Goal: Task Accomplishment & Management: Use online tool/utility

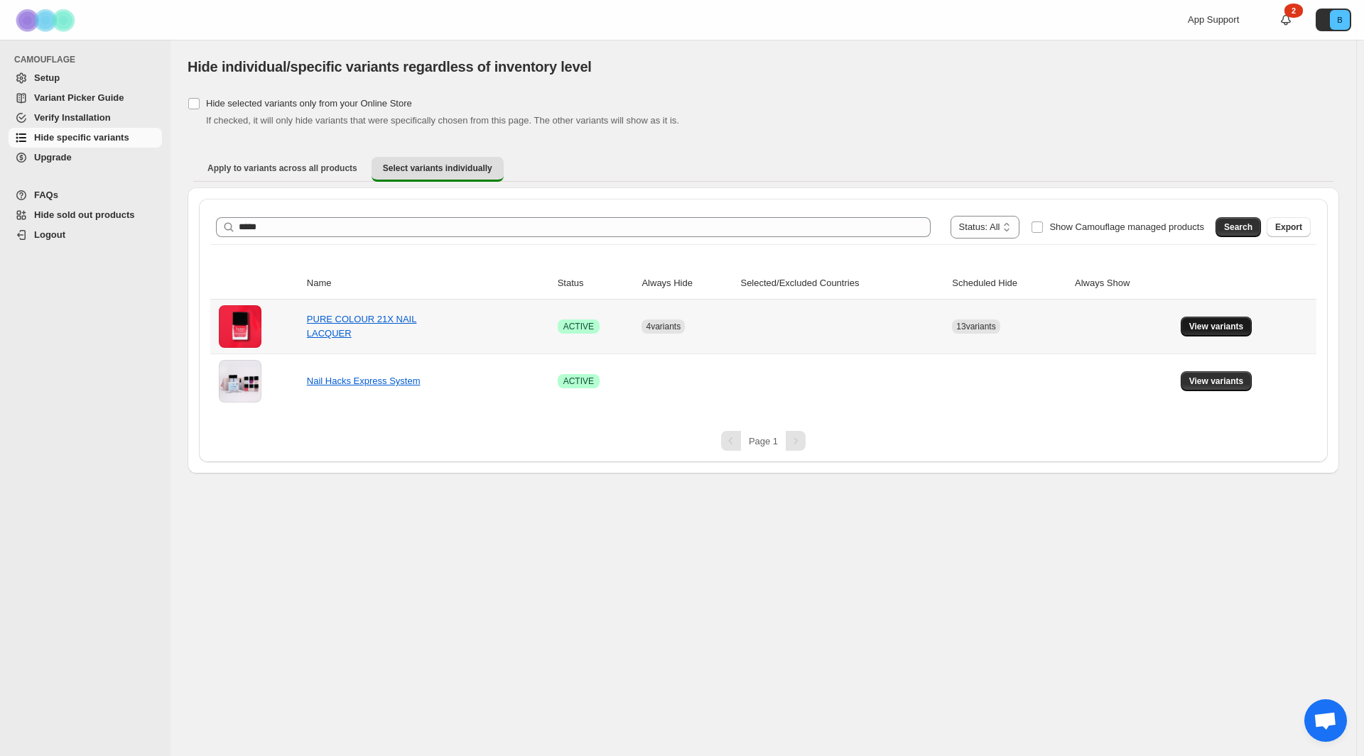
click at [1210, 332] on span "View variants" at bounding box center [1216, 326] width 55 height 11
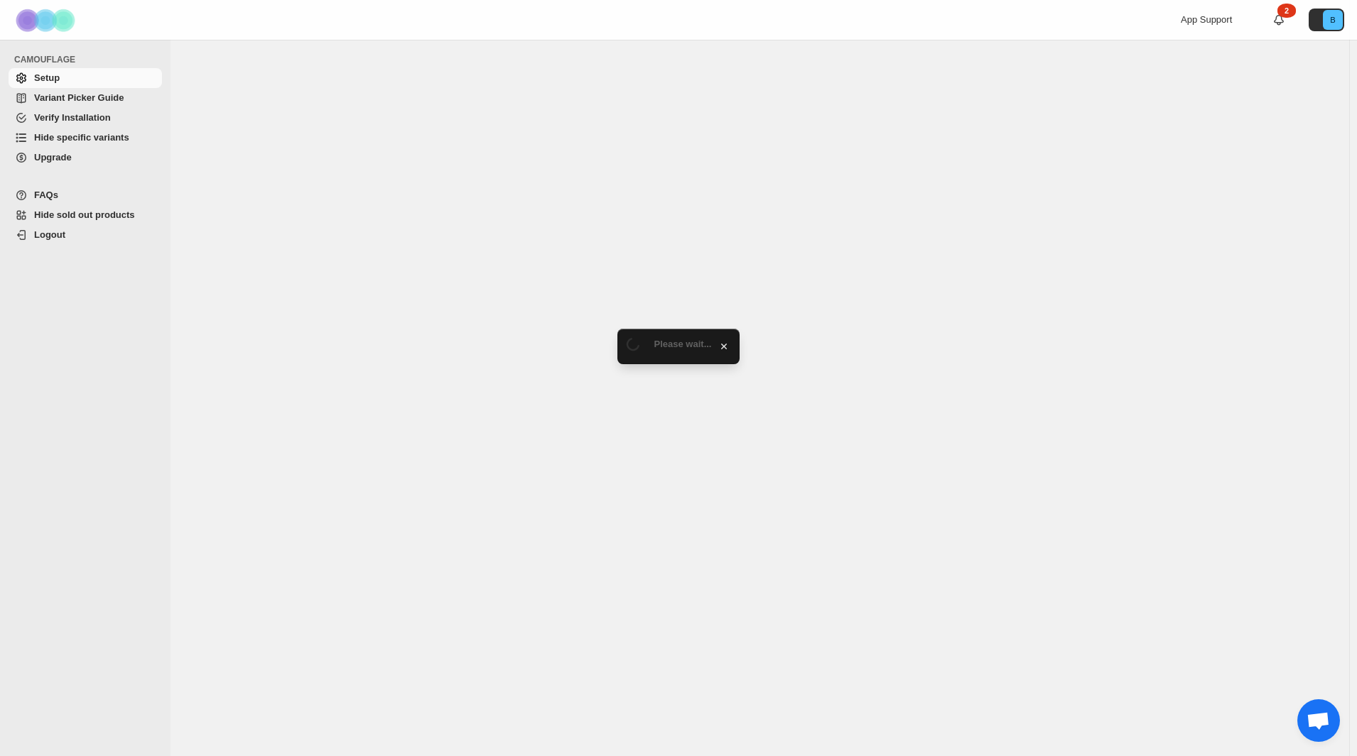
select select "****"
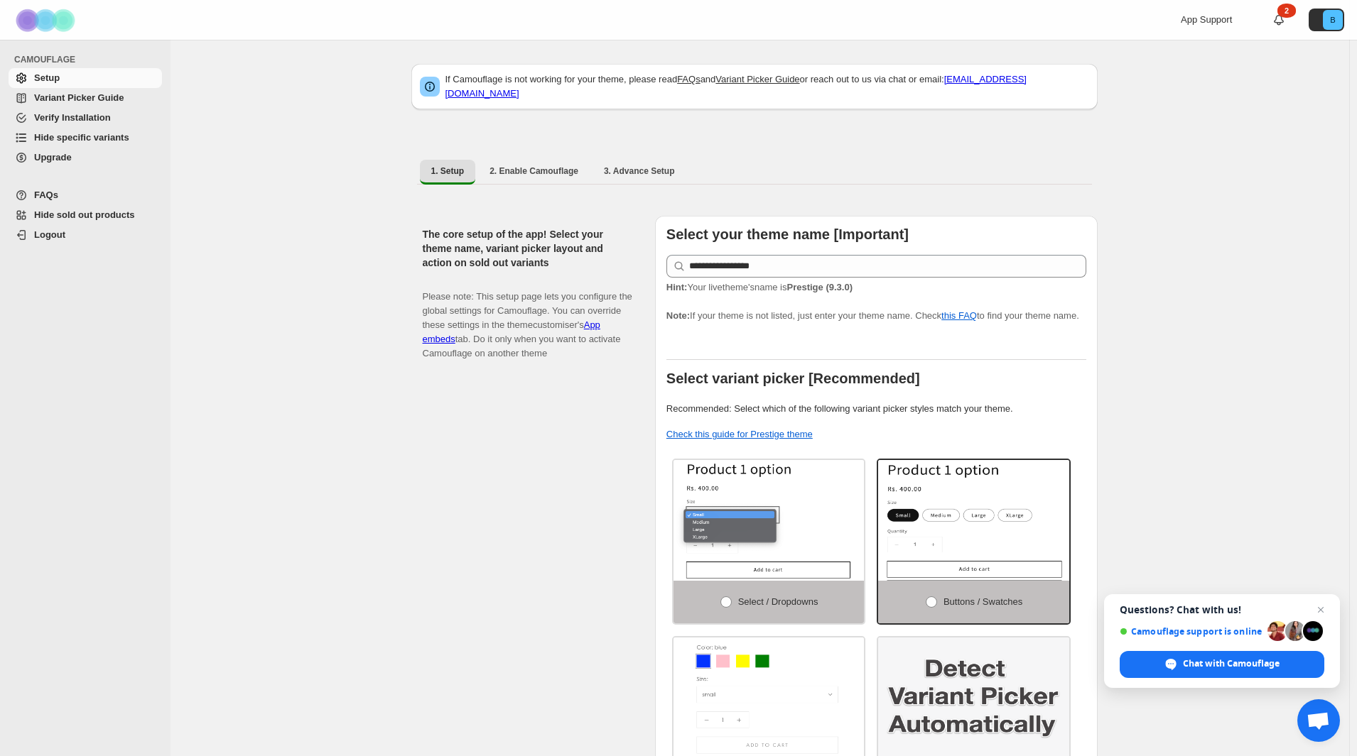
click at [102, 142] on span "Hide specific variants" at bounding box center [81, 137] width 95 height 11
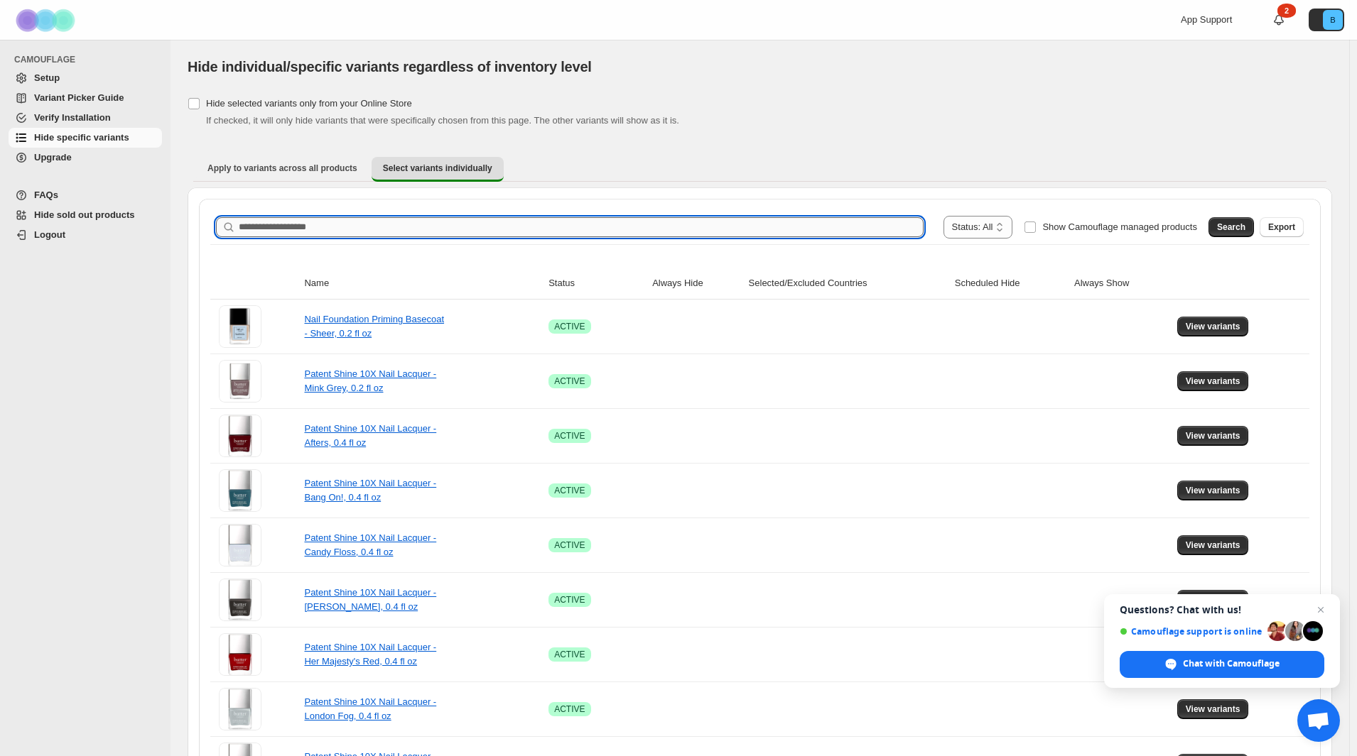
click at [333, 226] on input "Search product name" at bounding box center [581, 227] width 685 height 20
click at [72, 167] on link "Upgrade" at bounding box center [85, 158] width 153 height 20
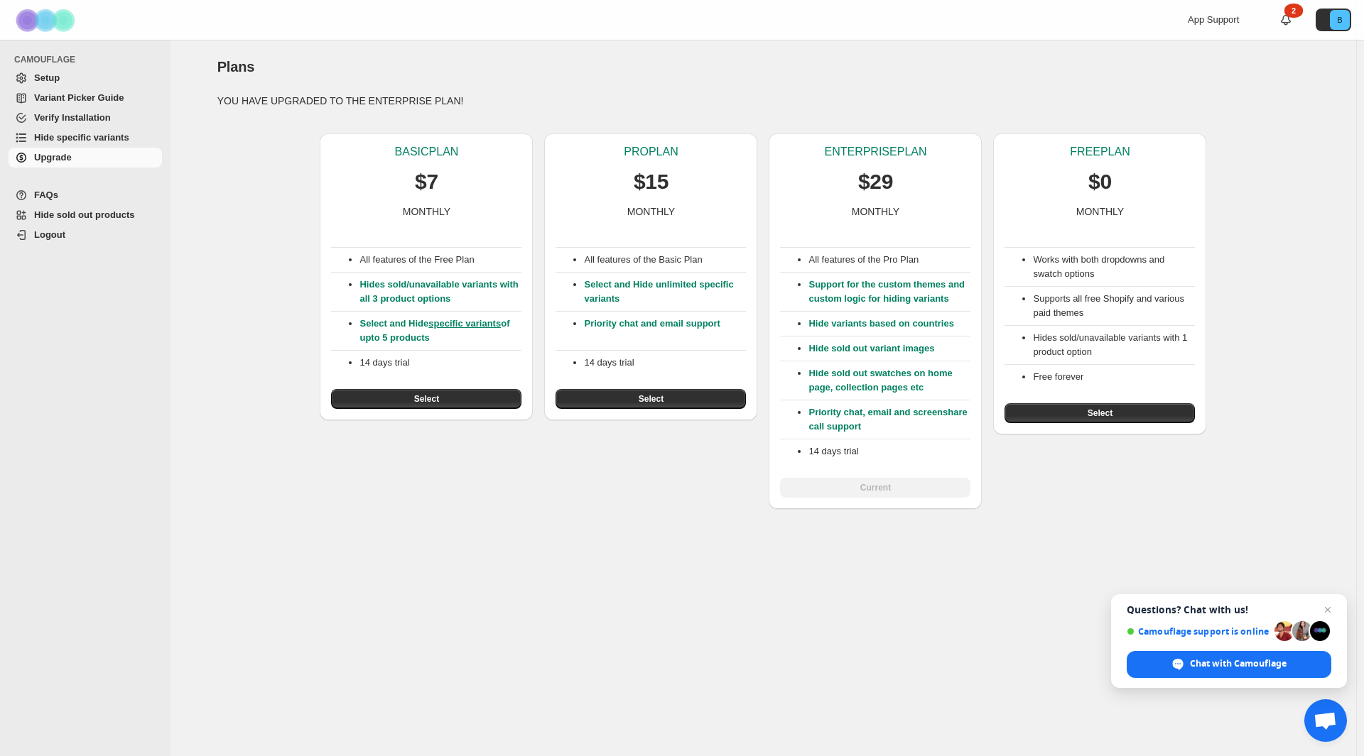
click at [77, 136] on span "Hide specific variants" at bounding box center [81, 137] width 95 height 11
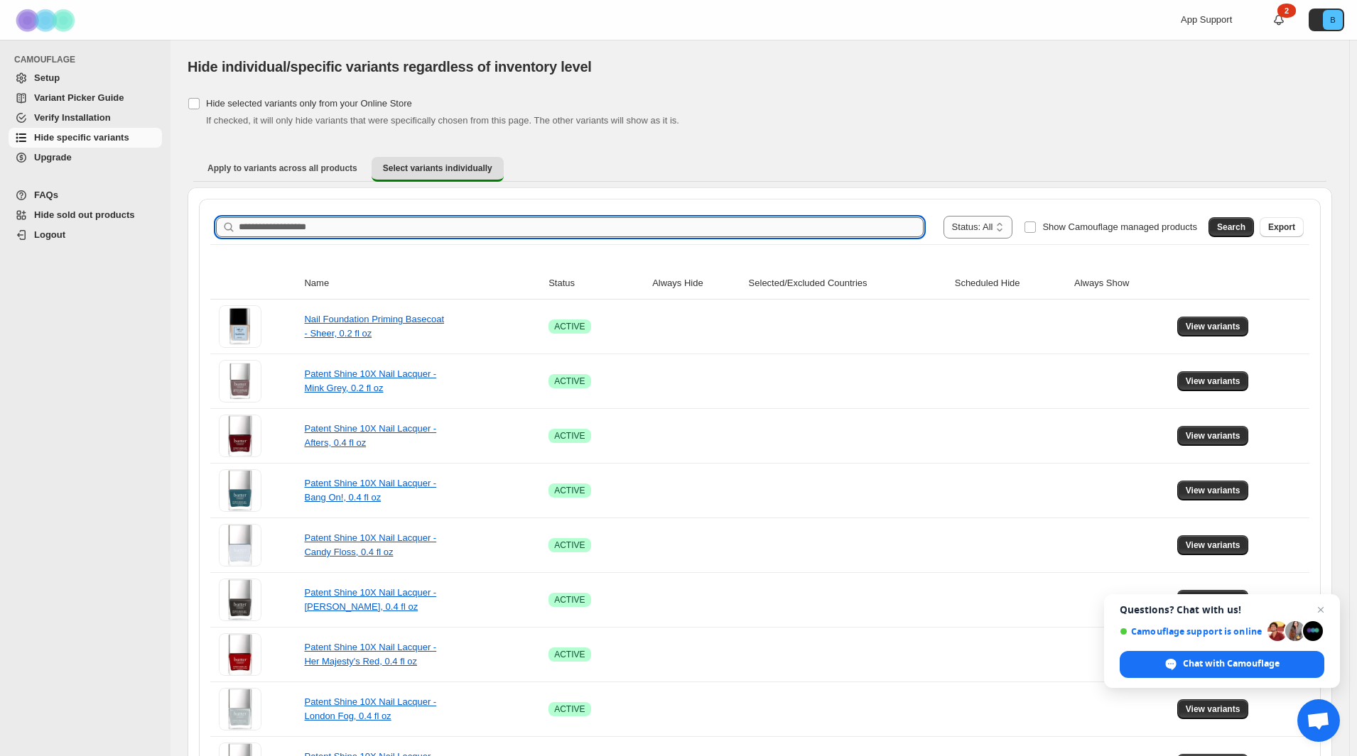
click at [345, 228] on input "Search product name" at bounding box center [581, 227] width 685 height 20
type input "*"
type input "****"
click at [1254, 227] on button "Search" at bounding box center [1230, 227] width 45 height 20
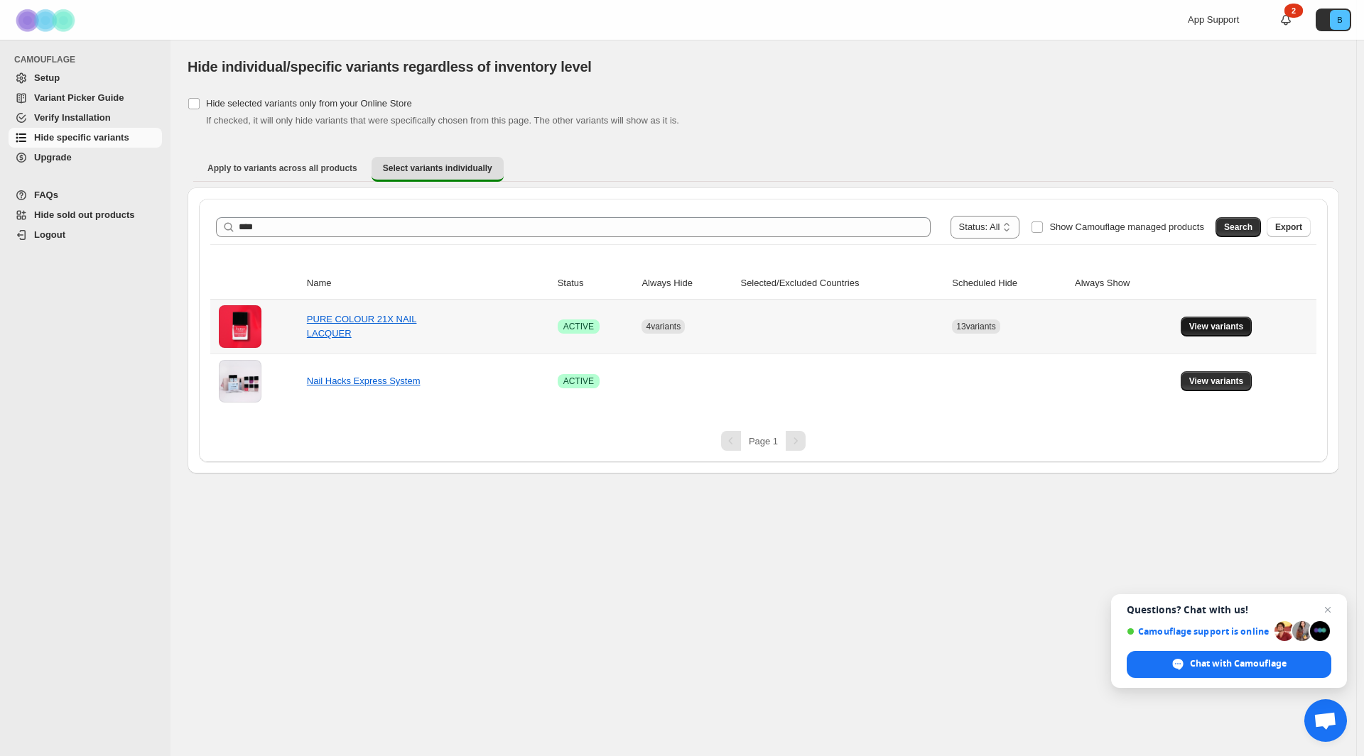
click at [1223, 332] on span "View variants" at bounding box center [1216, 326] width 55 height 11
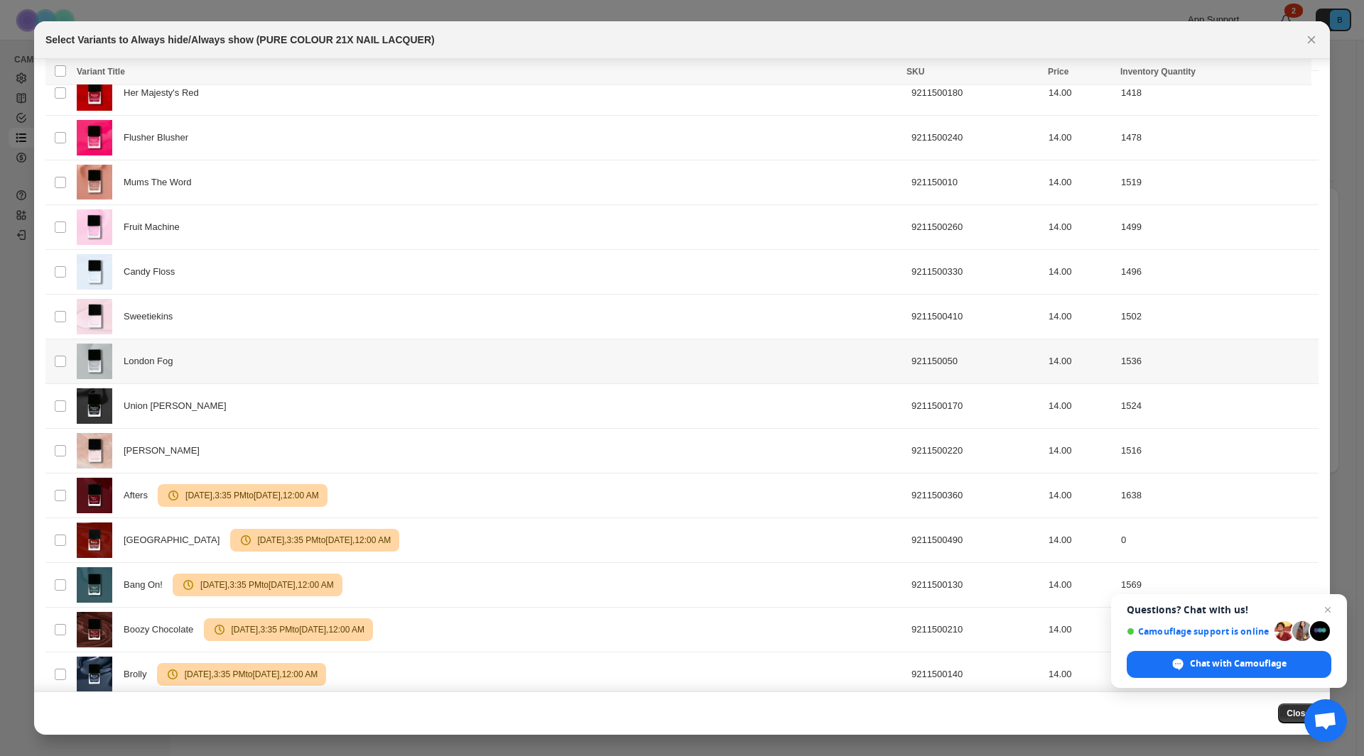
scroll to position [854, 0]
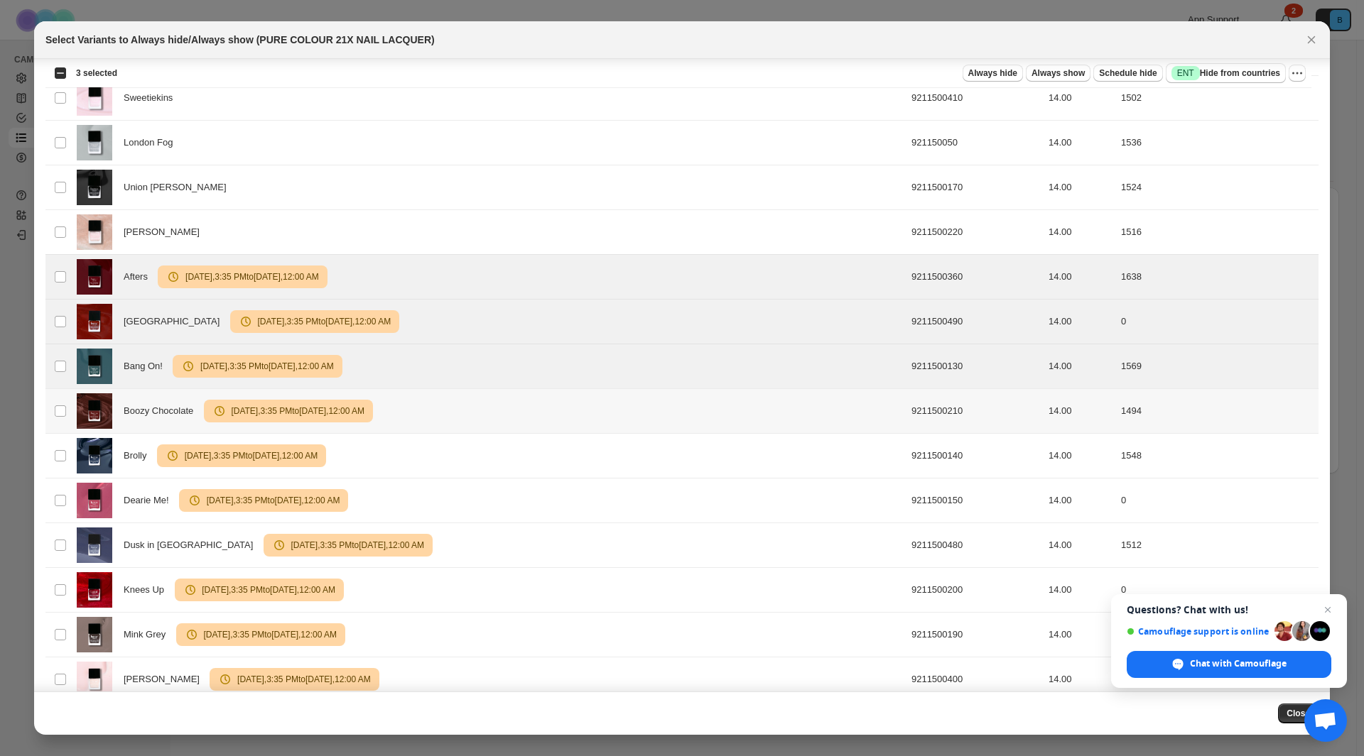
click at [53, 408] on td "Select product variant" at bounding box center [58, 411] width 27 height 45
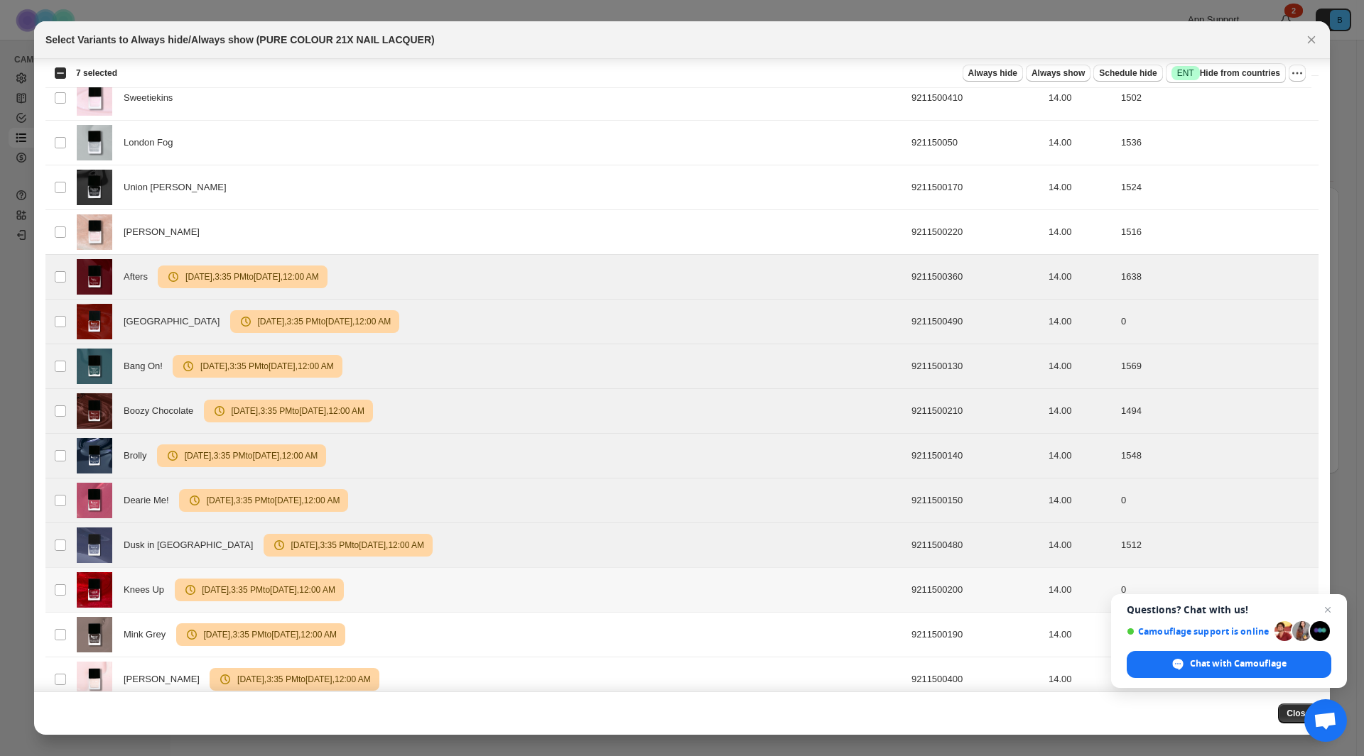
drag, startPoint x: 55, startPoint y: 597, endPoint x: 64, endPoint y: 614, distance: 19.1
click at [56, 597] on td "Select product variant" at bounding box center [58, 590] width 27 height 45
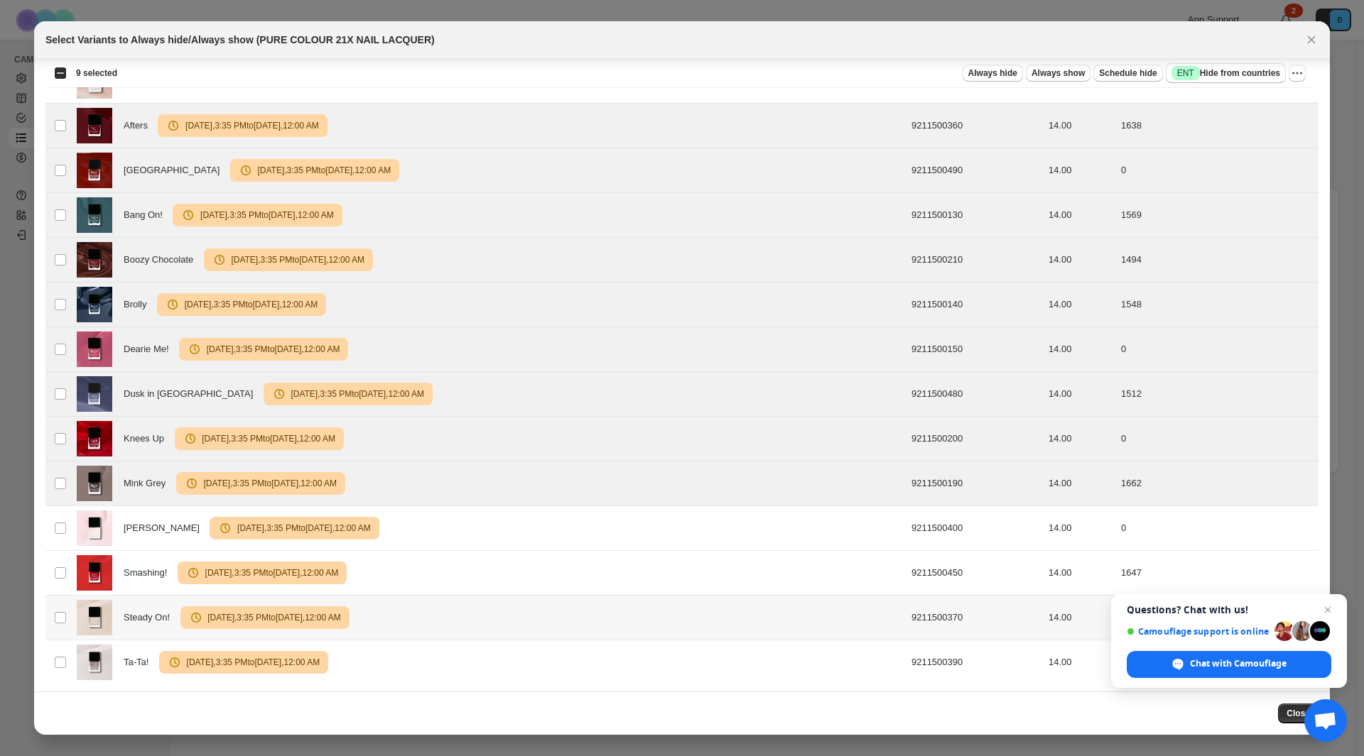
scroll to position [1010, 0]
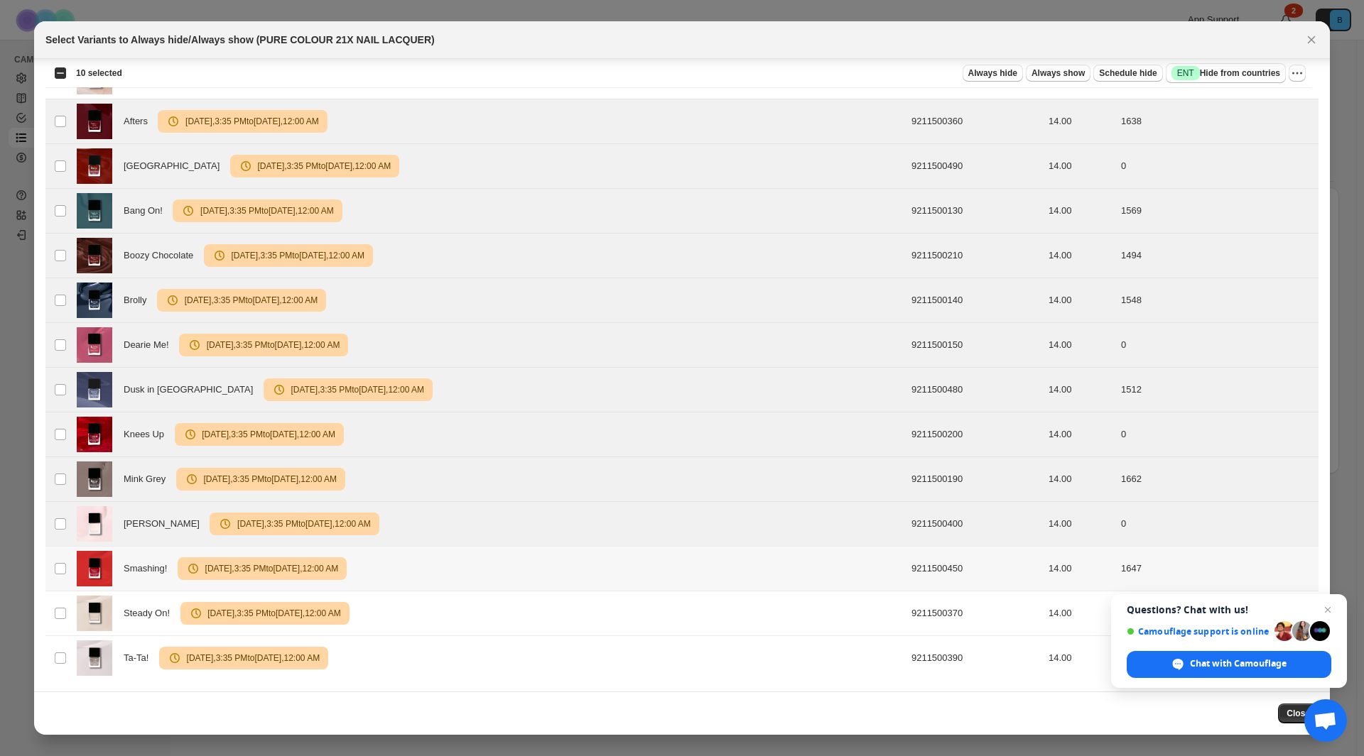
click at [57, 575] on td "Select product variant" at bounding box center [58, 569] width 27 height 45
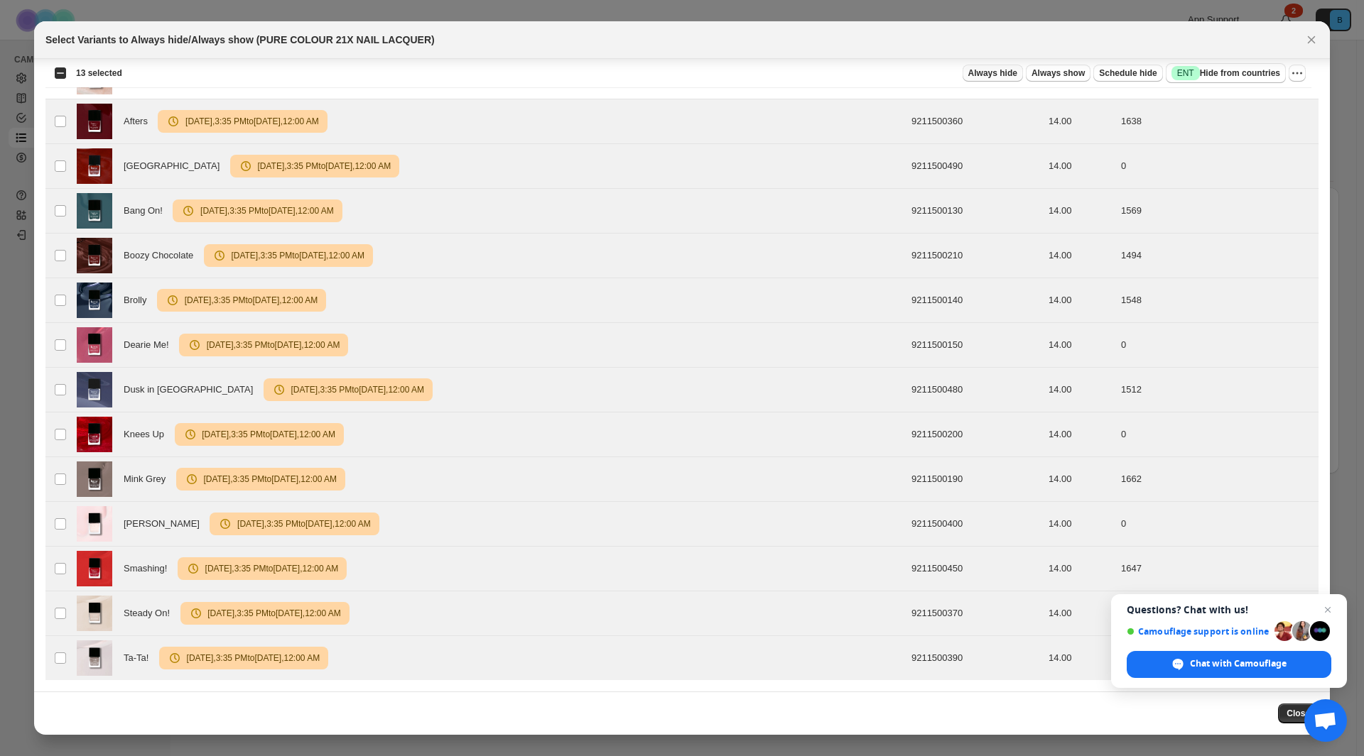
click at [990, 70] on span "Always hide" at bounding box center [992, 72] width 49 height 11
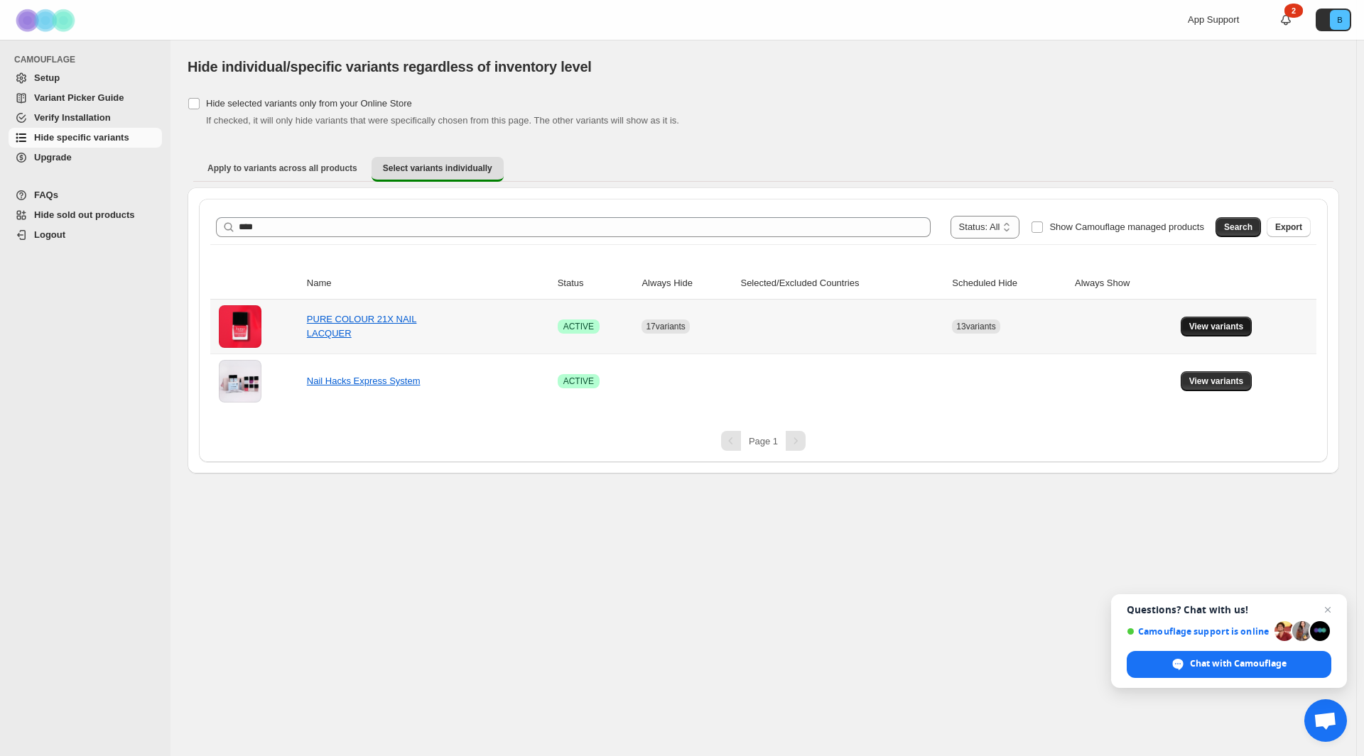
click at [1192, 327] on span "View variants" at bounding box center [1216, 326] width 55 height 11
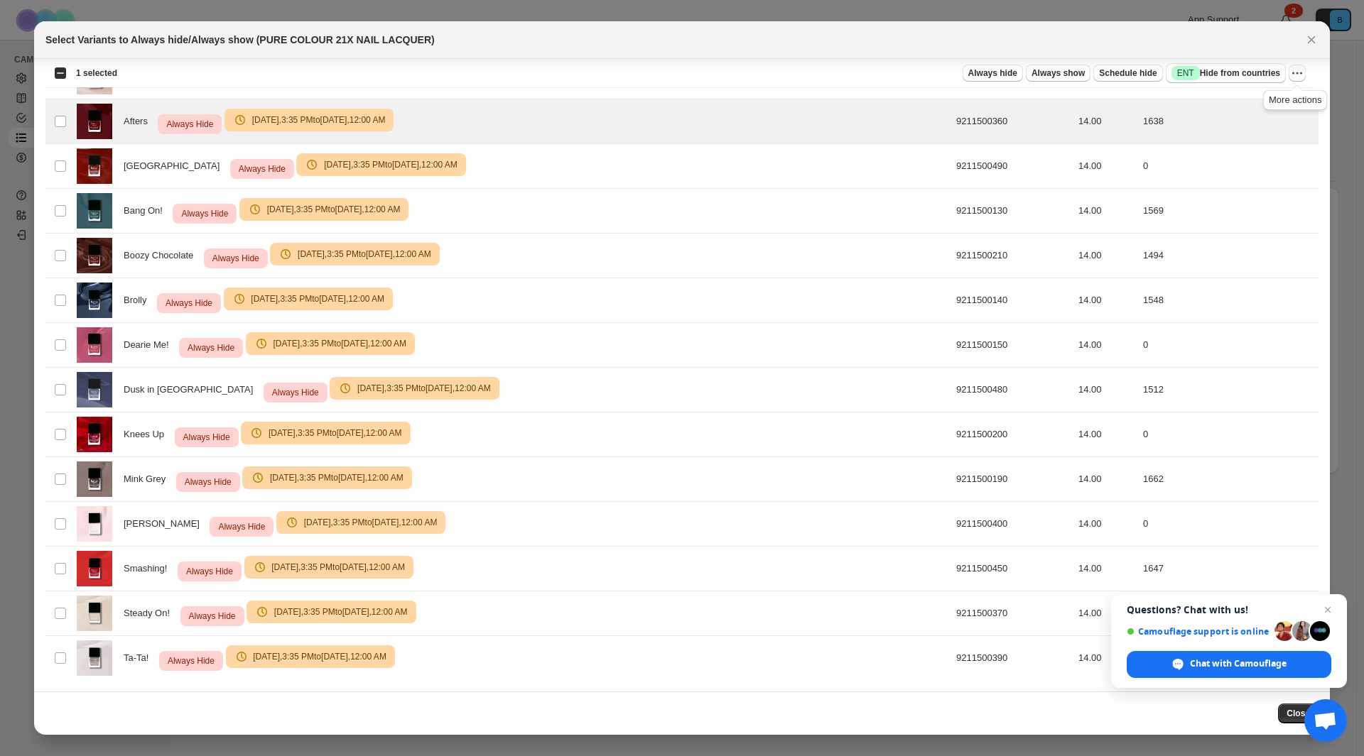
click at [1295, 75] on icon "More actions" at bounding box center [1297, 73] width 14 height 14
click at [1310, 43] on icon "Close" at bounding box center [1311, 40] width 14 height 14
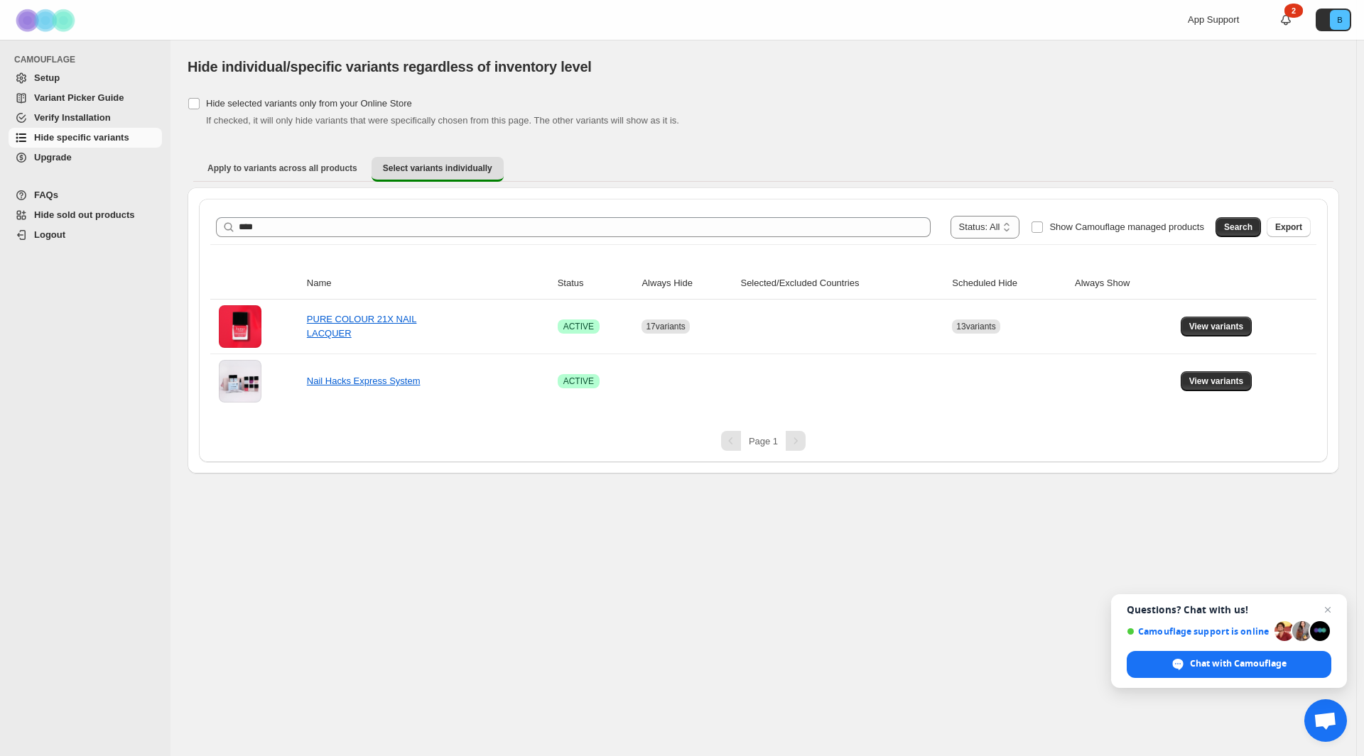
click at [62, 192] on span "FAQs" at bounding box center [96, 195] width 125 height 14
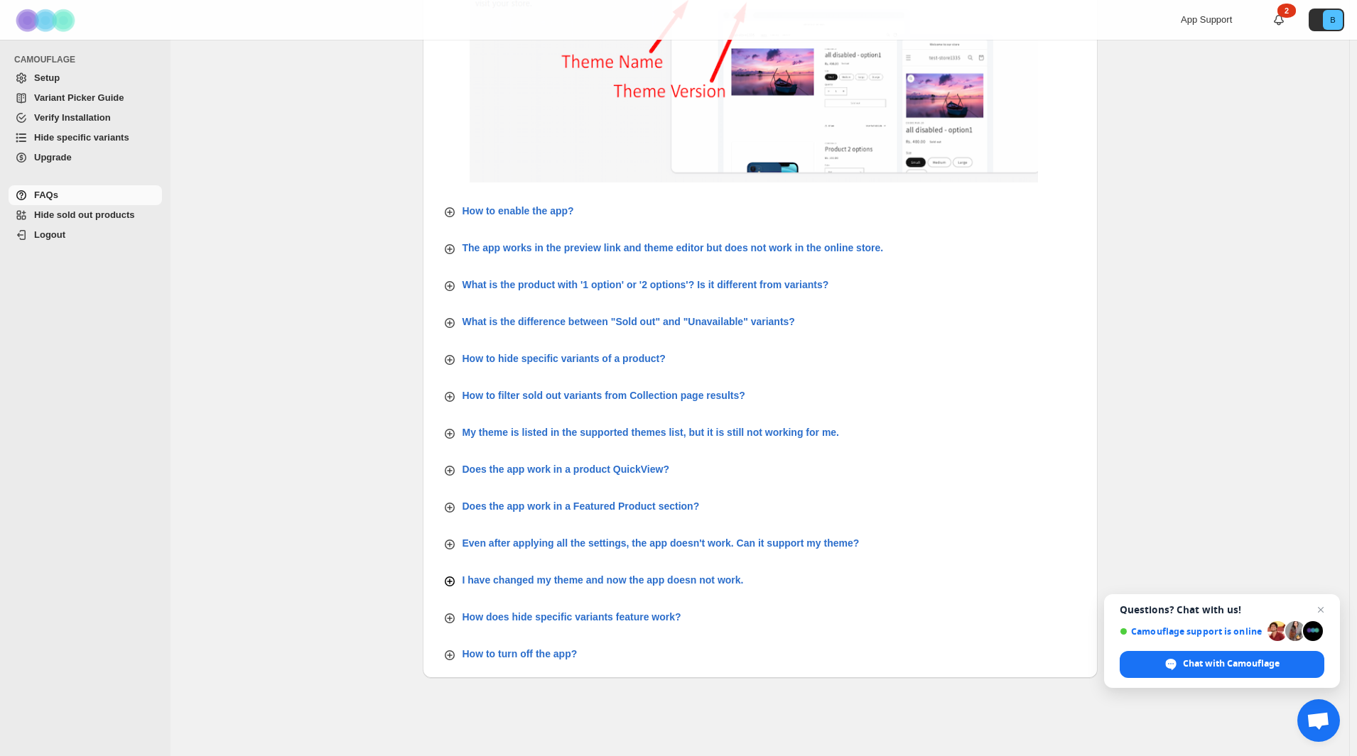
scroll to position [322, 0]
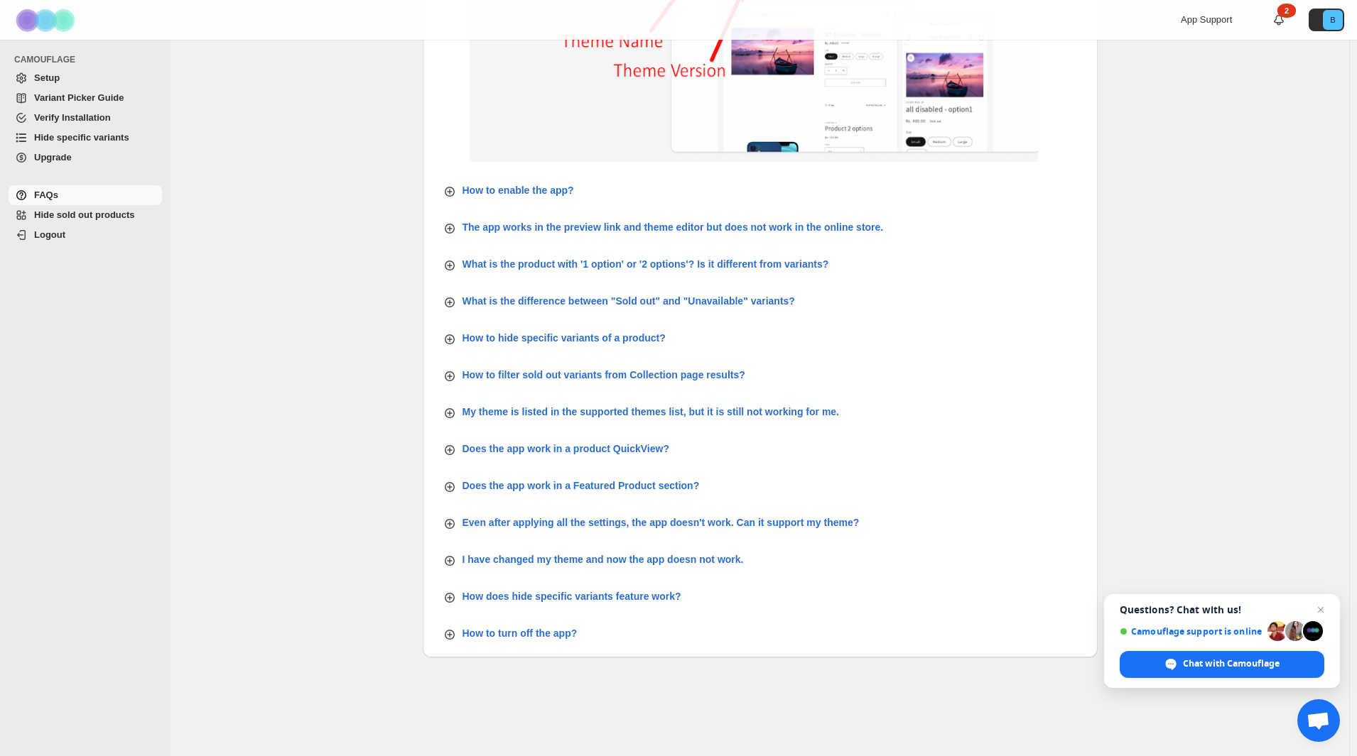
click at [69, 104] on span "Variant Picker Guide" at bounding box center [96, 98] width 125 height 14
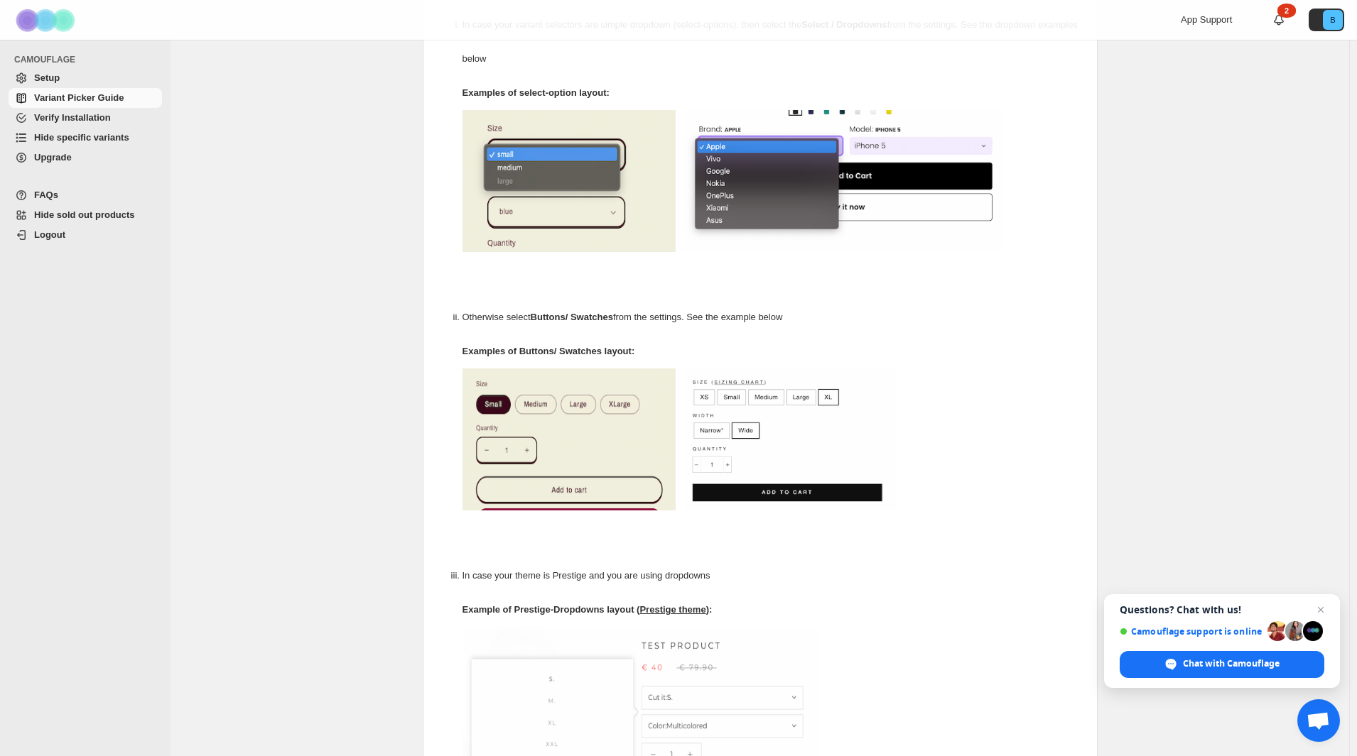
scroll to position [284, 0]
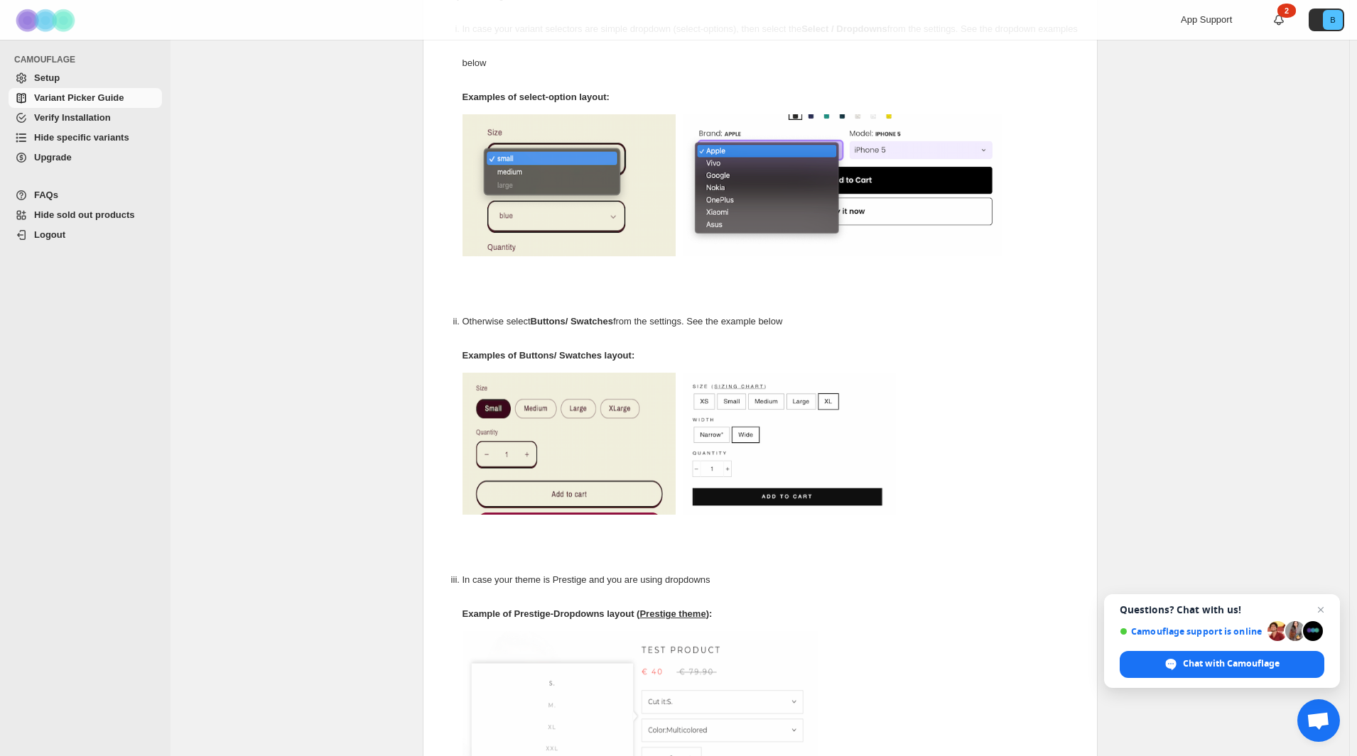
click at [56, 77] on span "Setup" at bounding box center [47, 77] width 26 height 11
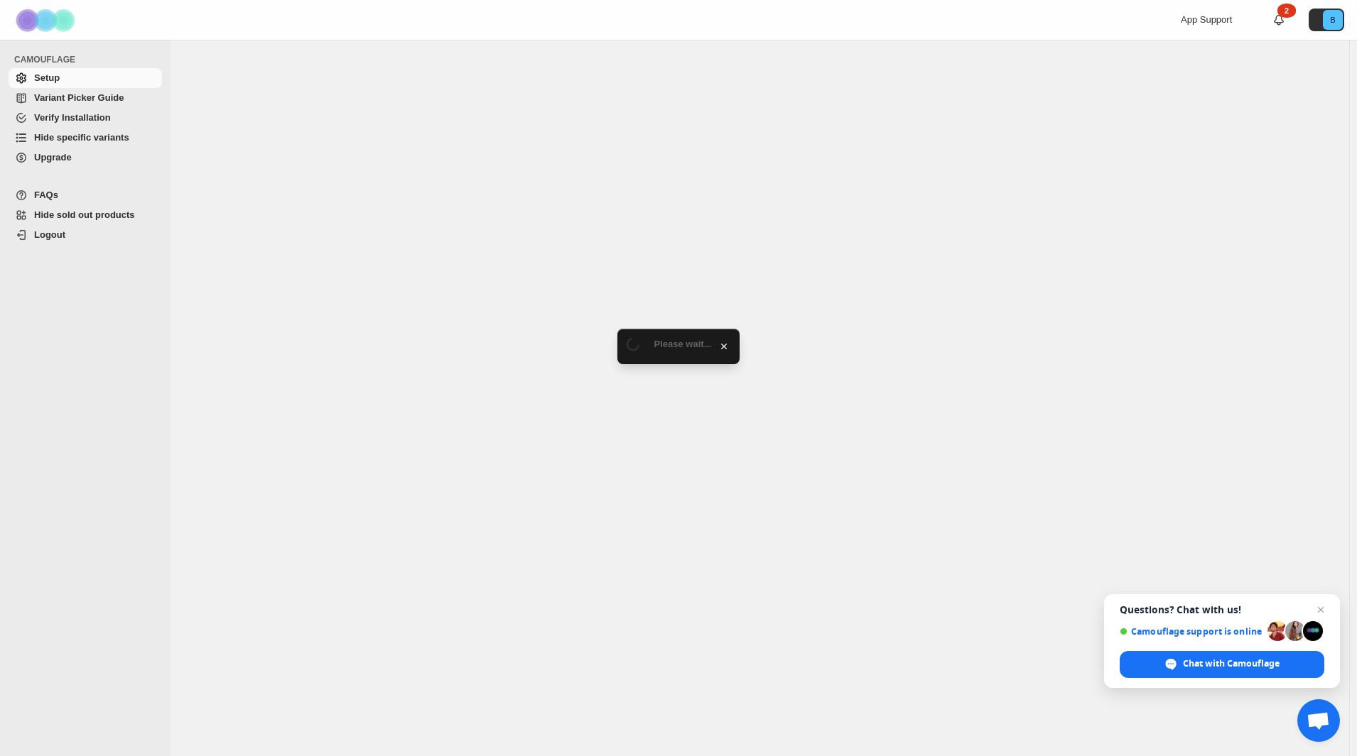
select select "****"
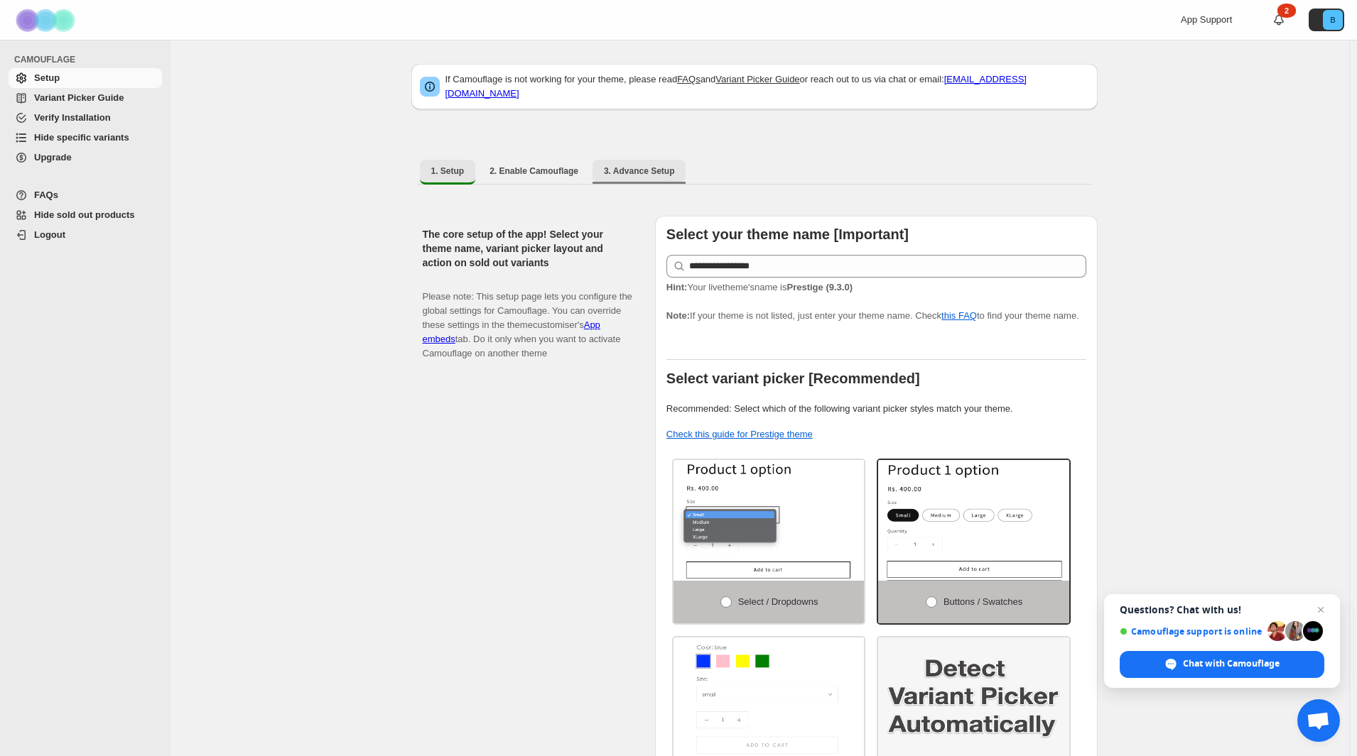
click at [646, 165] on span "3. Advance Setup" at bounding box center [639, 170] width 71 height 11
select select "****"
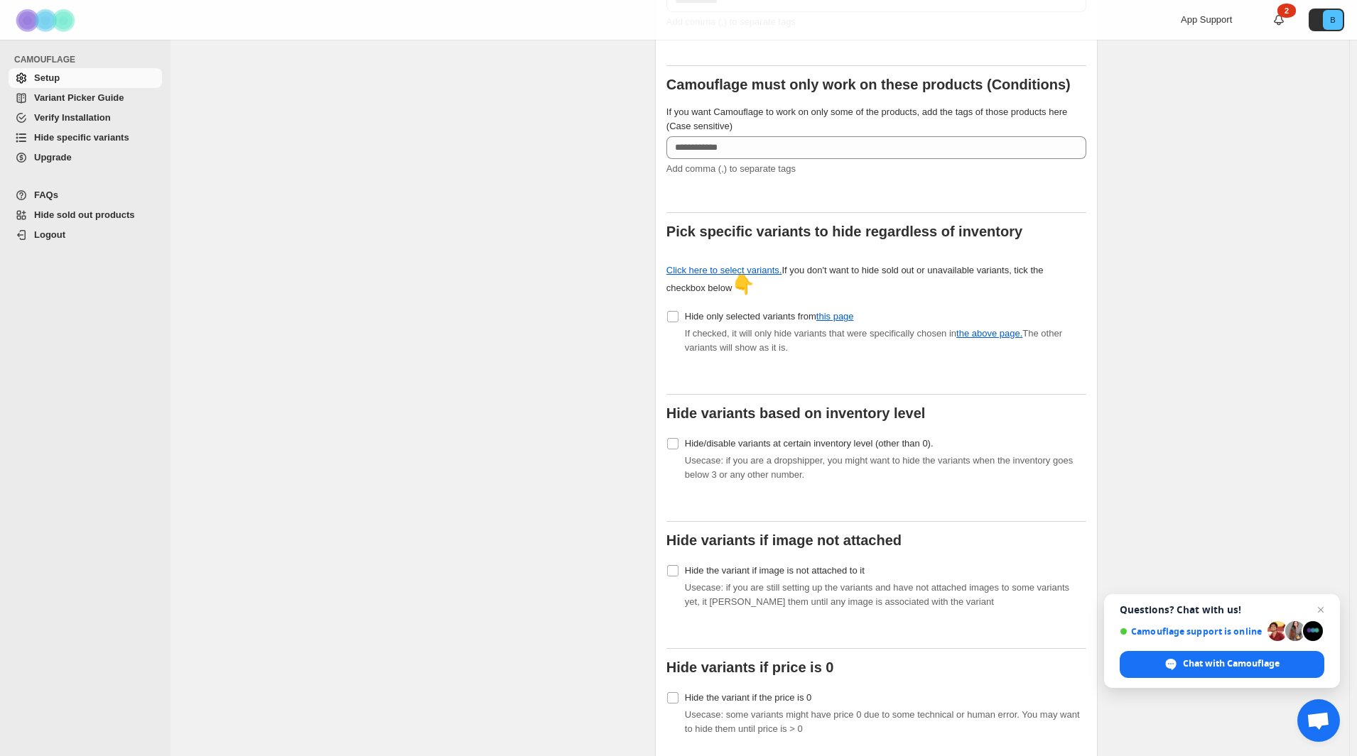
scroll to position [308, 0]
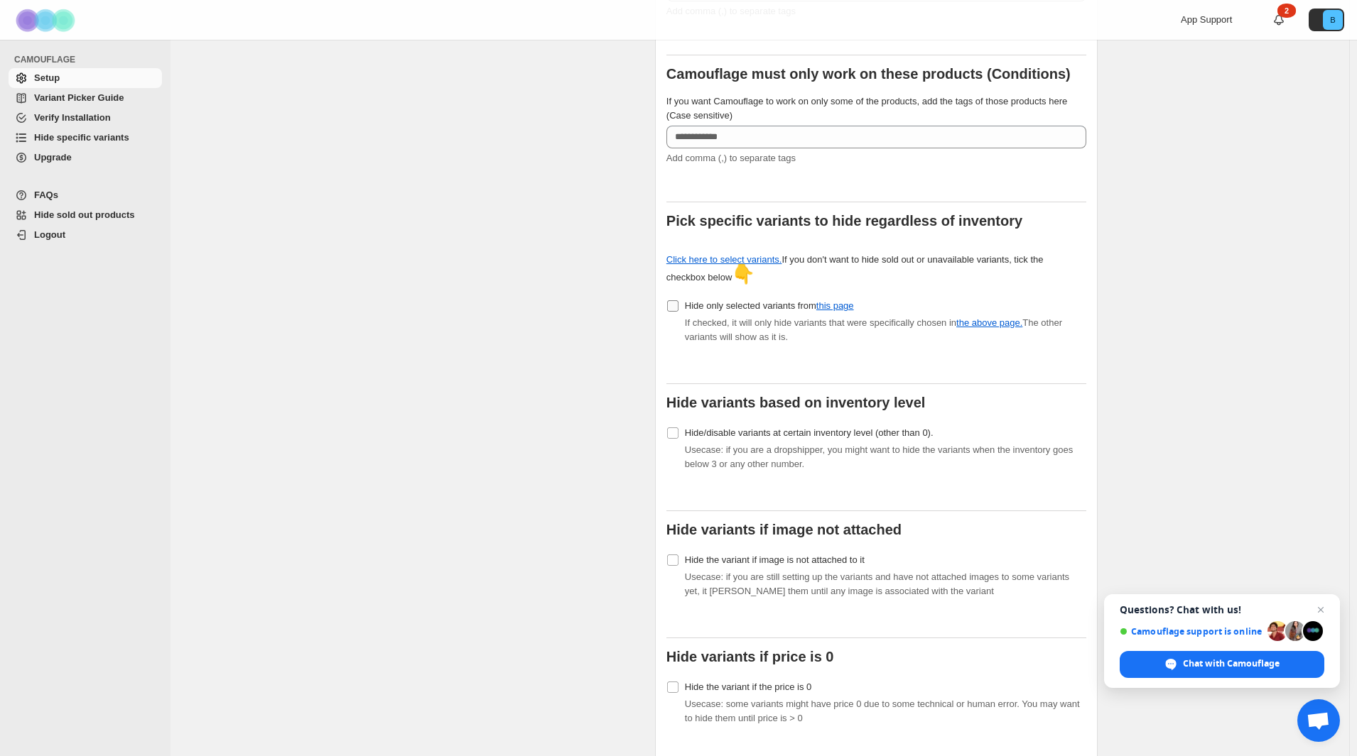
click at [749, 300] on span "Hide only selected variants from this page" at bounding box center [769, 305] width 169 height 11
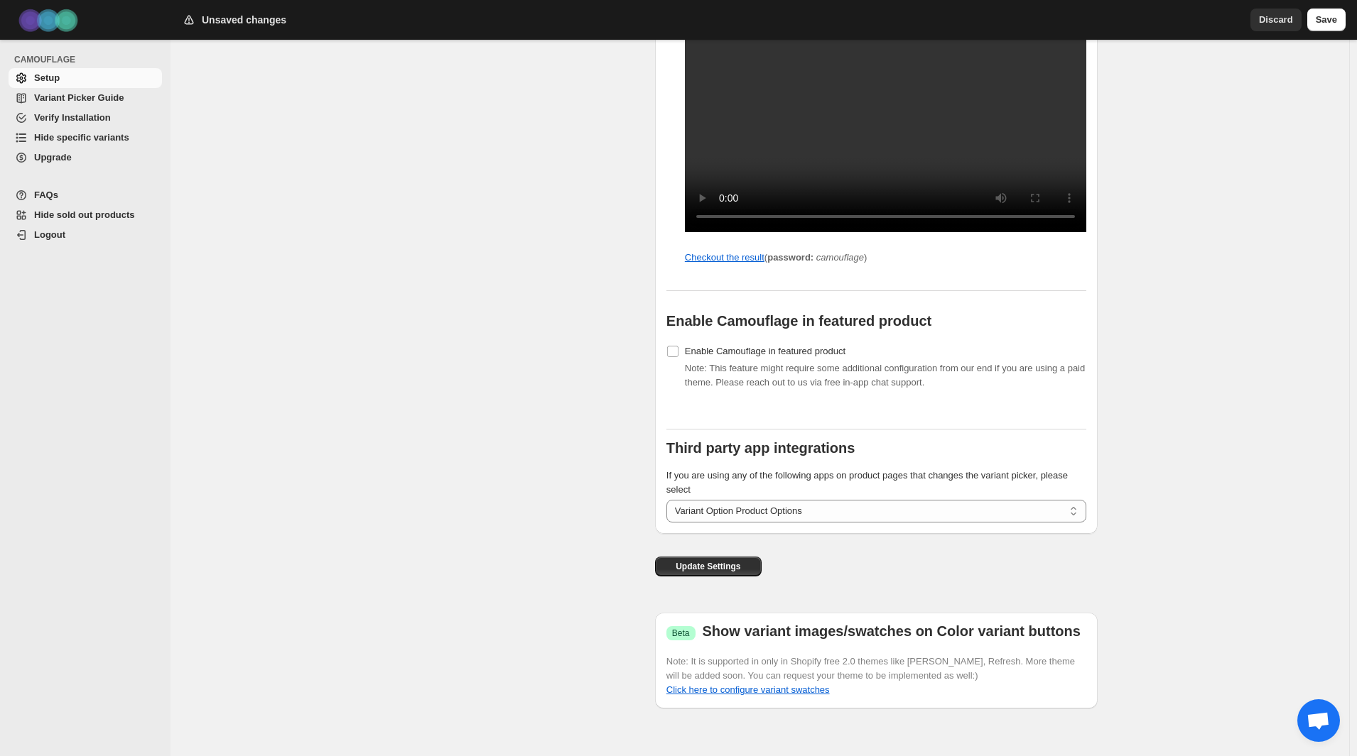
scroll to position [1315, 0]
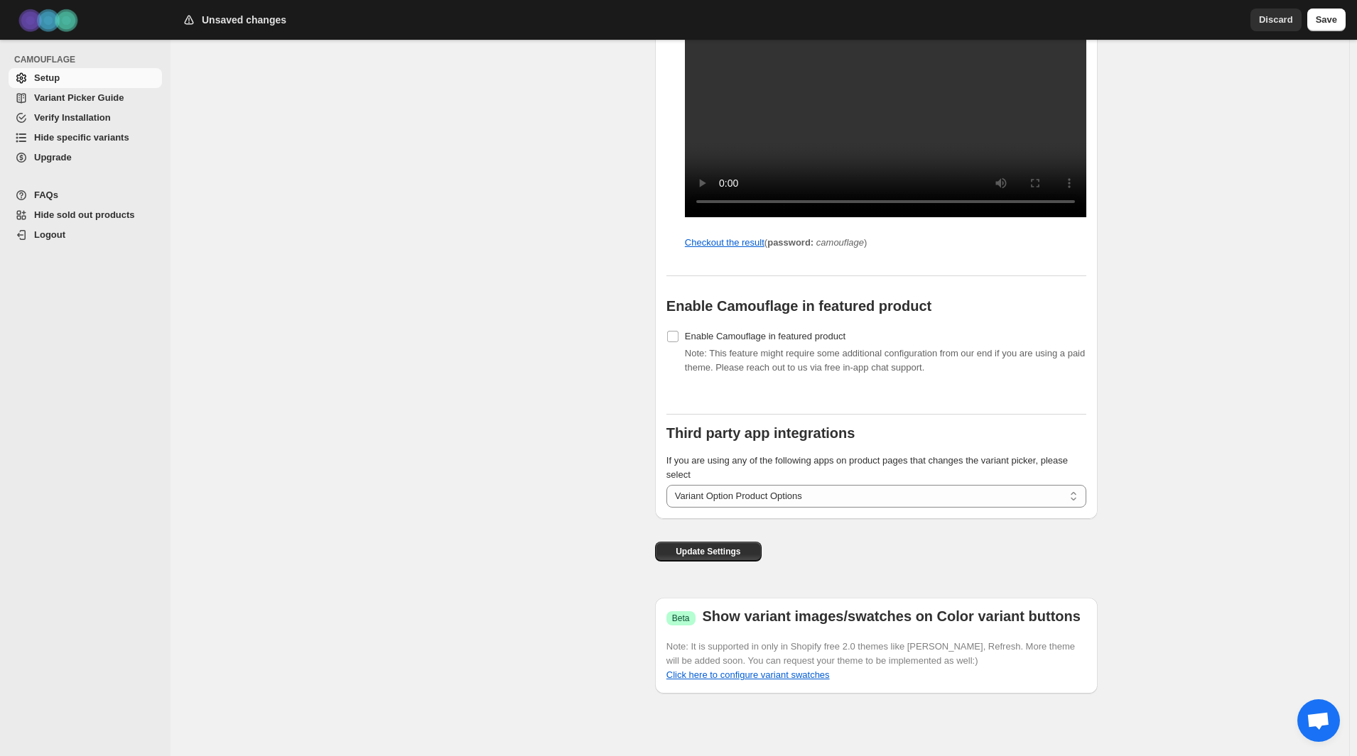
click at [1287, 6] on div "Discard Save" at bounding box center [1294, 17] width 101 height 28
click at [1281, 16] on span "Discard" at bounding box center [1276, 20] width 34 height 14
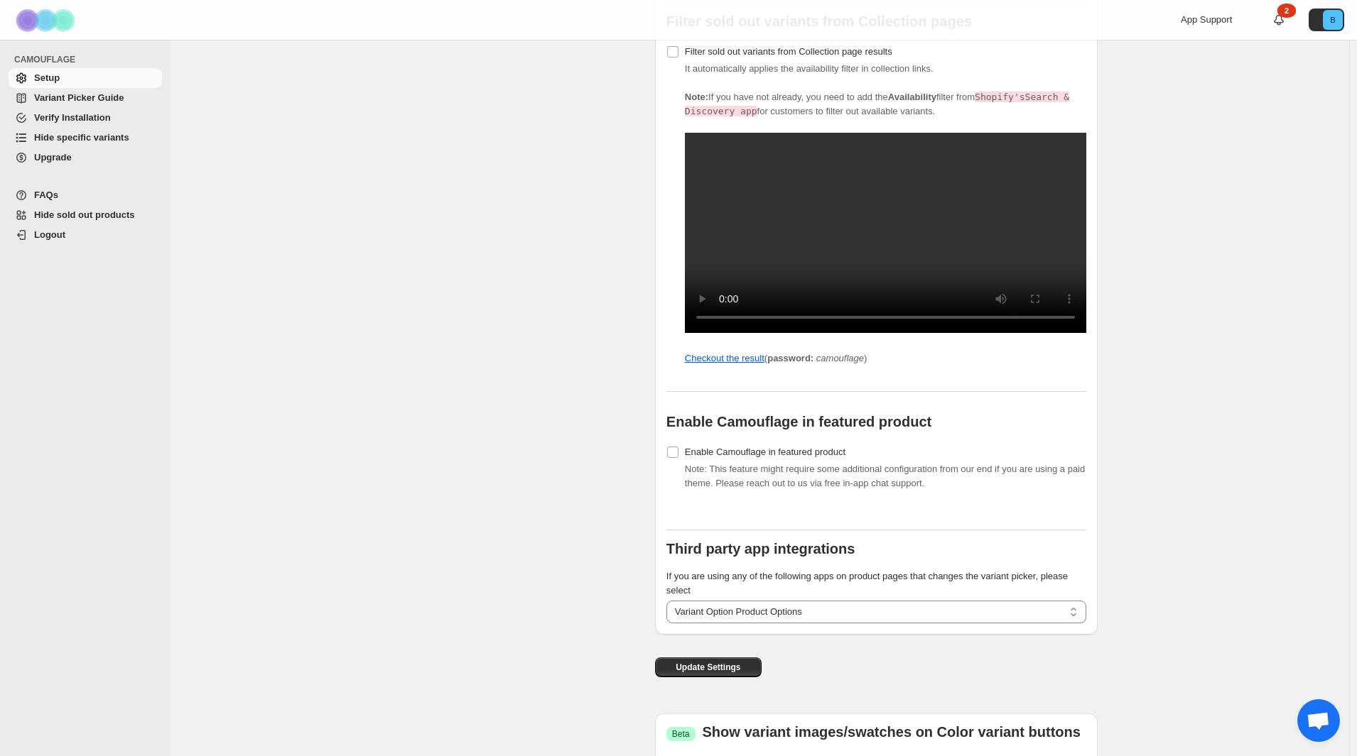
scroll to position [1197, 0]
click at [737, 250] on video at bounding box center [885, 234] width 401 height 200
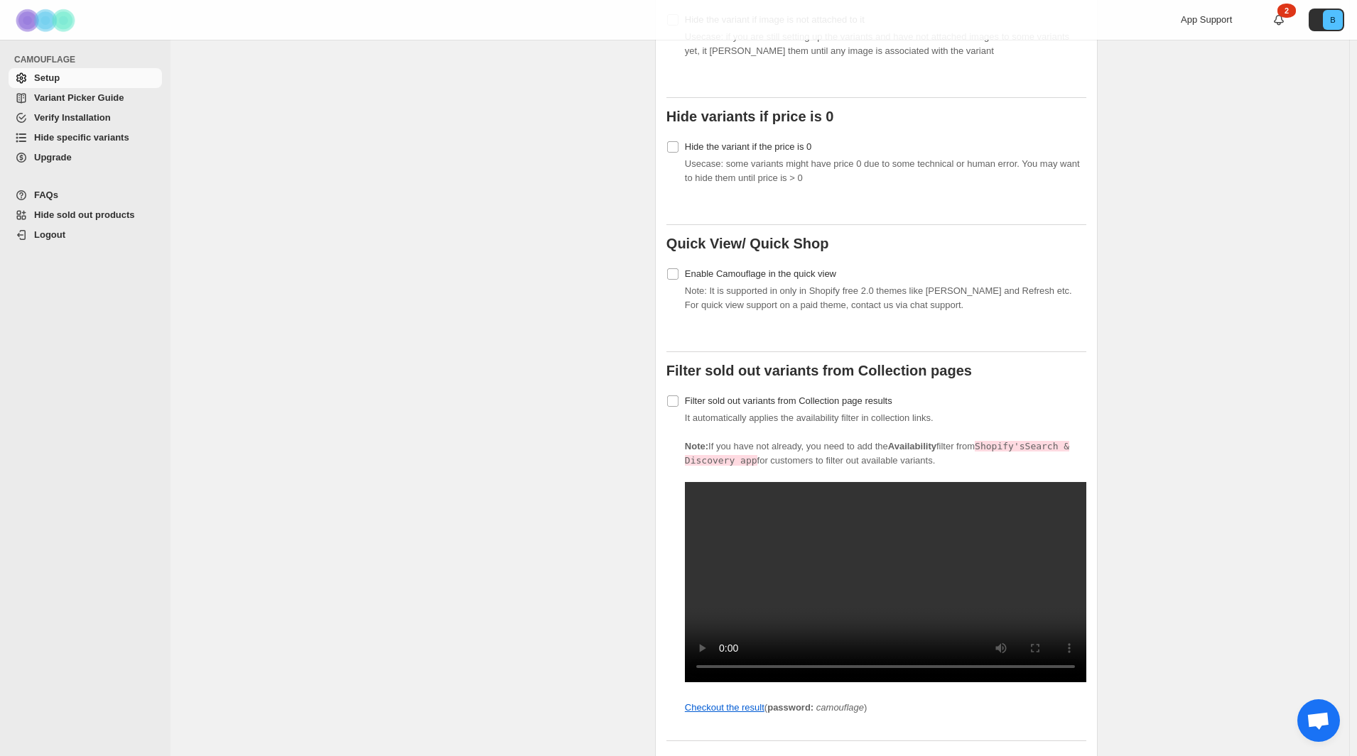
scroll to position [818, 0]
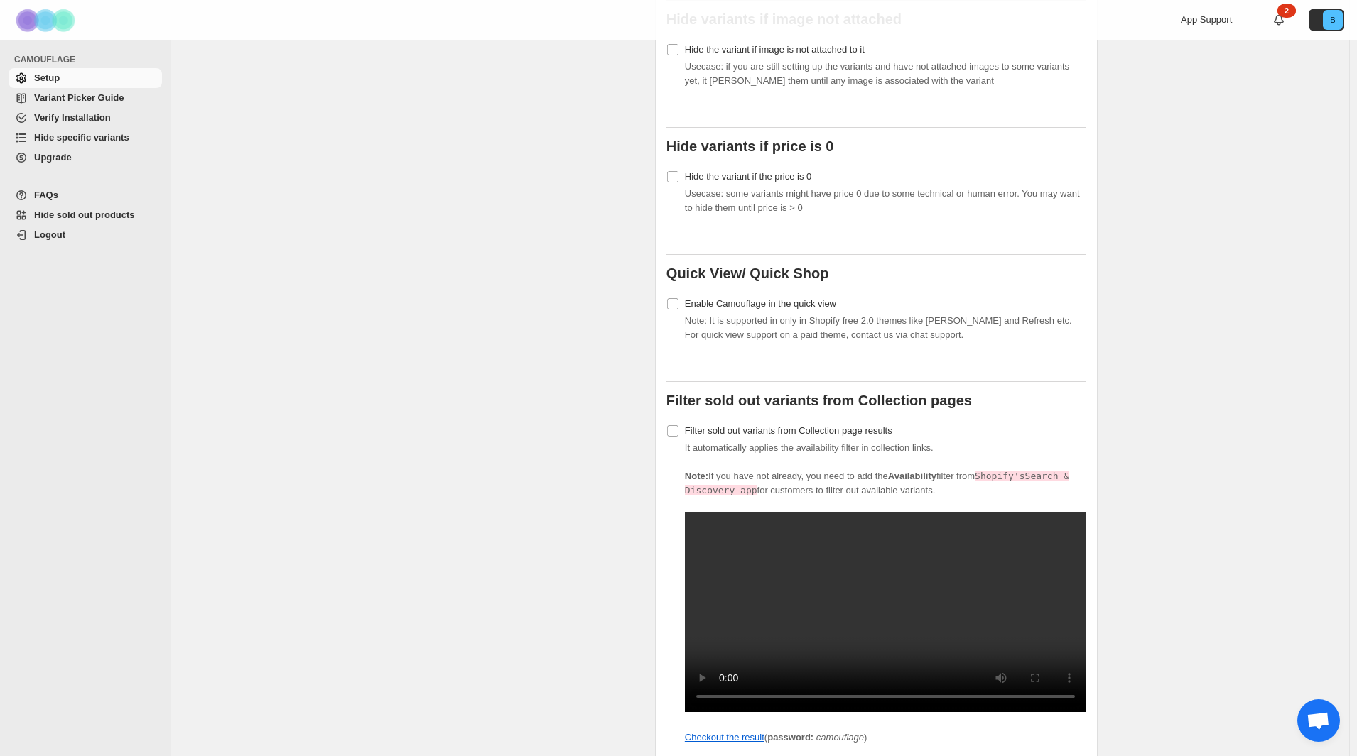
click at [90, 99] on span "Variant Picker Guide" at bounding box center [78, 97] width 89 height 11
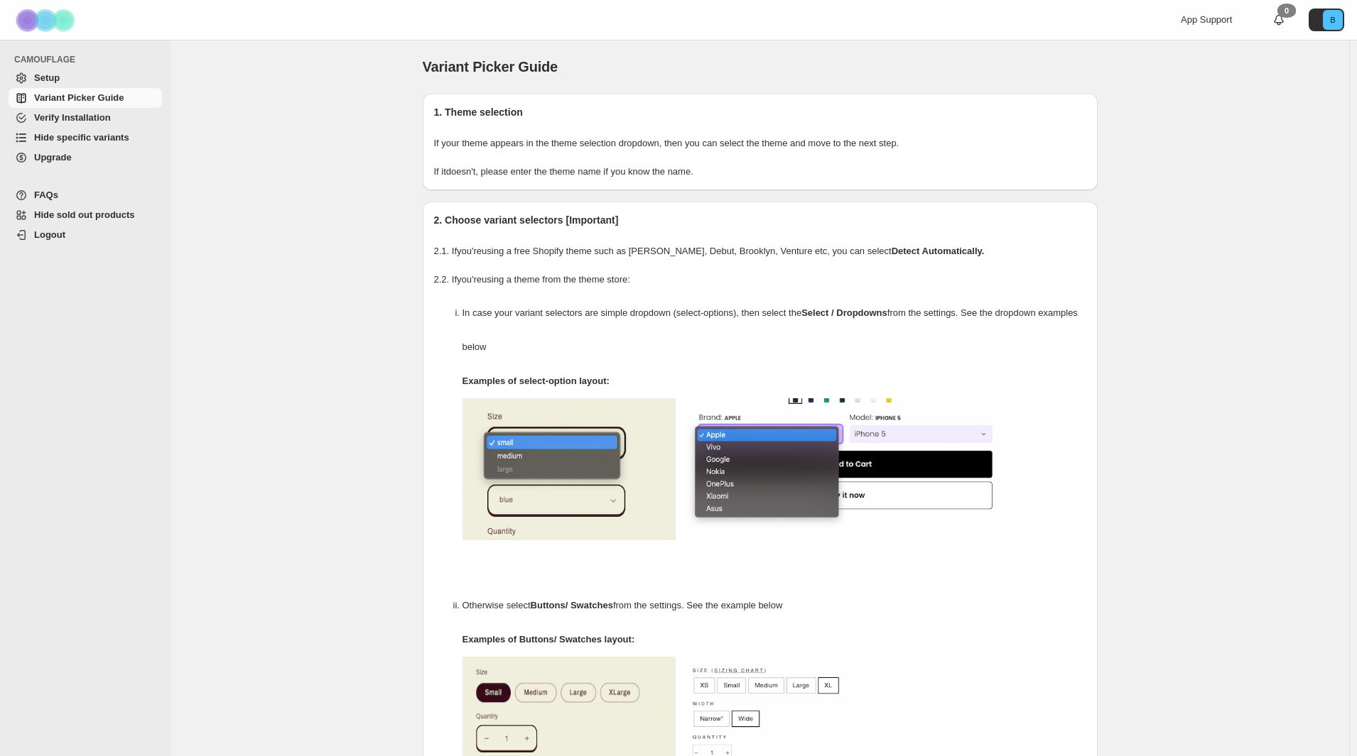
click at [75, 140] on span "Hide specific variants" at bounding box center [81, 137] width 95 height 11
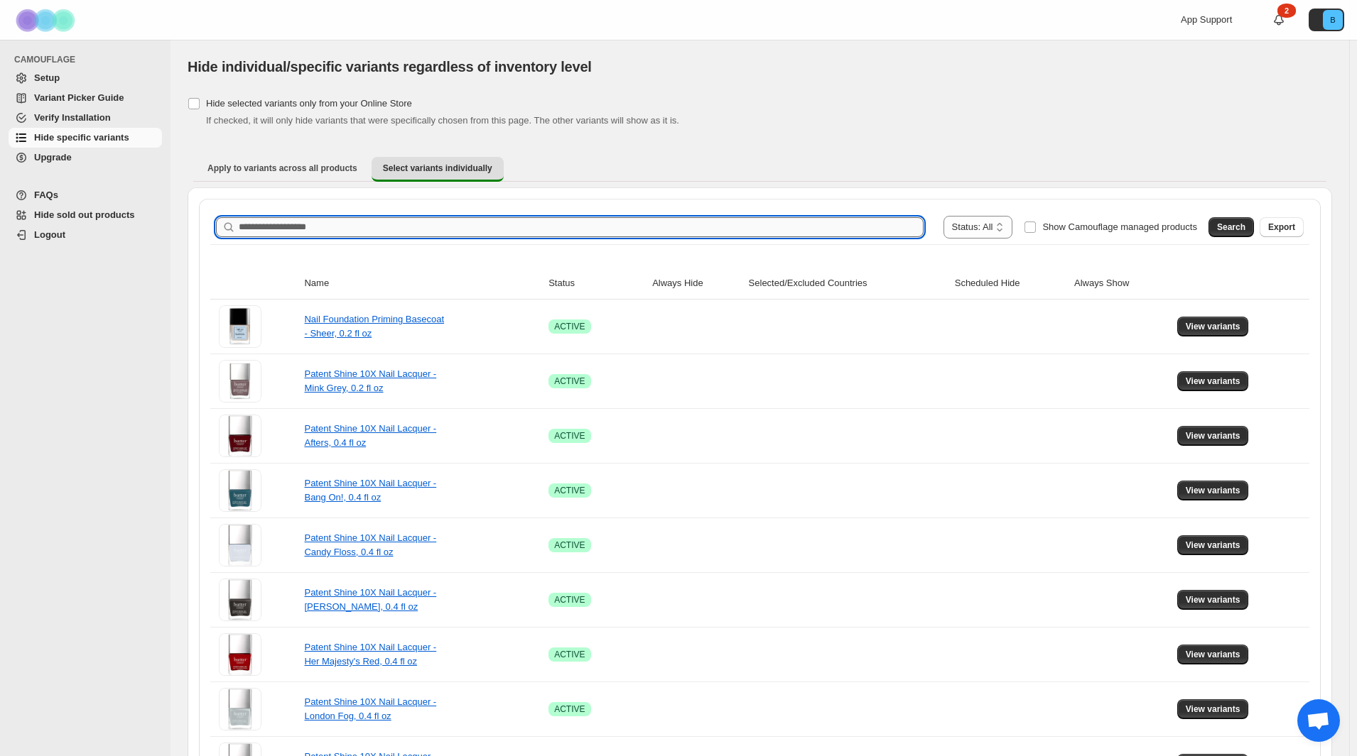
click at [504, 233] on input "Search product name" at bounding box center [581, 227] width 685 height 20
type input "****"
click at [1240, 229] on span "Search" at bounding box center [1231, 227] width 28 height 11
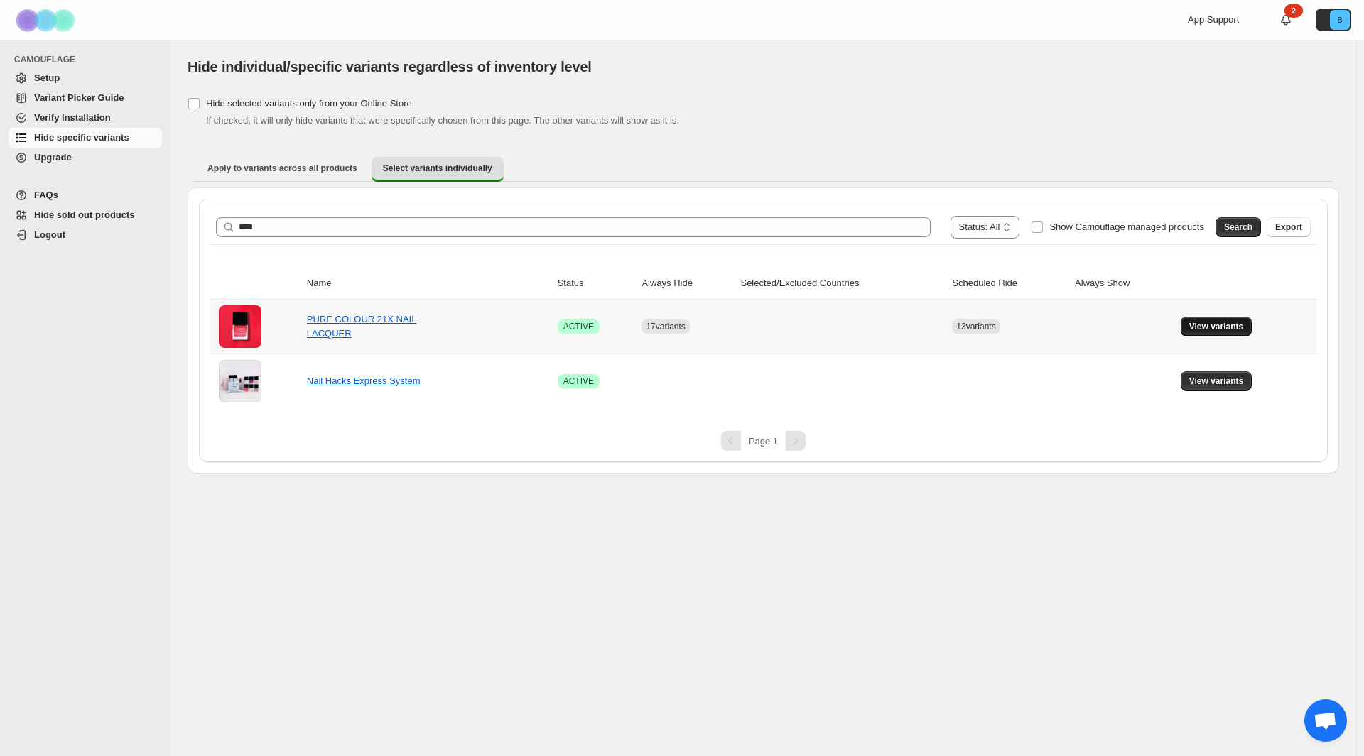
click at [1201, 331] on span "View variants" at bounding box center [1216, 326] width 55 height 11
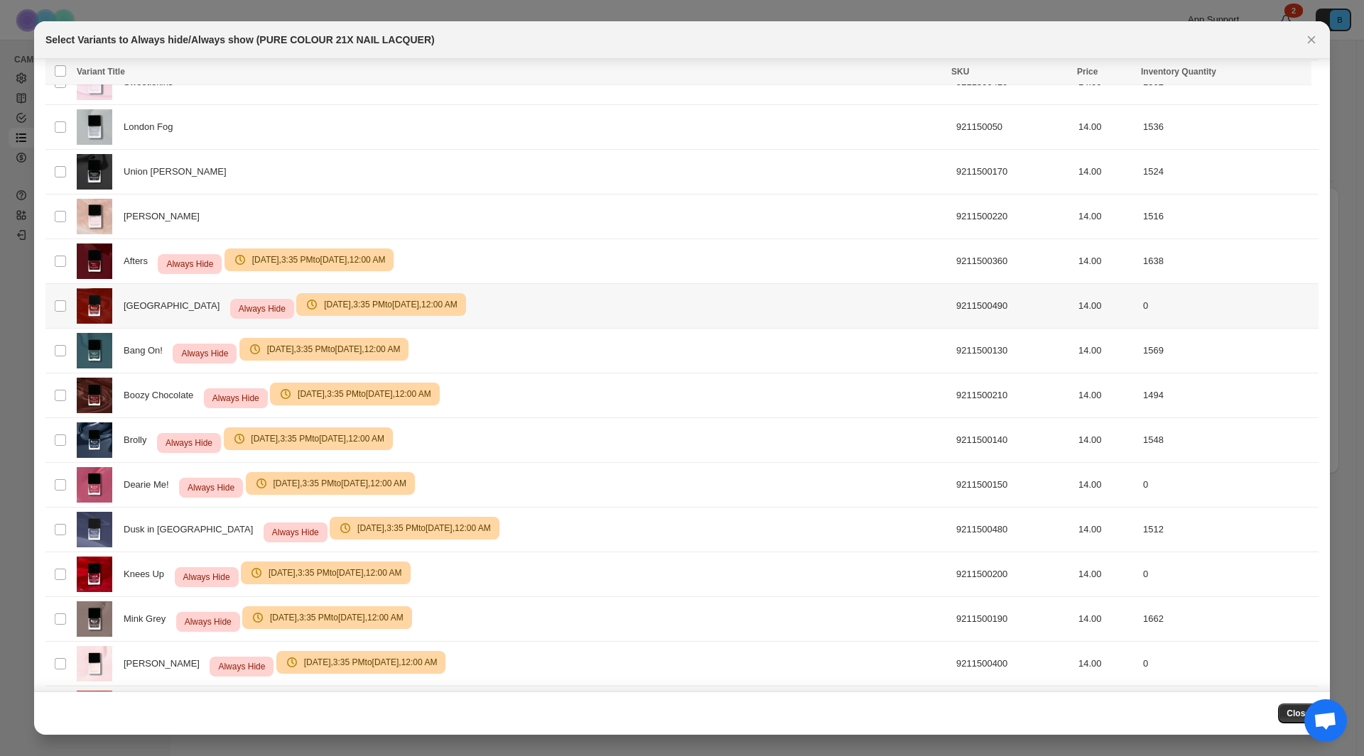
scroll to position [868, 0]
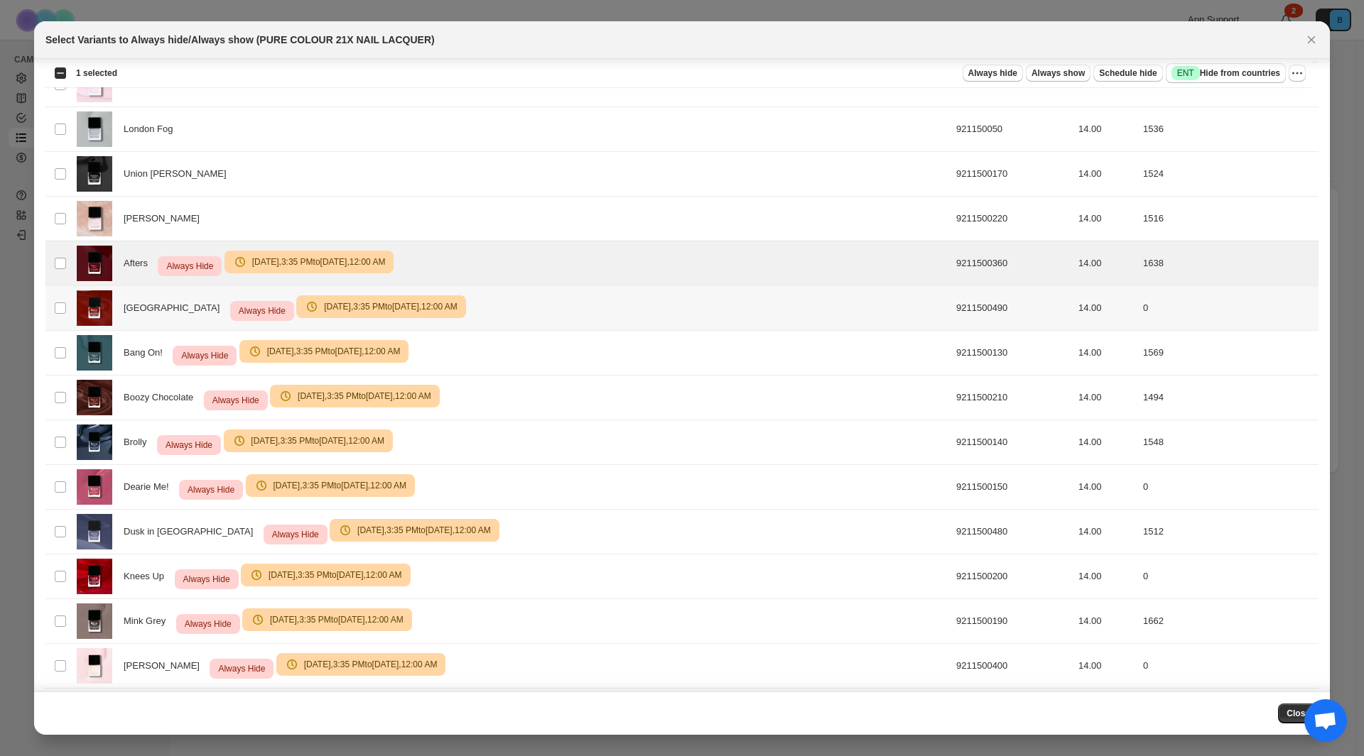
click at [59, 323] on td "Select product variant" at bounding box center [58, 308] width 27 height 45
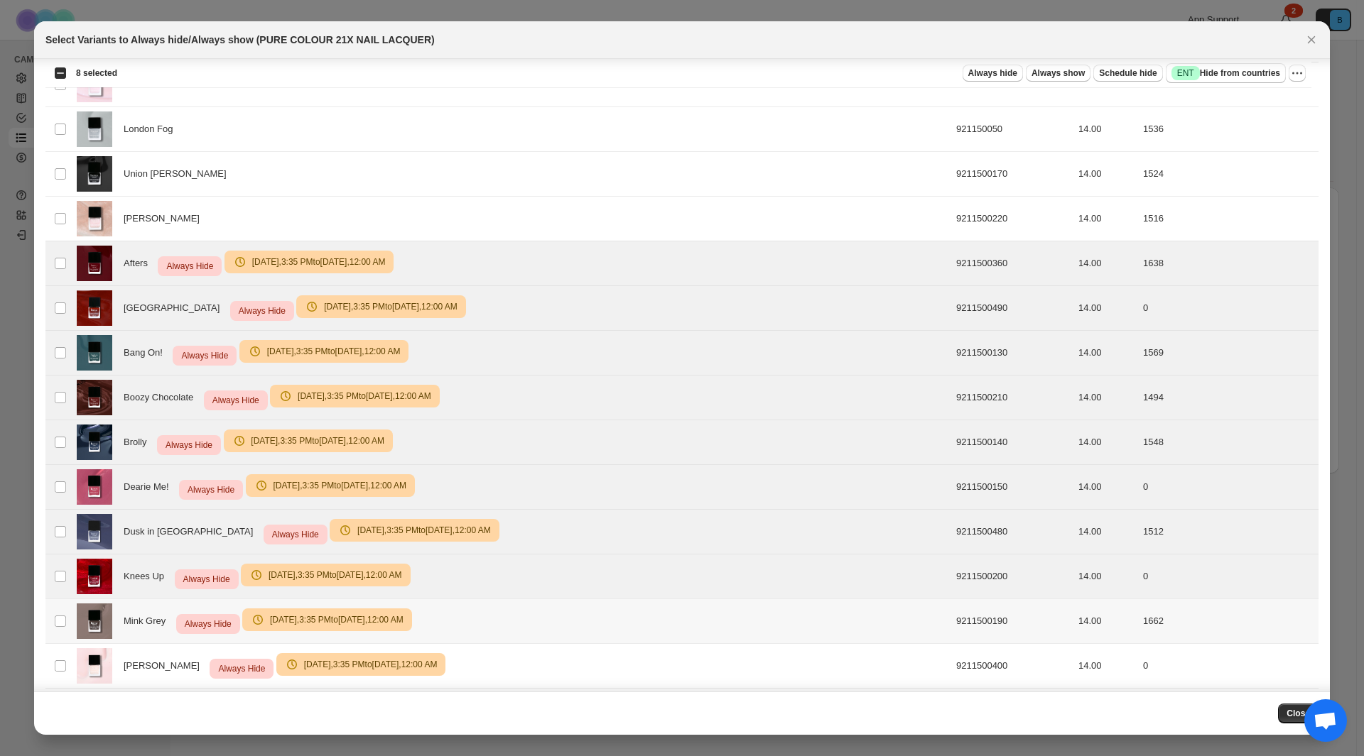
click at [67, 631] on td "Select product variant" at bounding box center [58, 621] width 27 height 45
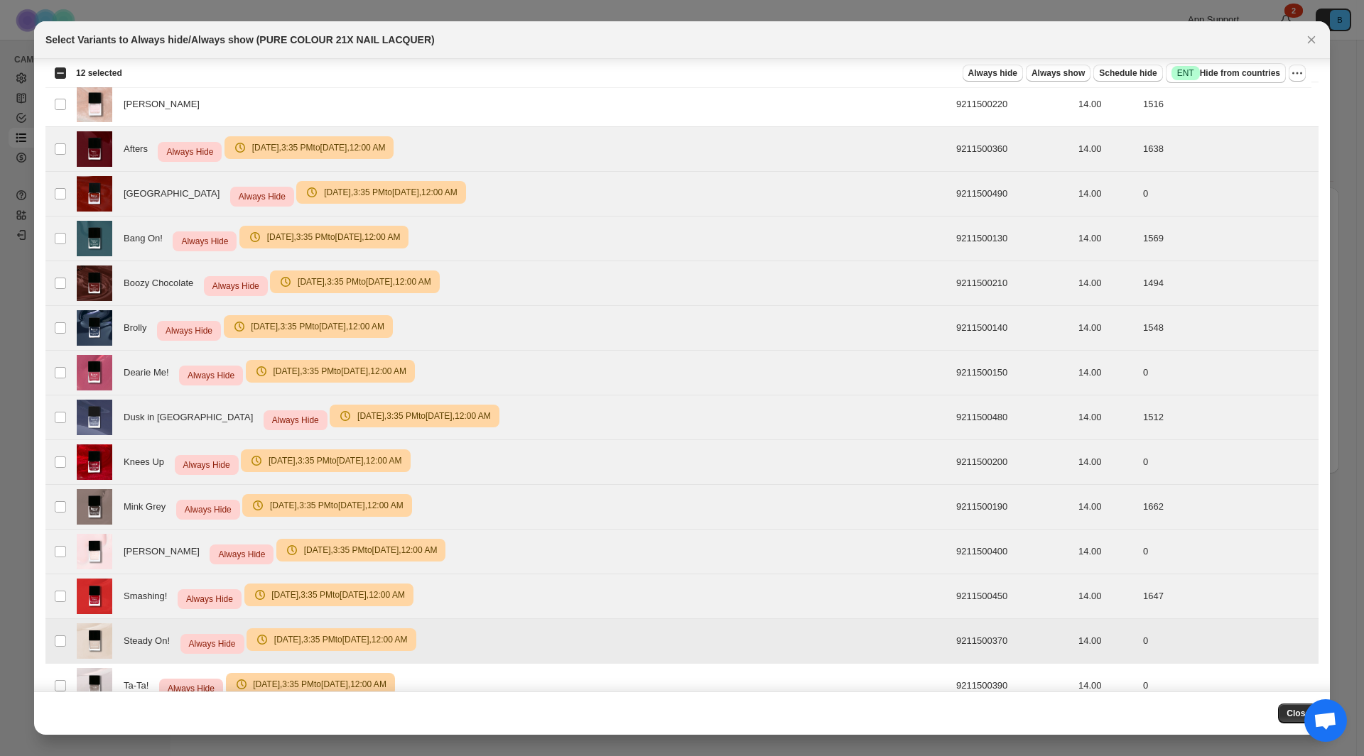
scroll to position [1010, 0]
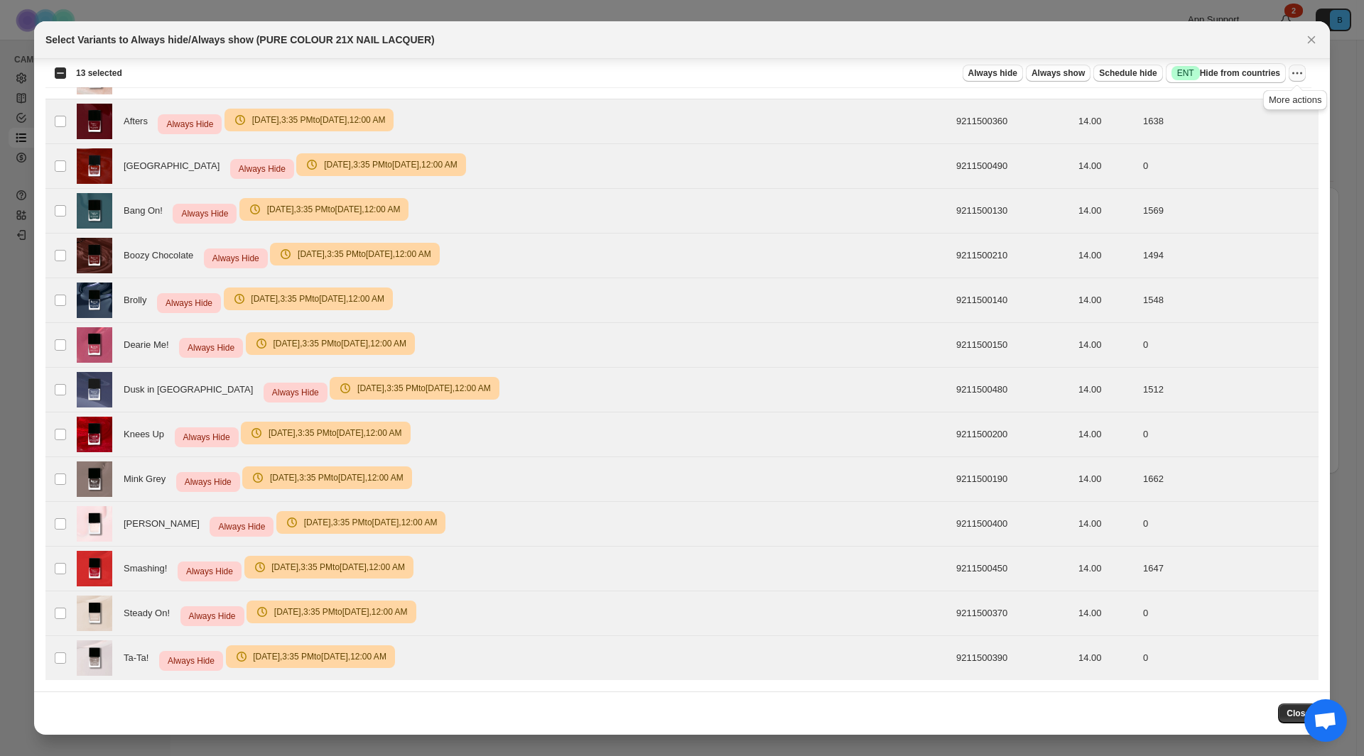
click at [1298, 72] on icon "More actions" at bounding box center [1297, 73] width 14 height 14
click at [1251, 157] on button "Undo scheduled hide" at bounding box center [1246, 149] width 112 height 23
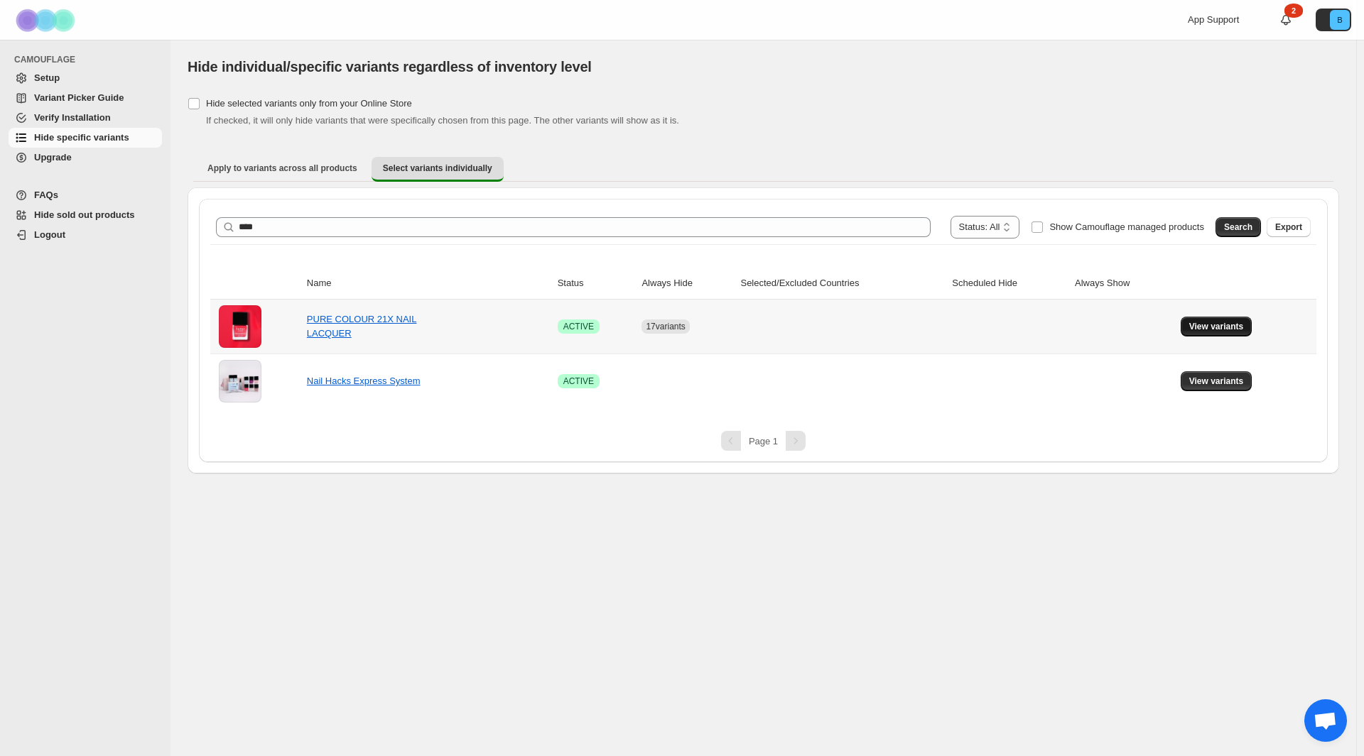
click at [1218, 334] on button "View variants" at bounding box center [1216, 327] width 72 height 20
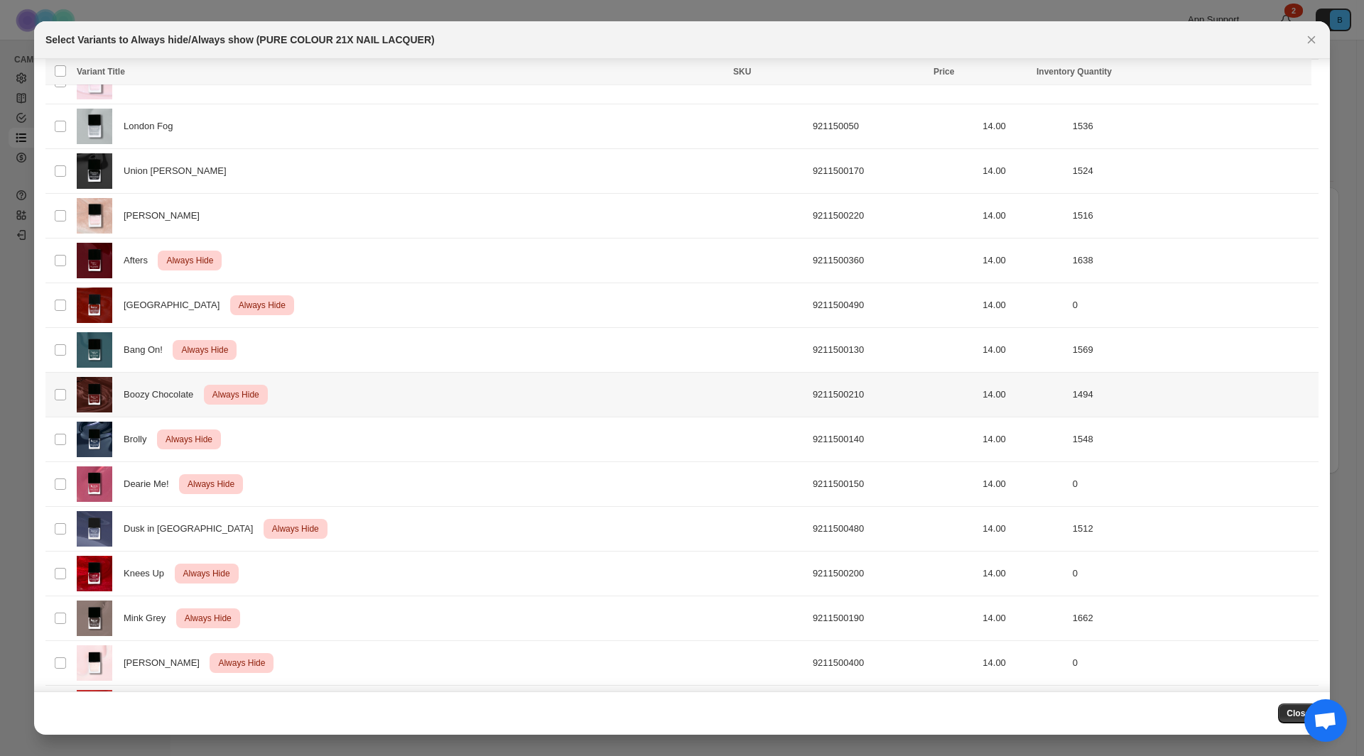
scroll to position [868, 0]
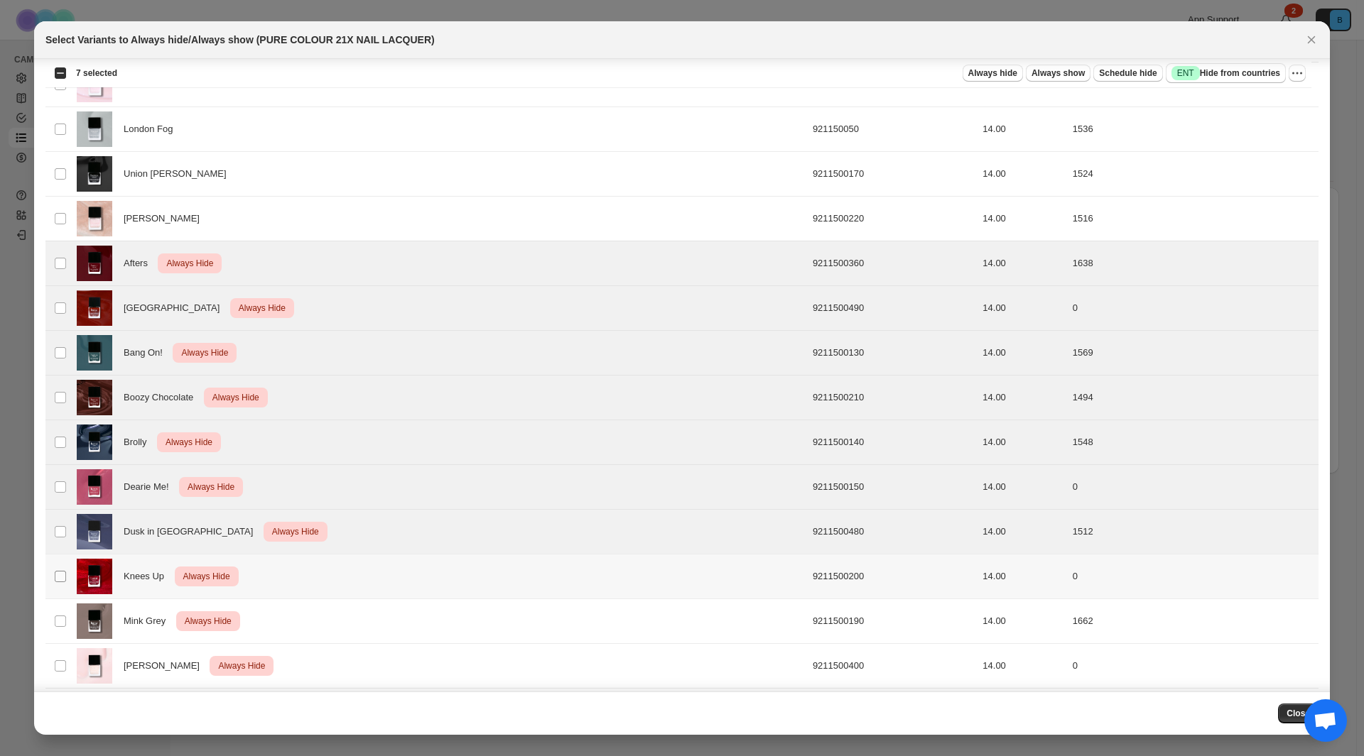
drag, startPoint x: 54, startPoint y: 575, endPoint x: 65, endPoint y: 611, distance: 37.8
click at [54, 575] on span ":r1q:" at bounding box center [60, 576] width 13 height 13
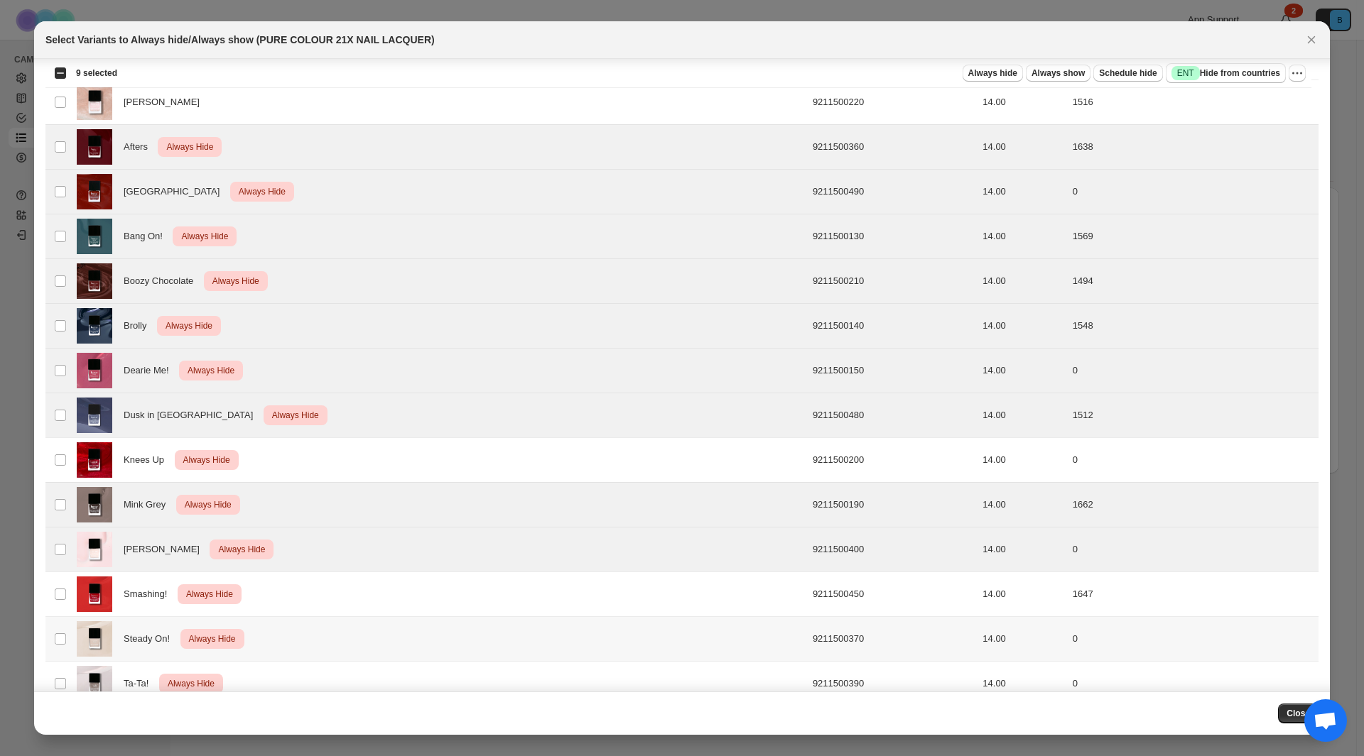
scroll to position [987, 0]
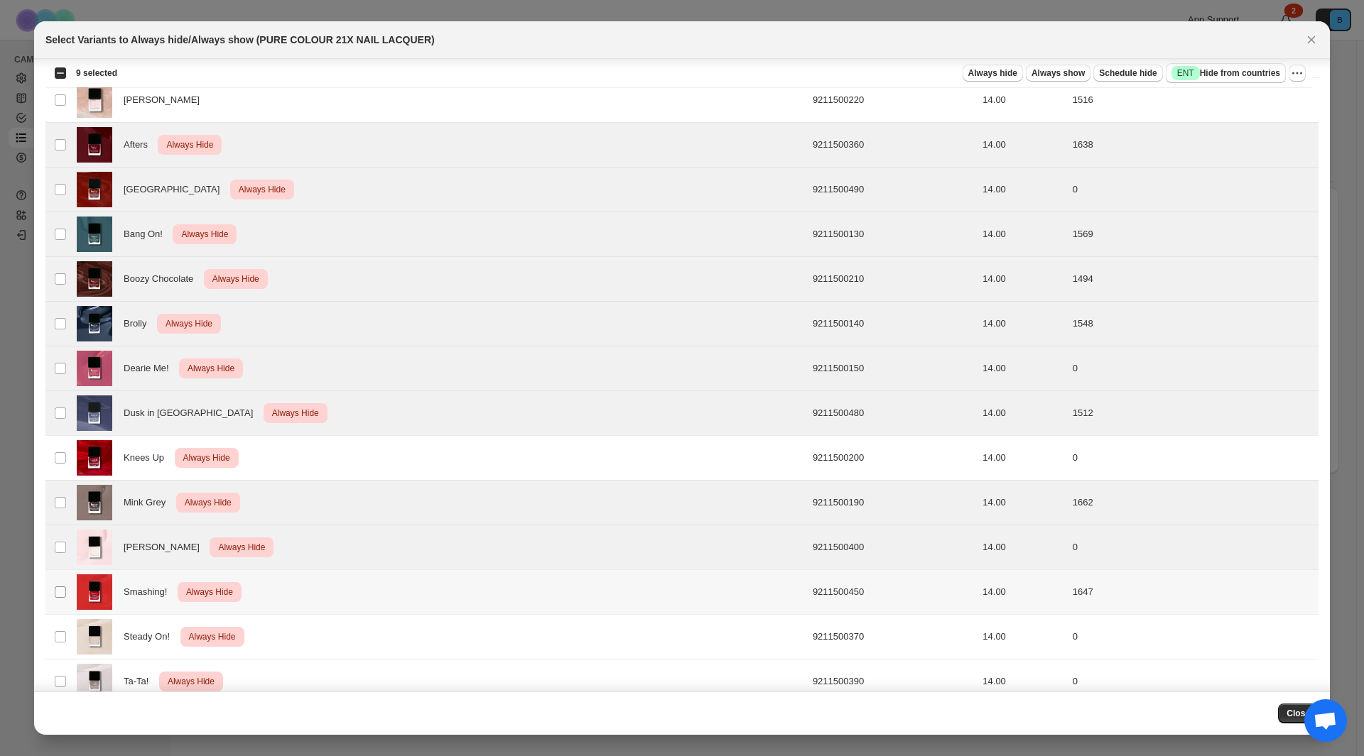
click at [62, 598] on span ":r1q:" at bounding box center [60, 592] width 13 height 13
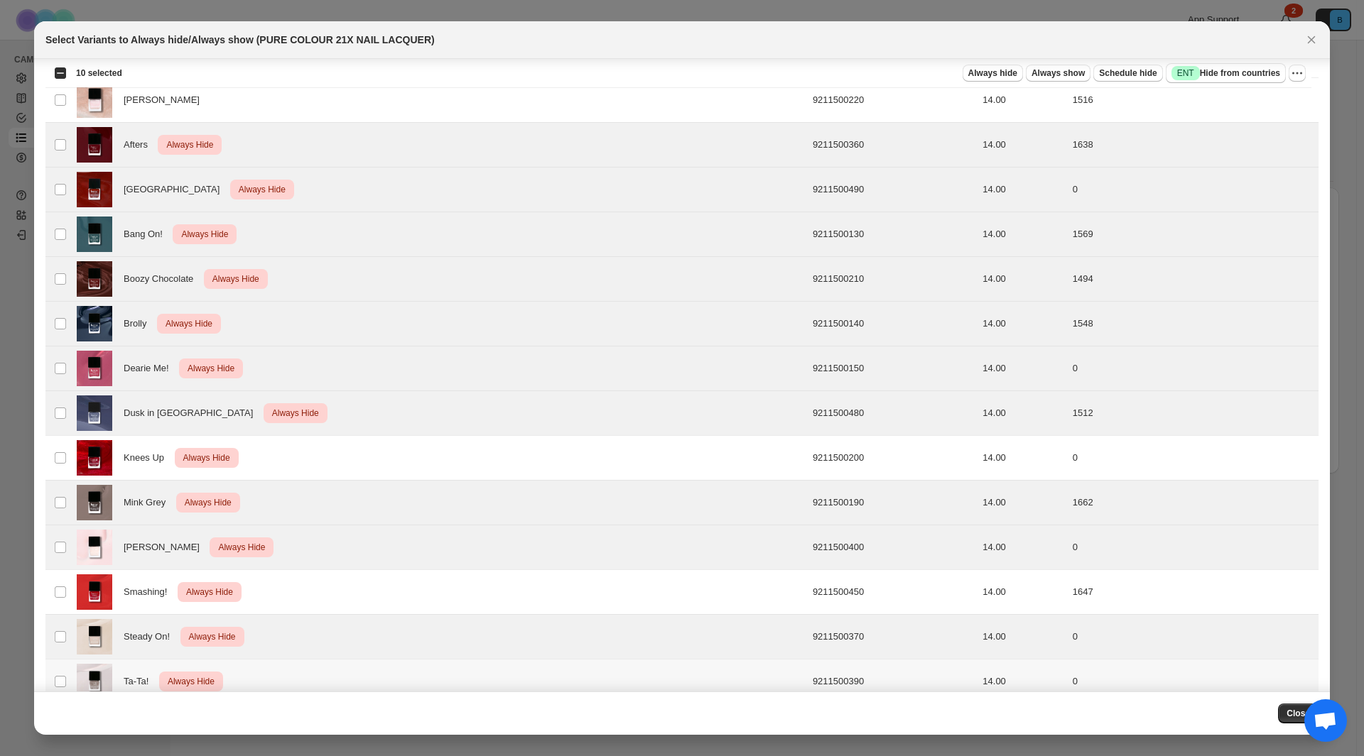
click at [60, 672] on td "Select product variant" at bounding box center [58, 682] width 27 height 45
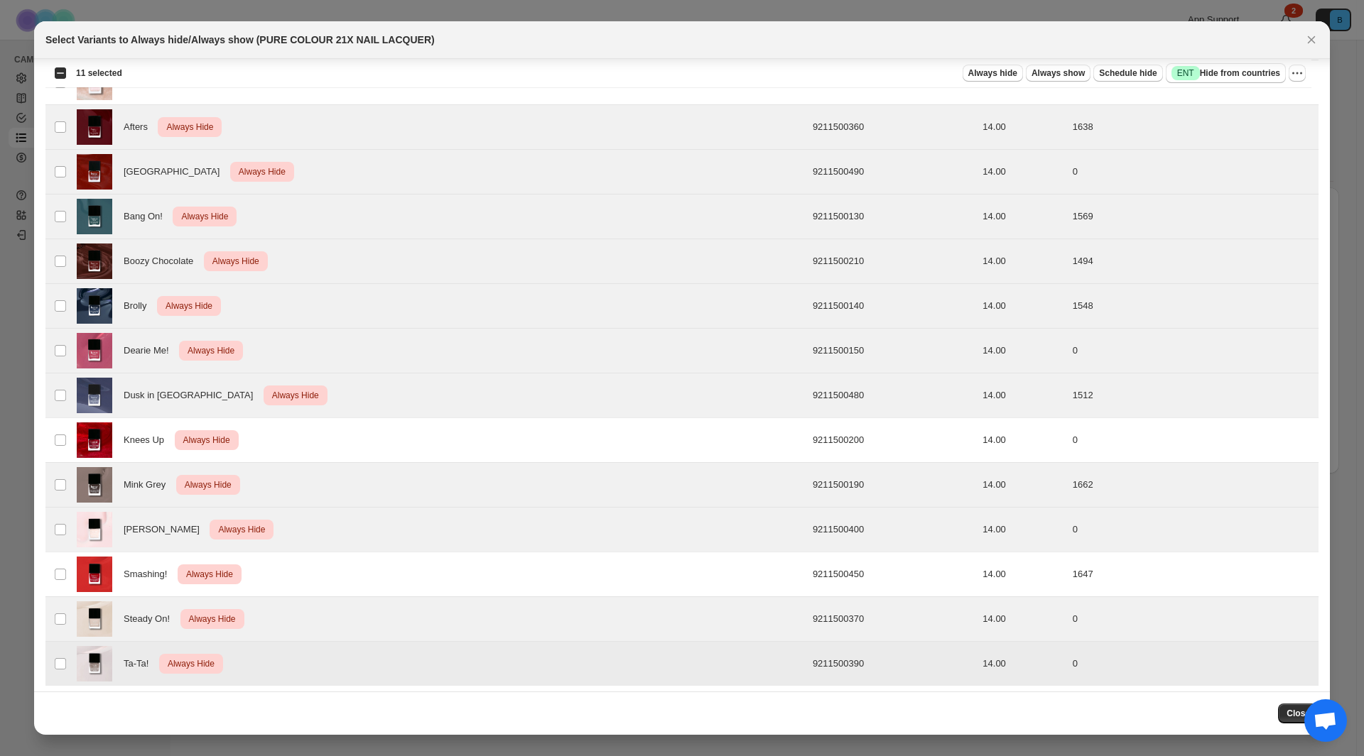
scroll to position [1010, 0]
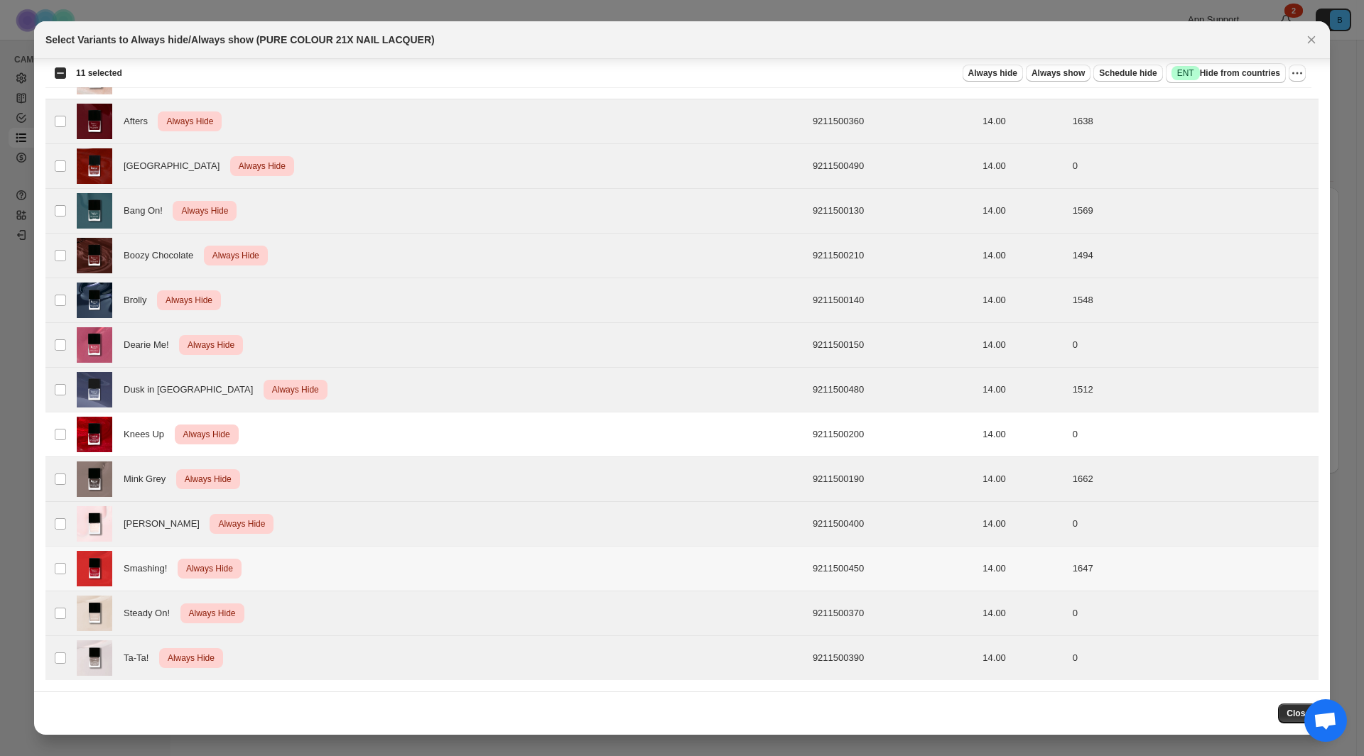
click at [61, 576] on td "Select product variant" at bounding box center [58, 569] width 27 height 45
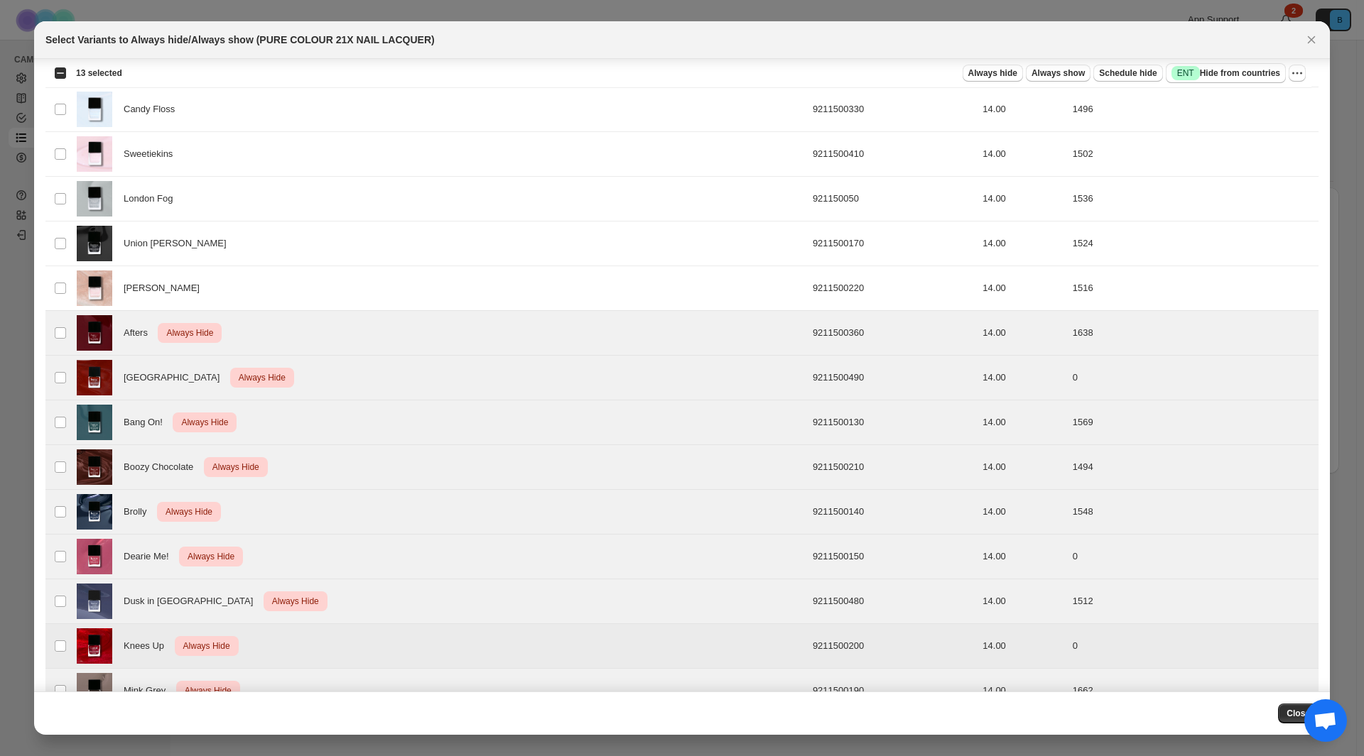
scroll to position [797, 0]
click at [1300, 74] on icon "More actions" at bounding box center [1301, 73] width 2 height 2
click at [1248, 100] on span "Undo always hide" at bounding box center [1230, 101] width 73 height 11
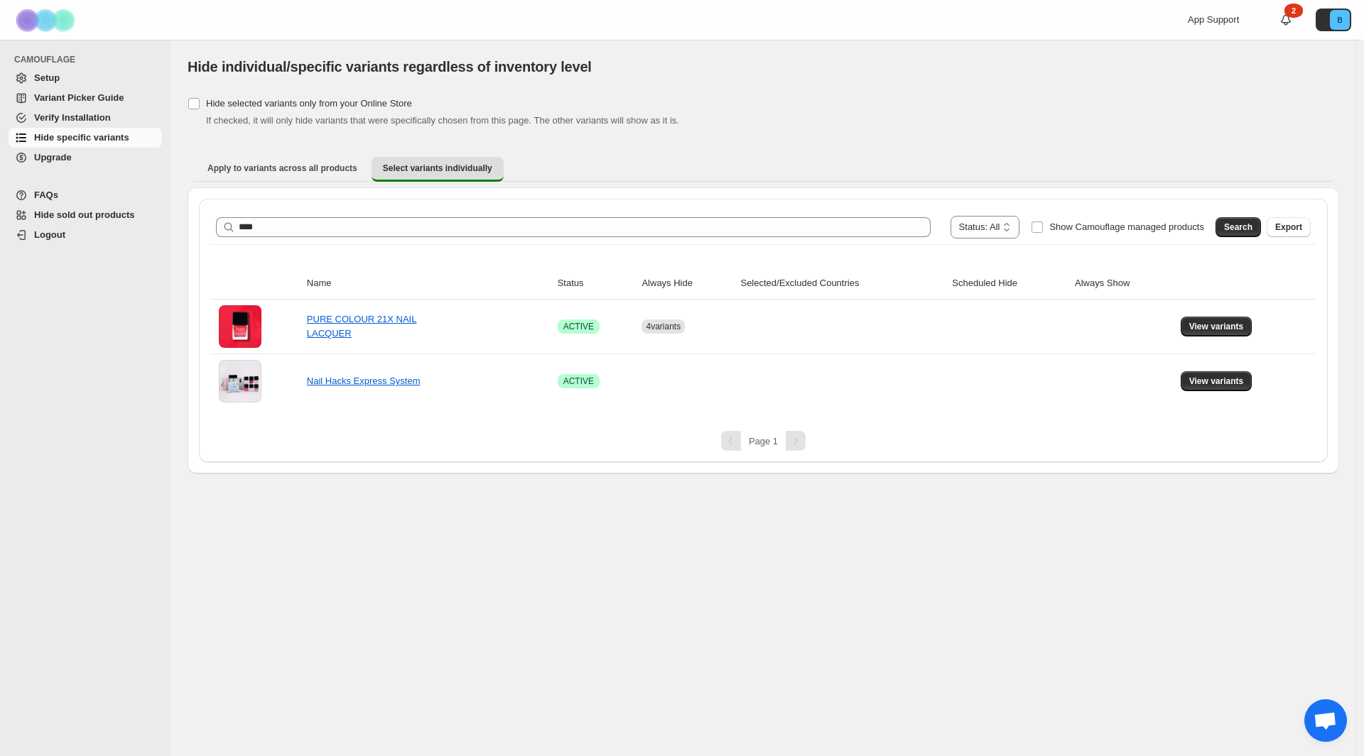
click at [67, 200] on span "FAQs" at bounding box center [96, 195] width 125 height 14
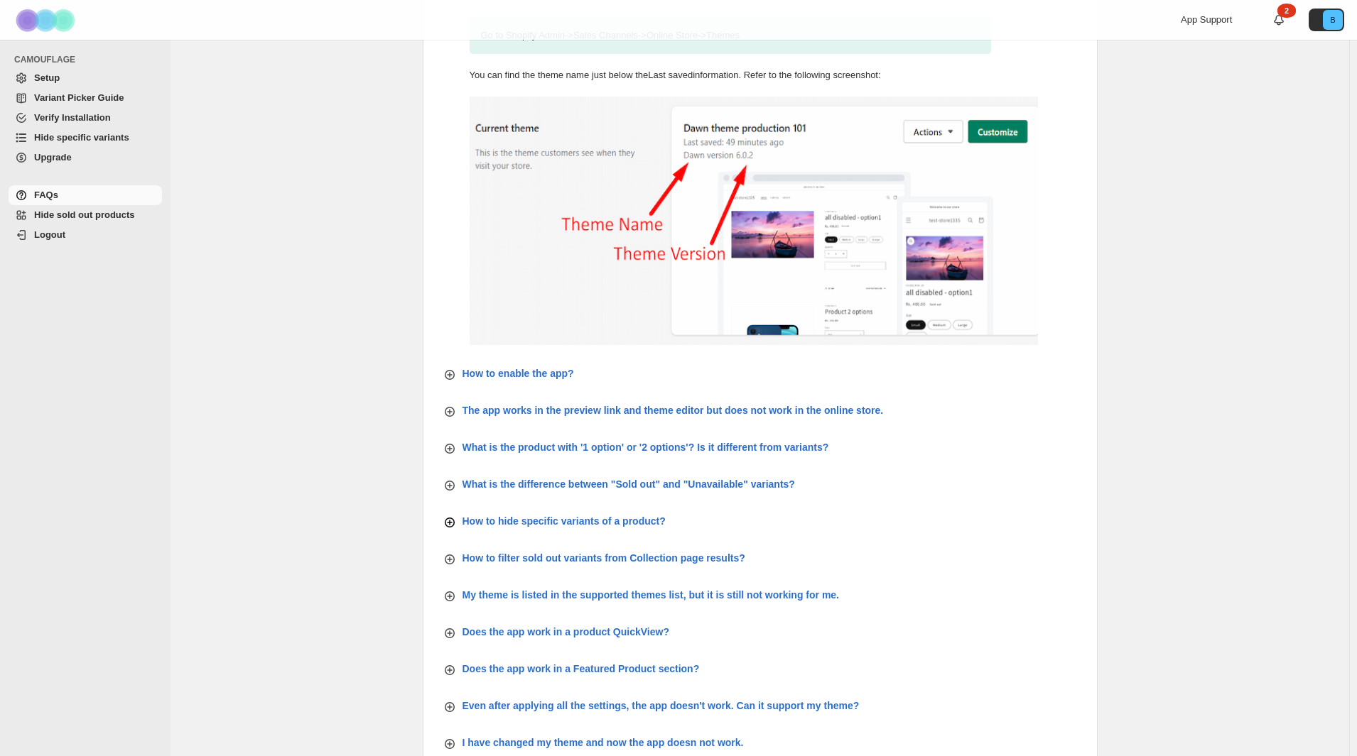
scroll to position [142, 0]
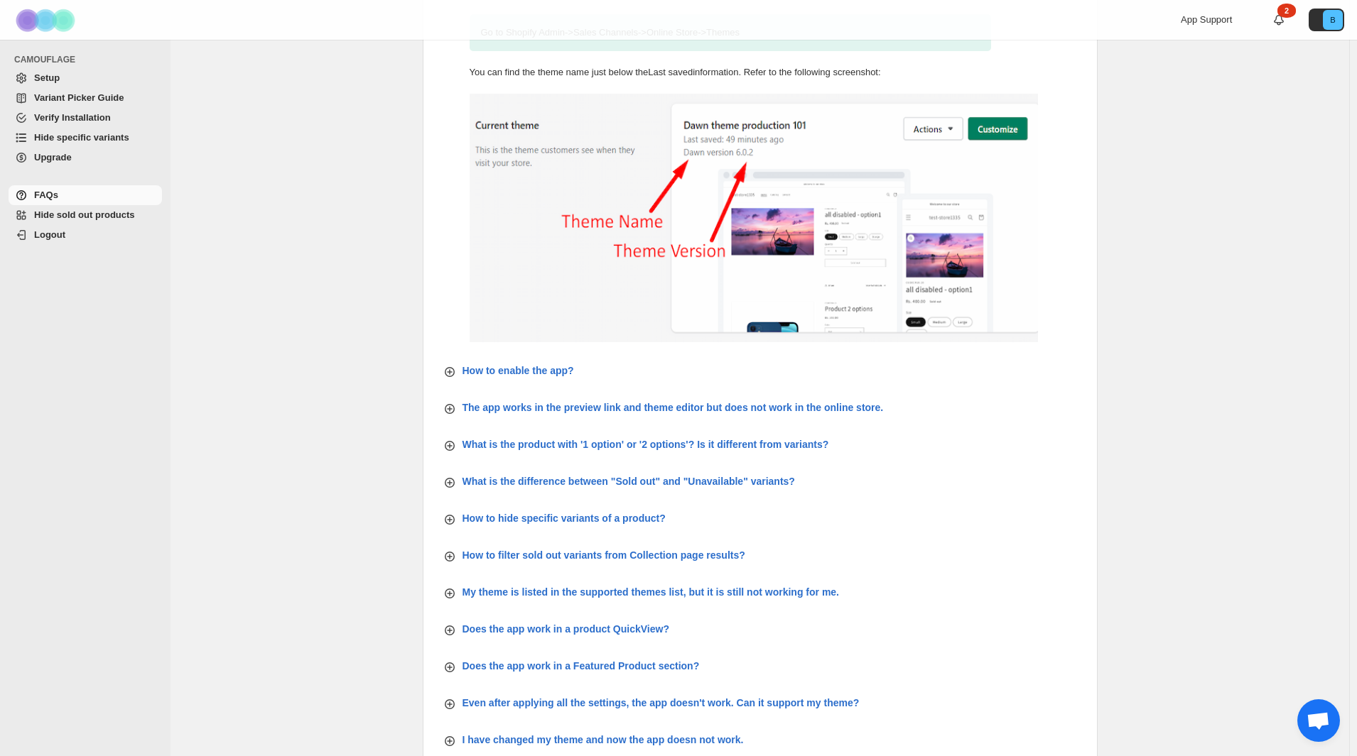
click at [100, 141] on span "Hide specific variants" at bounding box center [81, 137] width 95 height 11
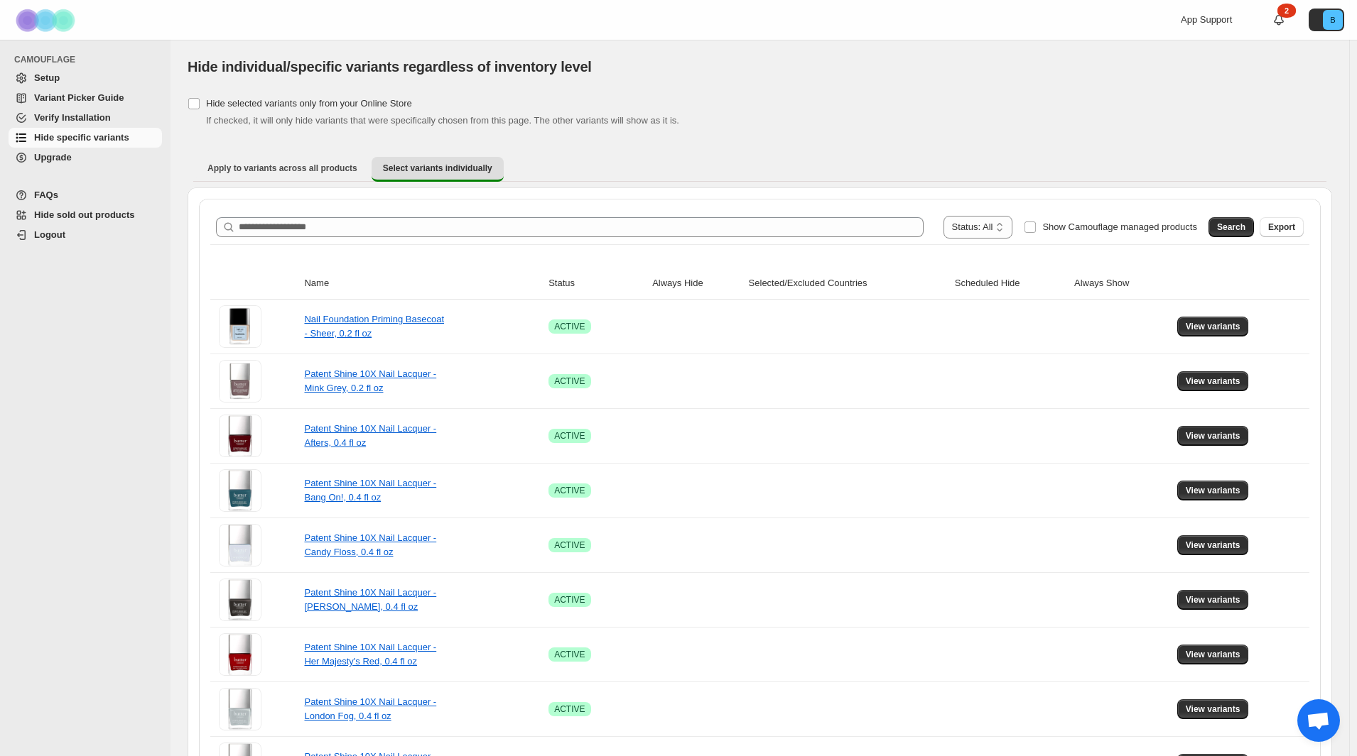
click at [65, 195] on span "FAQs" at bounding box center [96, 195] width 125 height 14
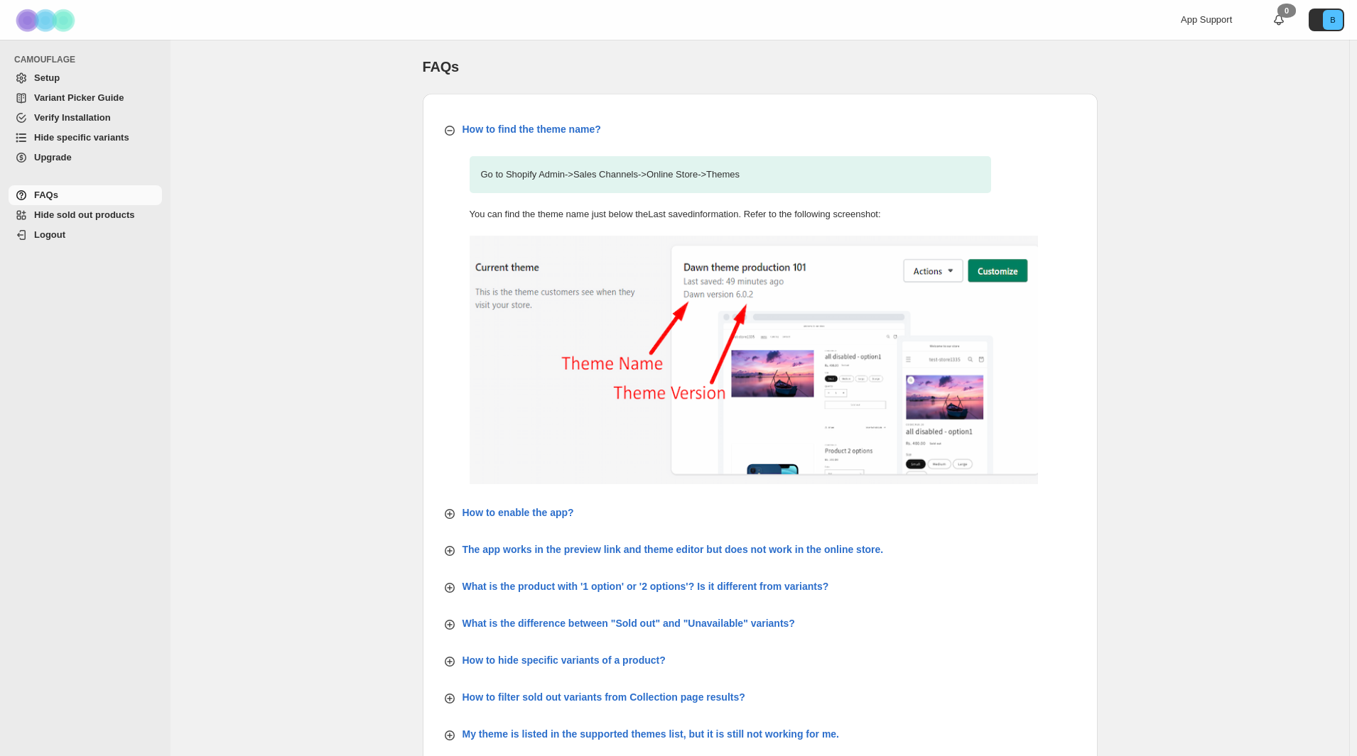
scroll to position [142, 0]
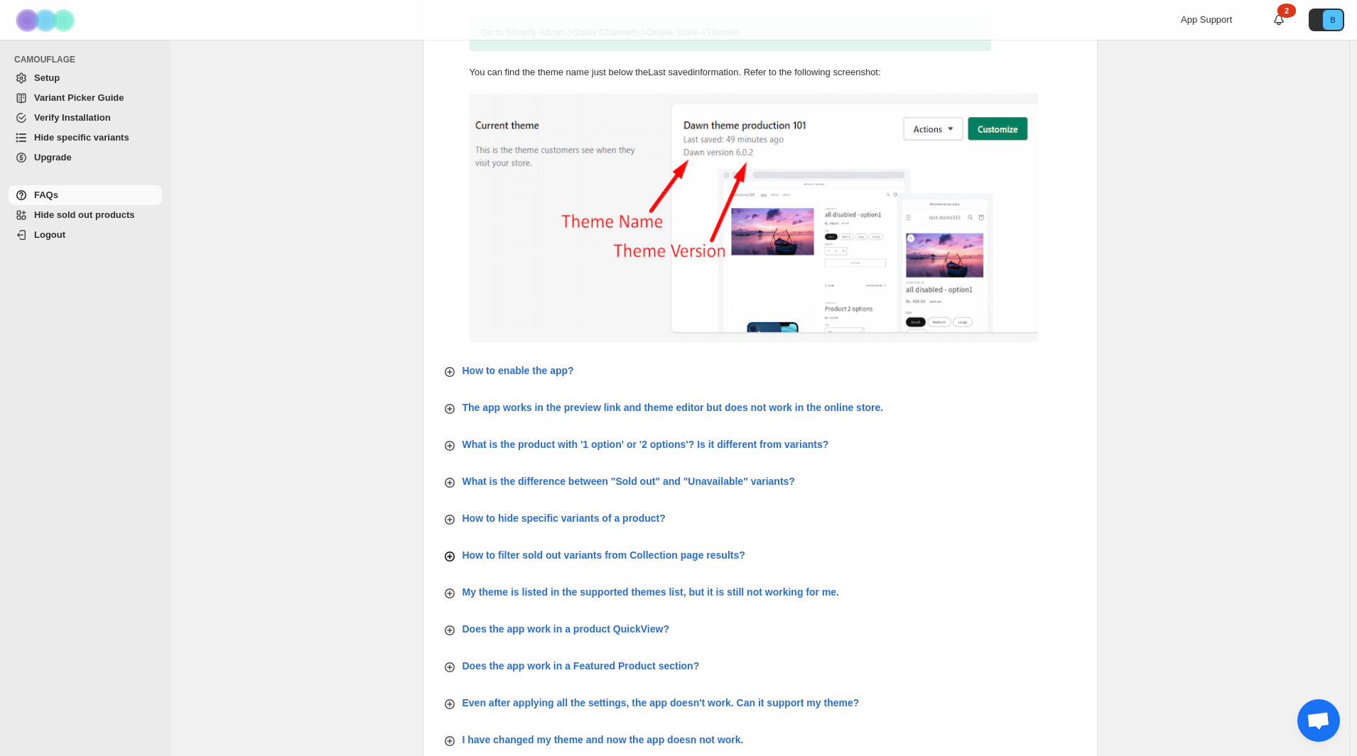
click at [452, 556] on icon "button" at bounding box center [450, 557] width 6 height 6
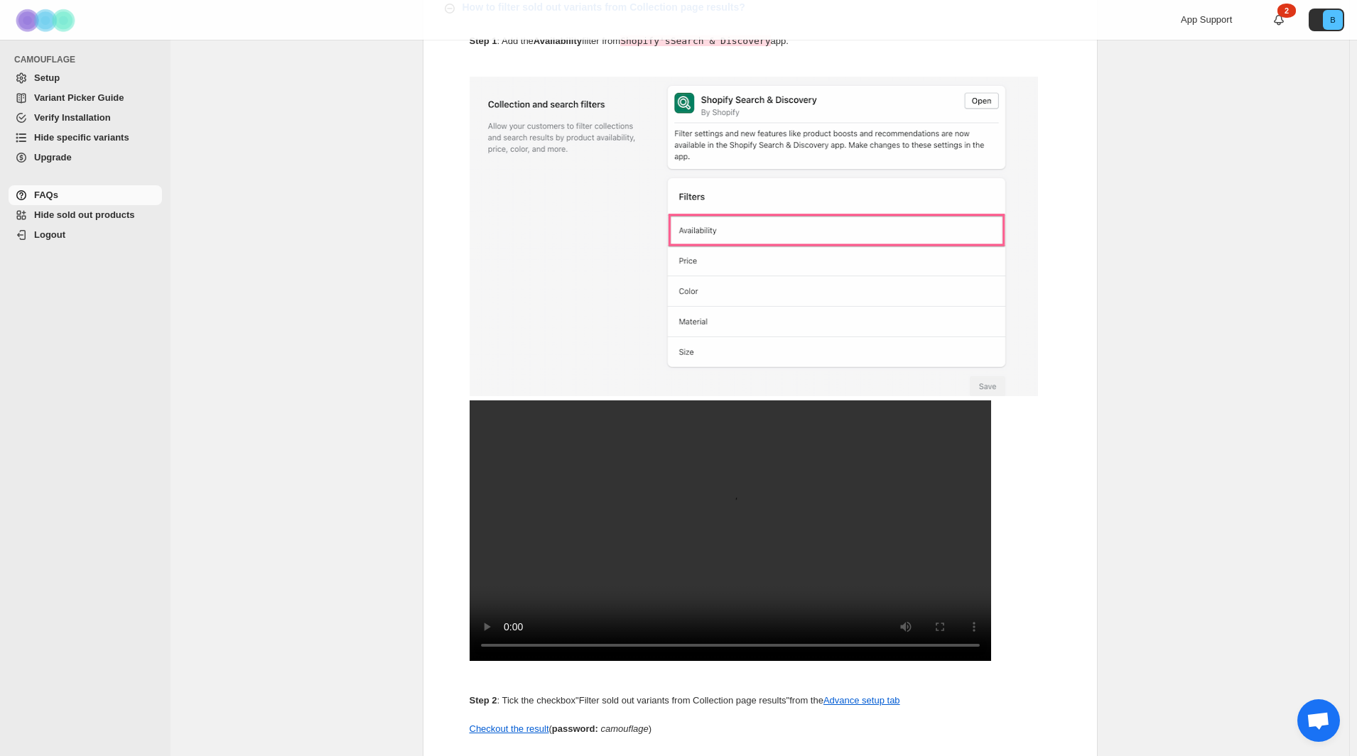
scroll to position [734, 0]
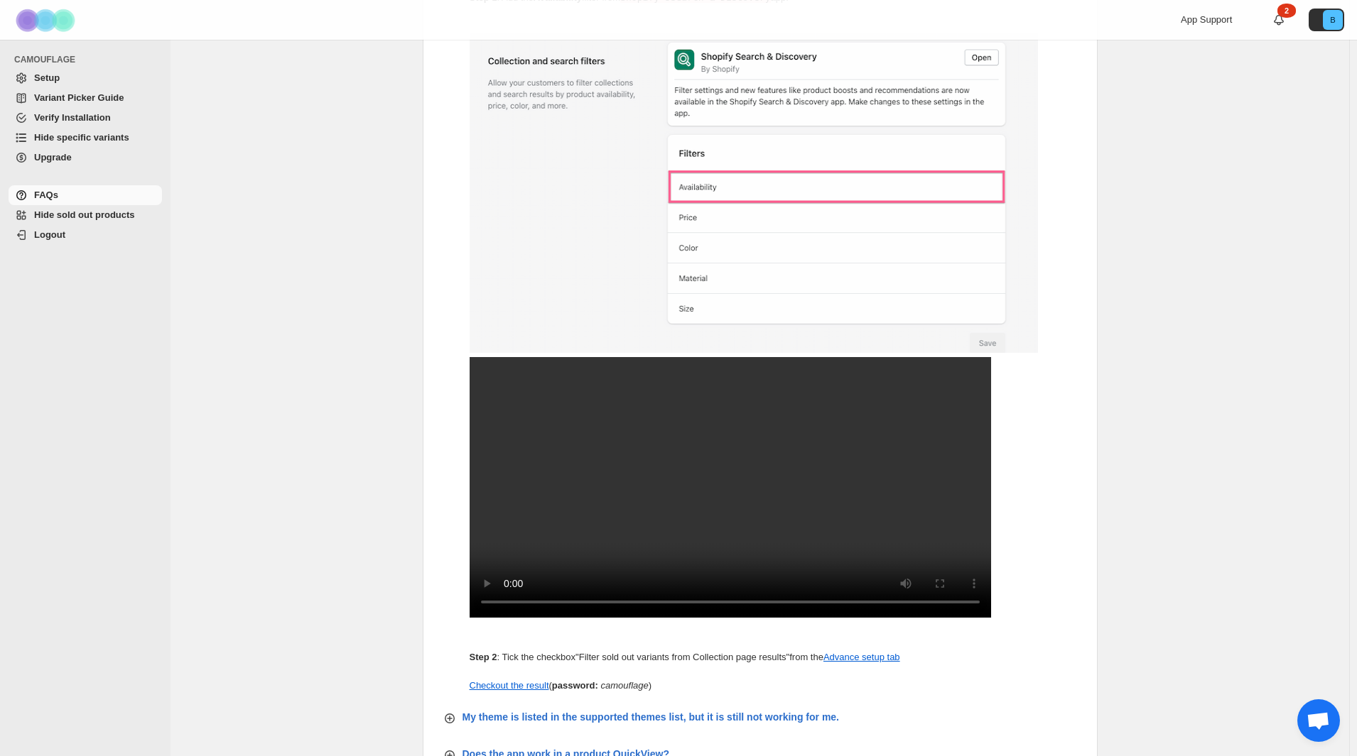
click at [629, 465] on video at bounding box center [729, 487] width 521 height 261
click at [48, 80] on span "Setup" at bounding box center [47, 77] width 26 height 11
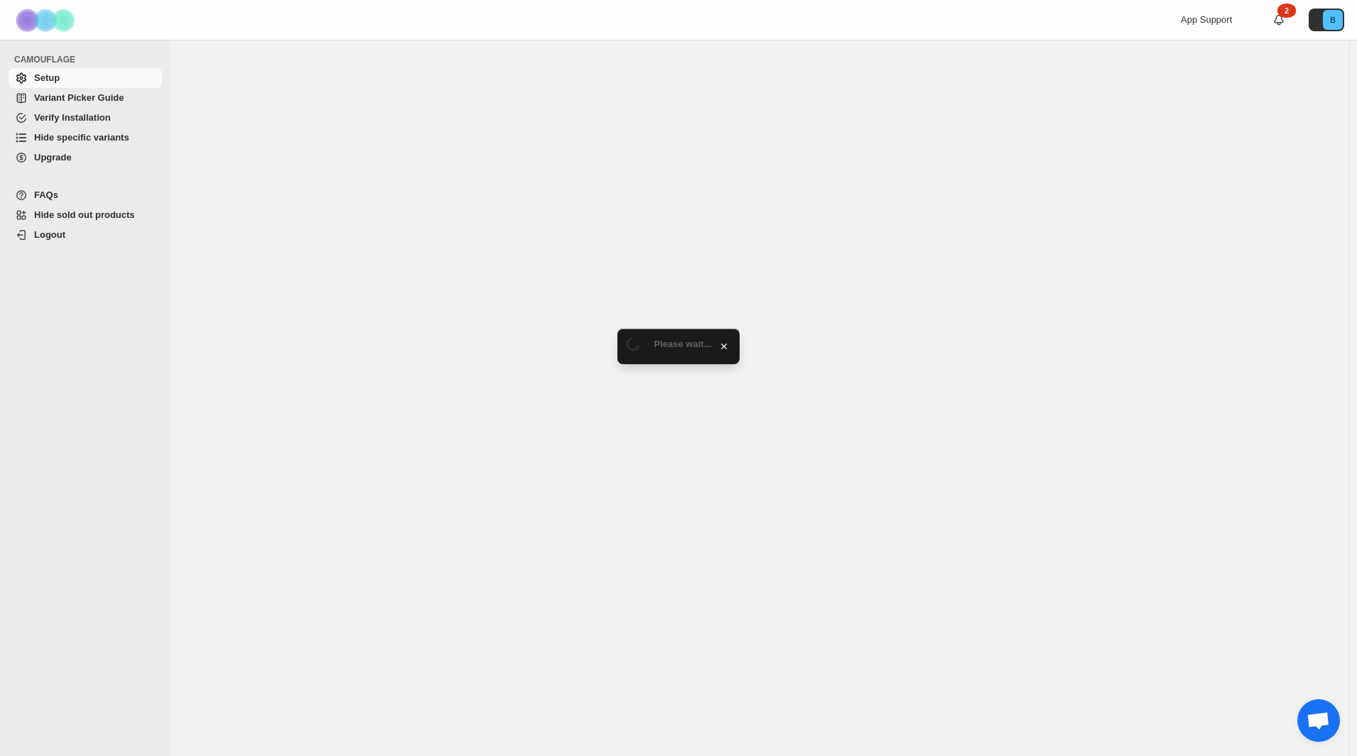
select select "****"
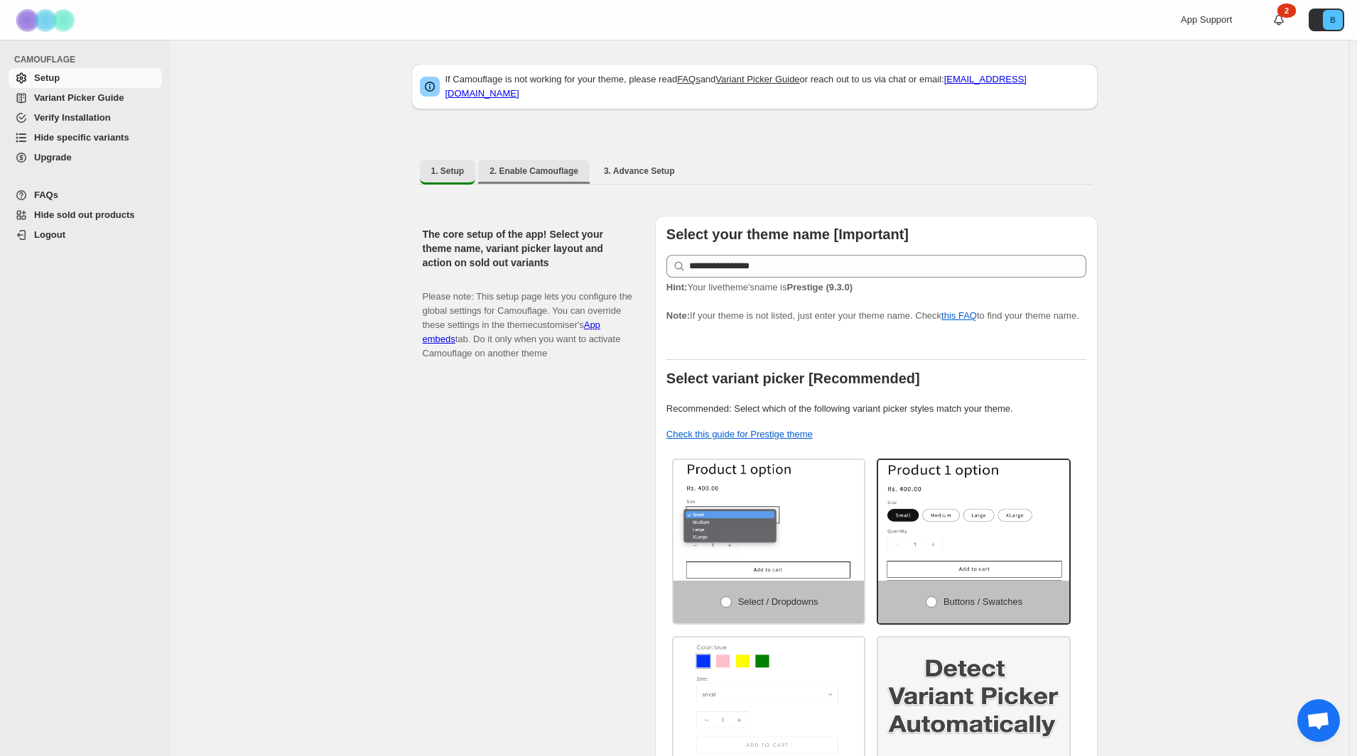
click at [520, 170] on button "2. Enable Camouflage" at bounding box center [534, 171] width 112 height 23
select select "**********"
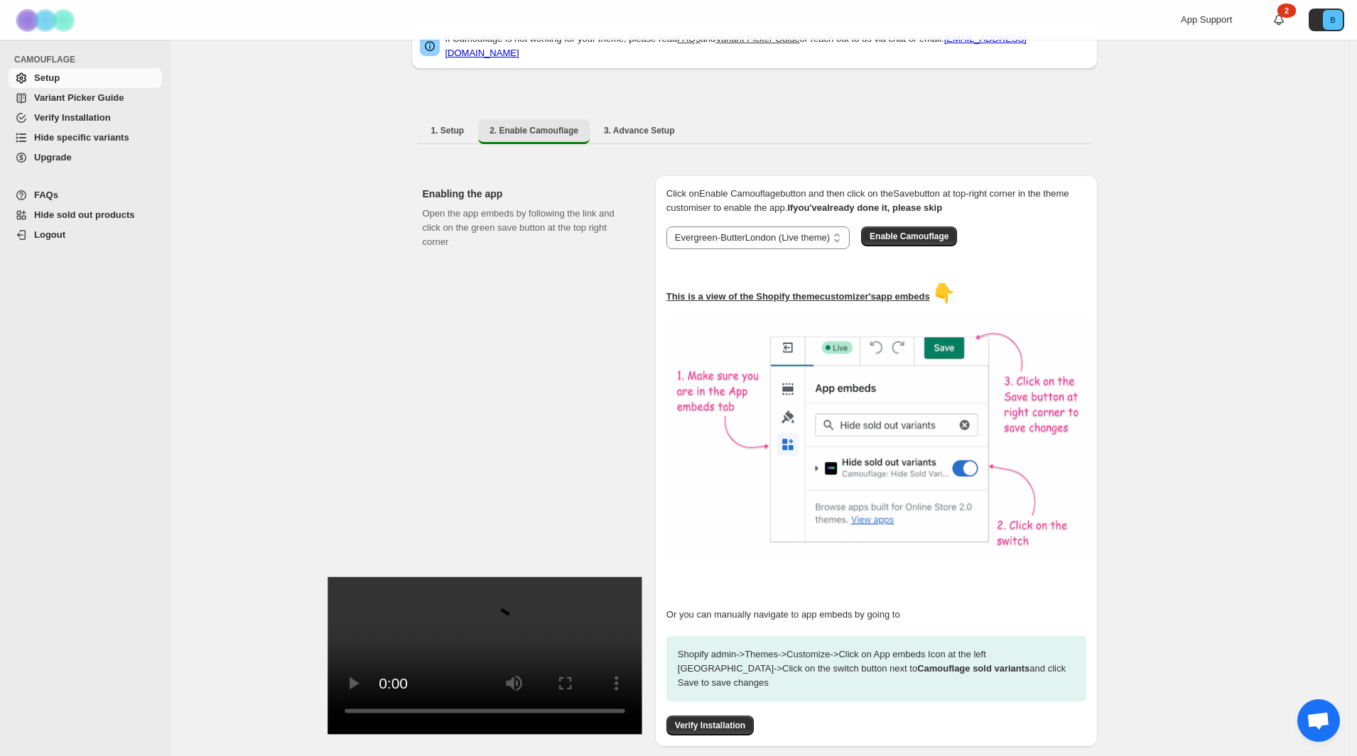
scroll to position [98, 0]
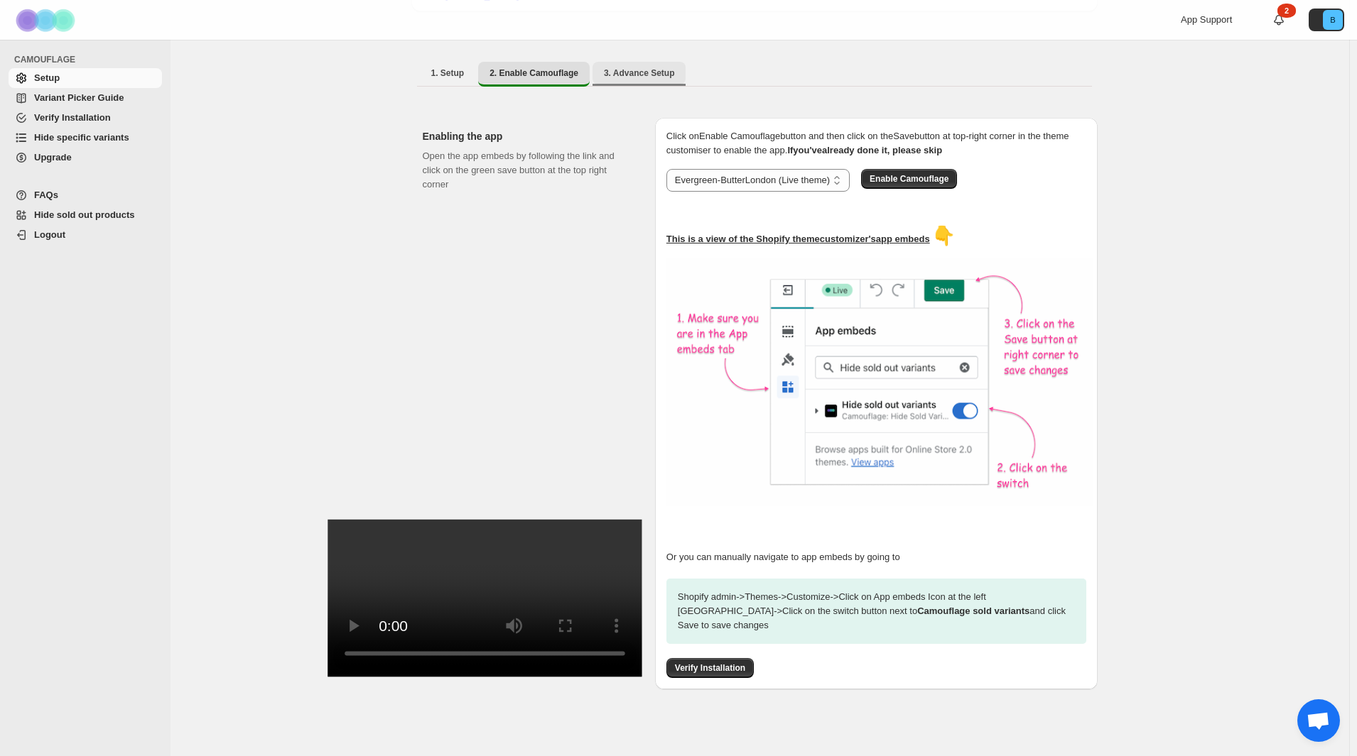
click at [660, 67] on span "3. Advance Setup" at bounding box center [639, 72] width 71 height 11
select select "****"
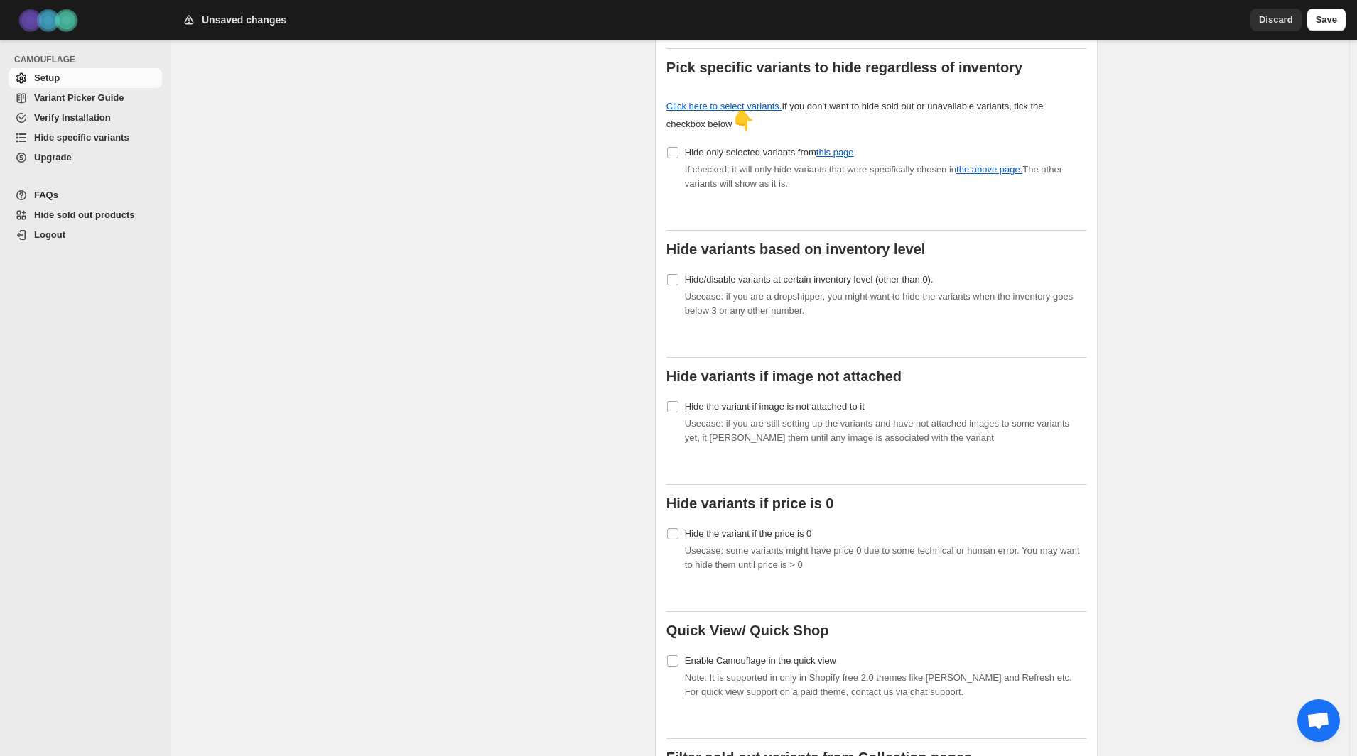
scroll to position [430, 0]
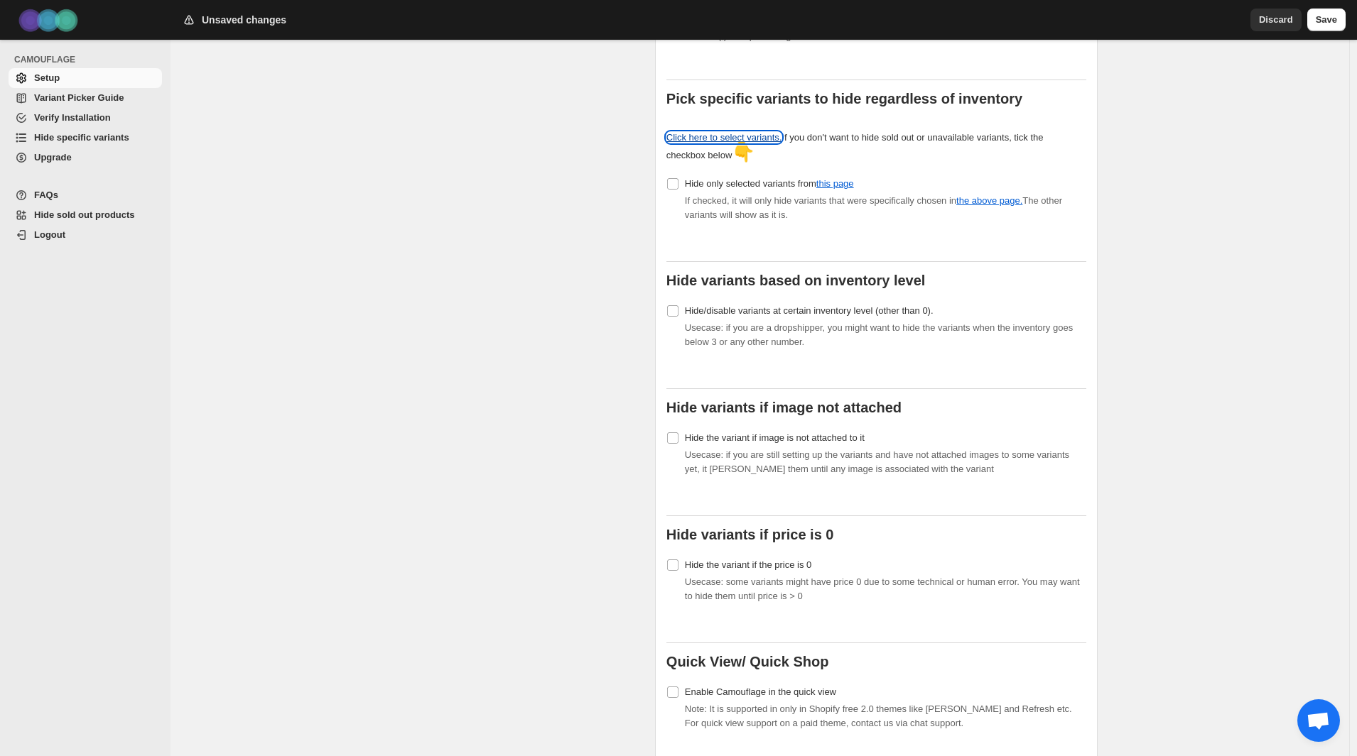
click at [733, 132] on link "Click here to select variants." at bounding box center [724, 137] width 116 height 11
click at [849, 178] on link "this page" at bounding box center [835, 183] width 38 height 11
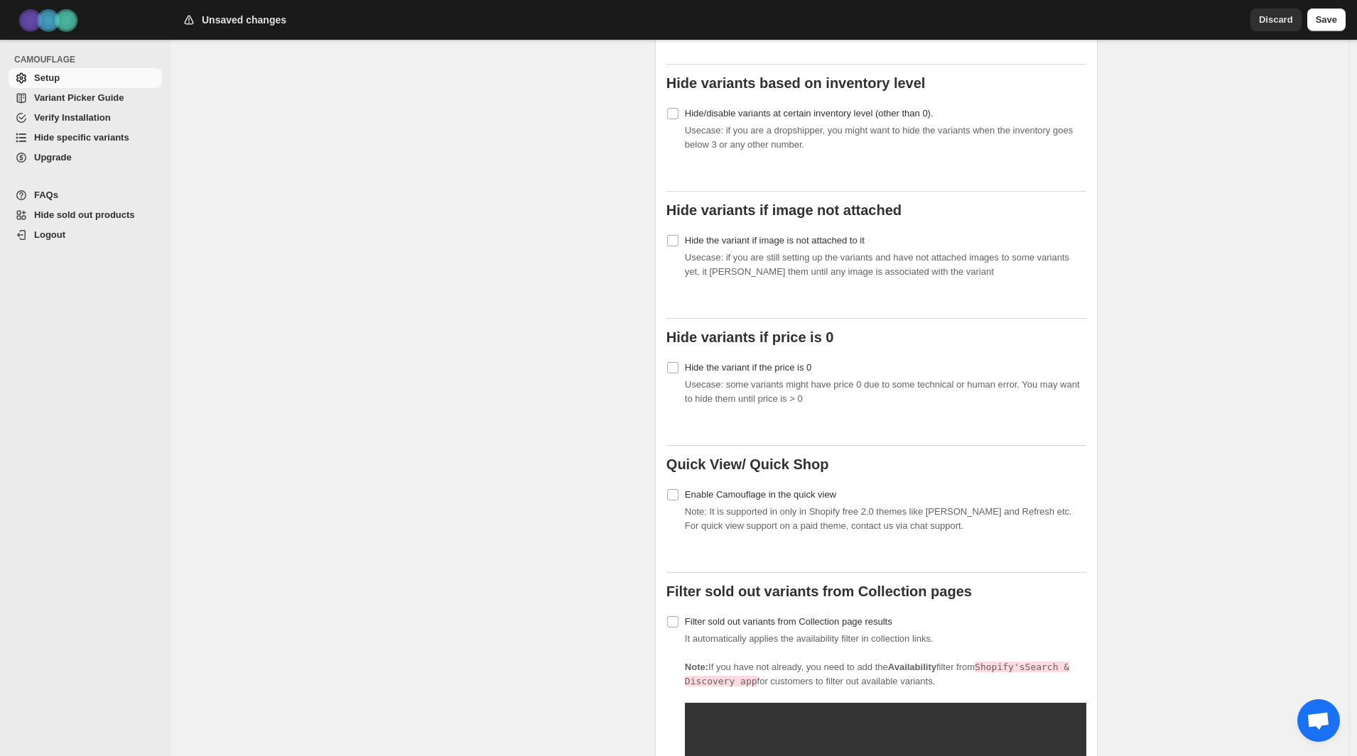
scroll to position [643, 0]
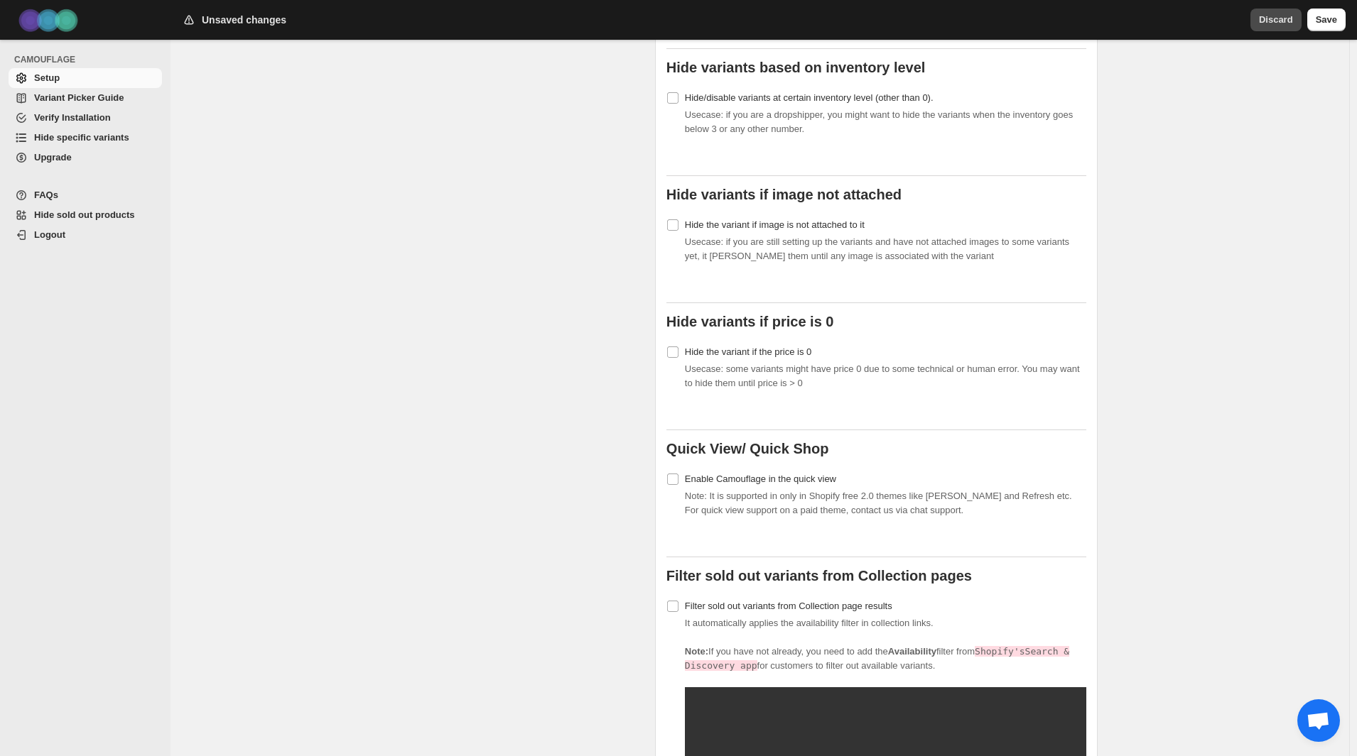
click at [1259, 21] on span "Discard" at bounding box center [1276, 20] width 34 height 14
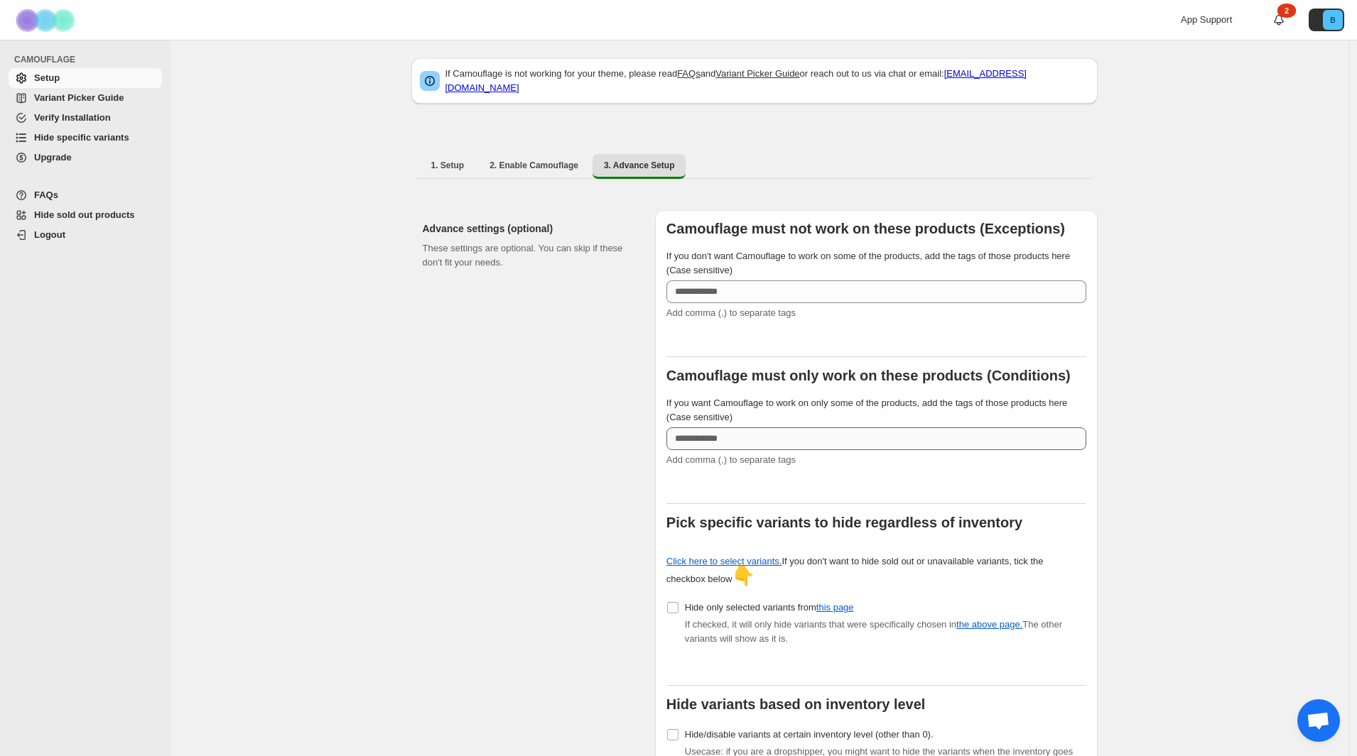
scroll to position [0, 0]
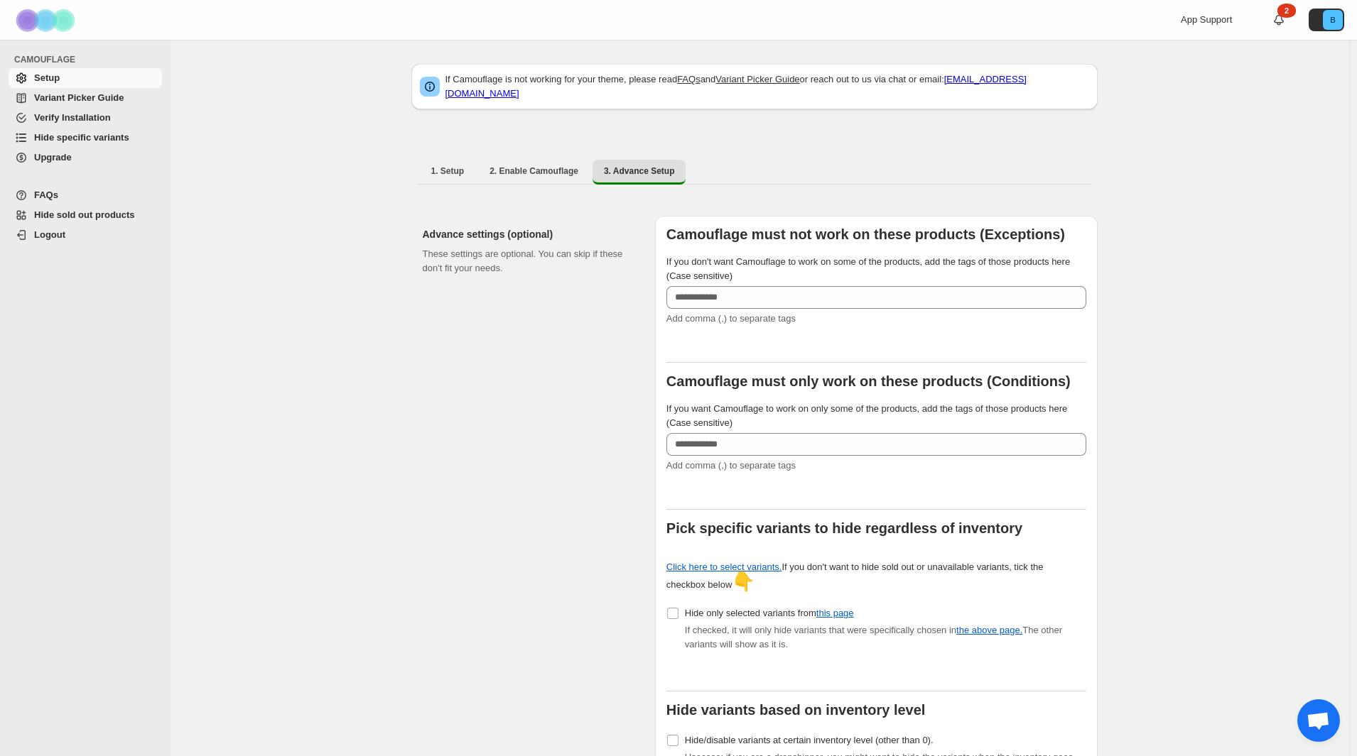
click at [77, 139] on span "Hide specific variants" at bounding box center [81, 137] width 95 height 11
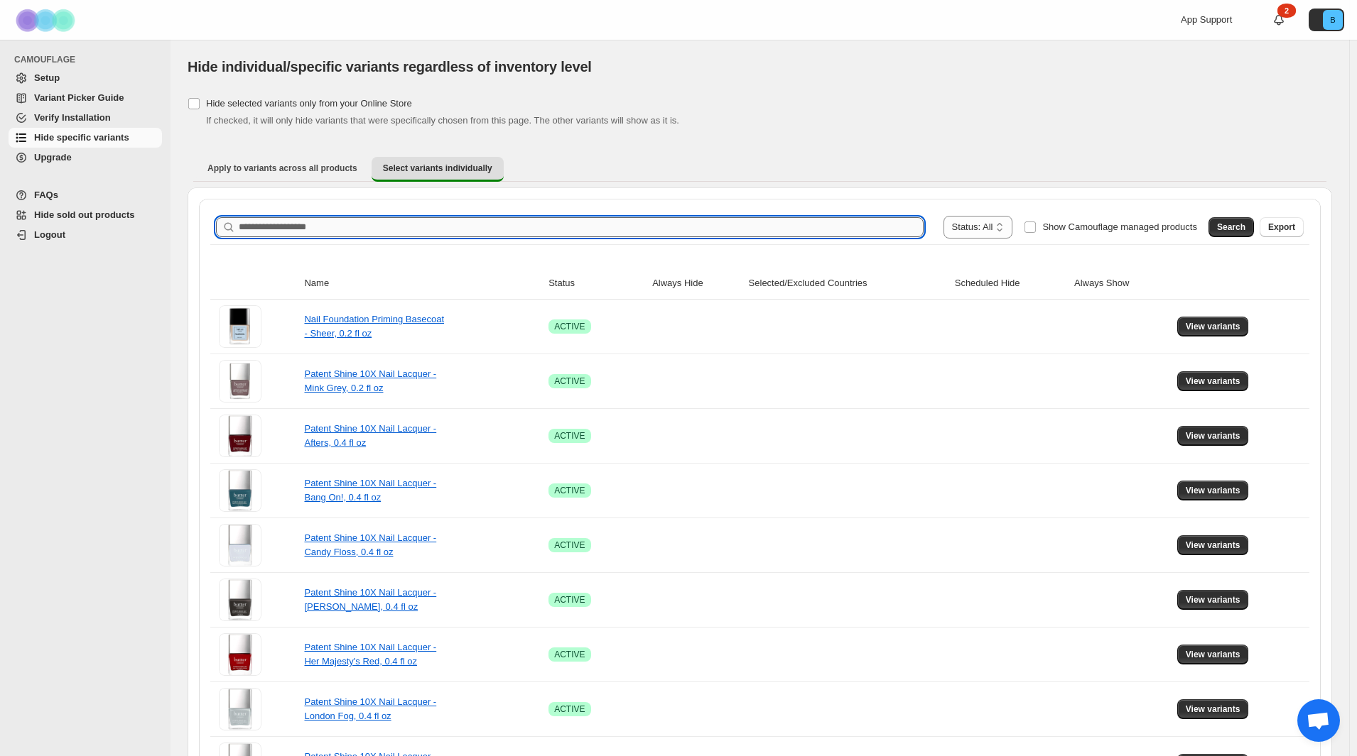
click at [380, 226] on input "Search product name" at bounding box center [581, 227] width 685 height 20
type input "*"
type input "****"
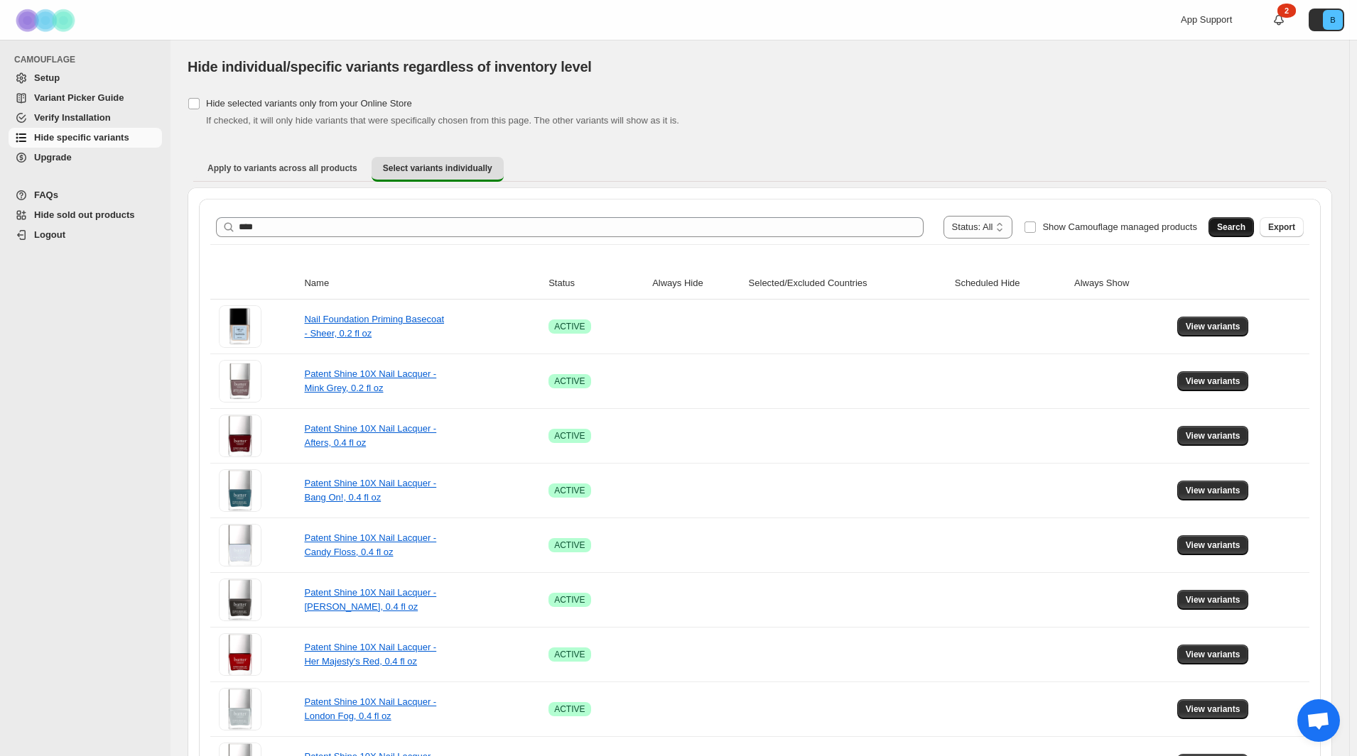
click at [1225, 227] on span "Search" at bounding box center [1231, 227] width 28 height 11
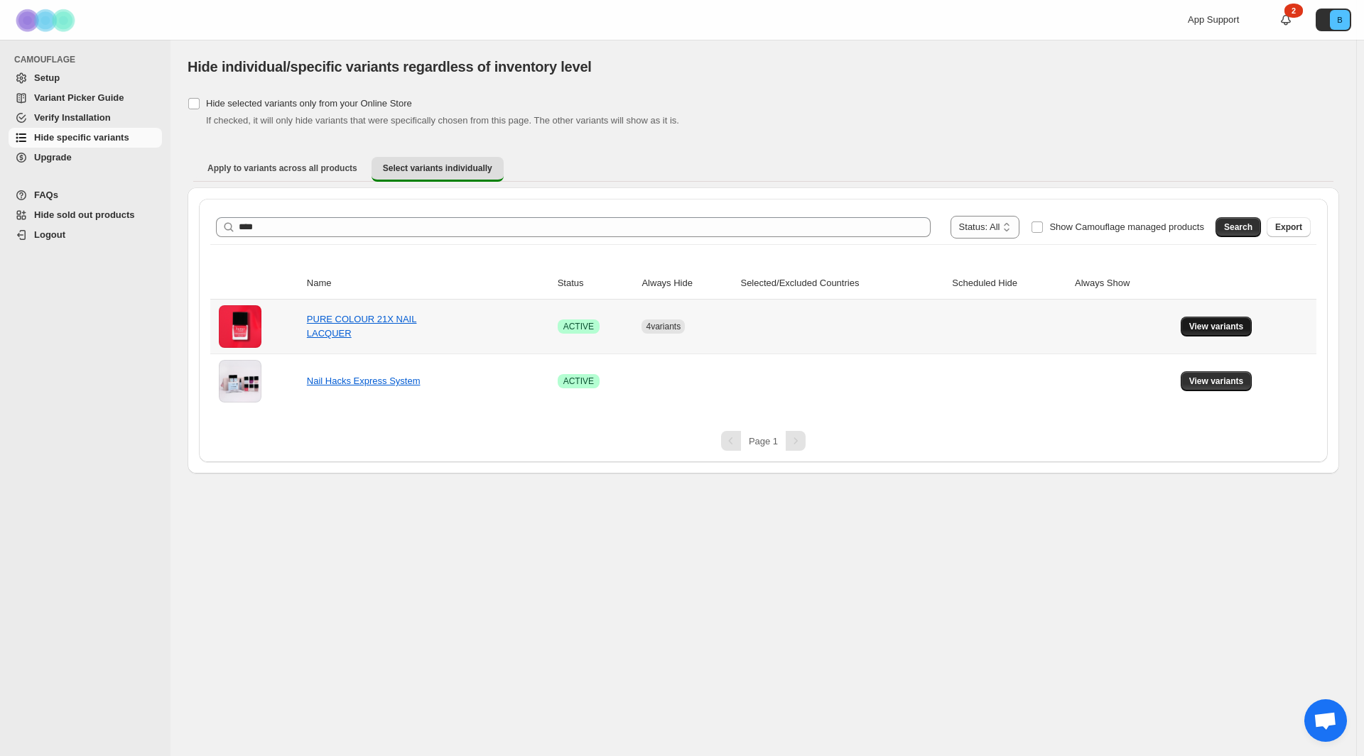
click at [1201, 328] on span "View variants" at bounding box center [1216, 326] width 55 height 11
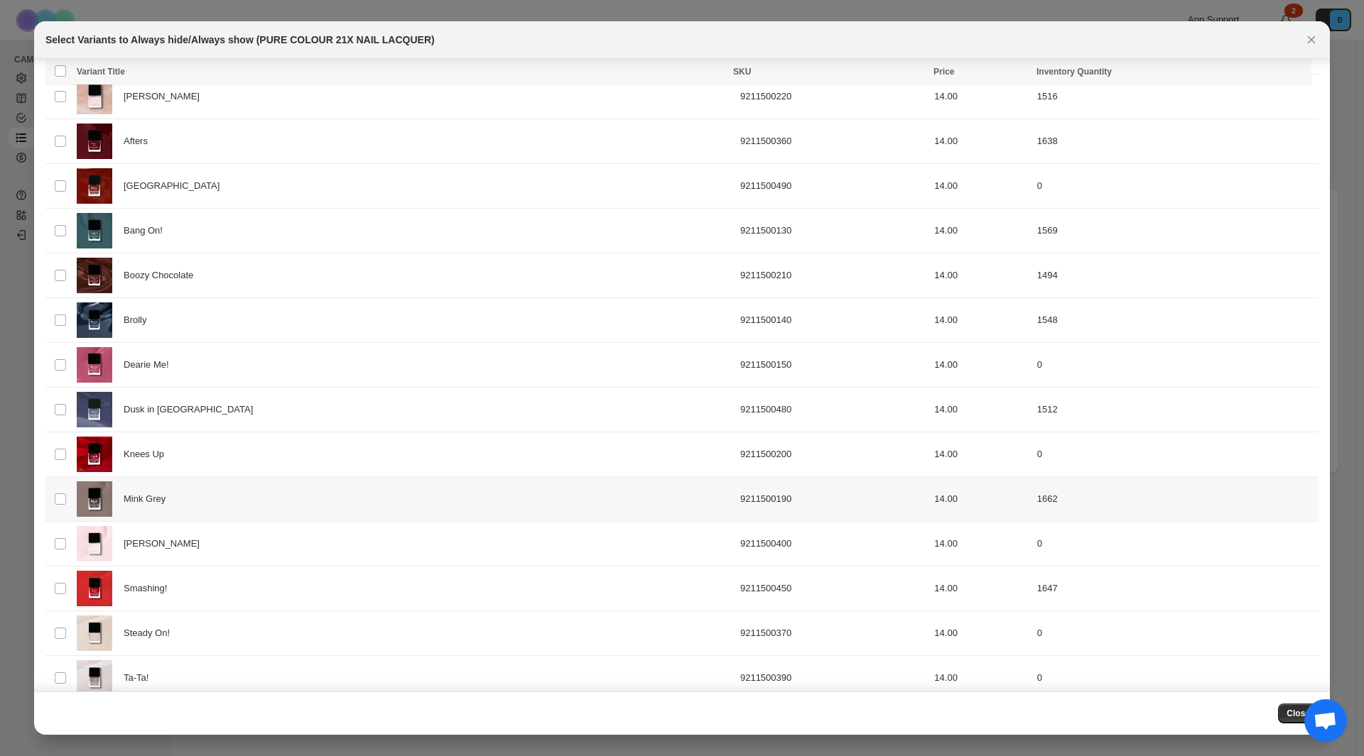
scroll to position [1010, 0]
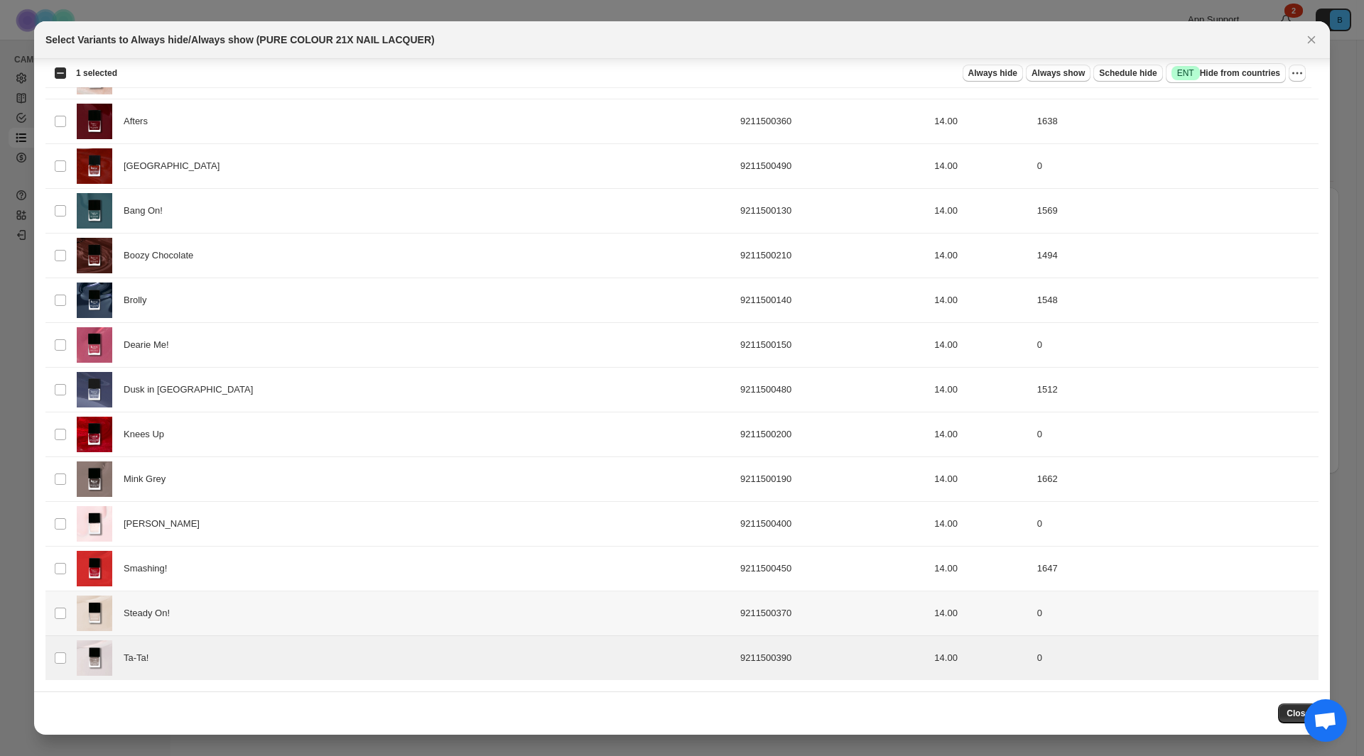
click at [53, 615] on td "Select product variant" at bounding box center [58, 614] width 27 height 45
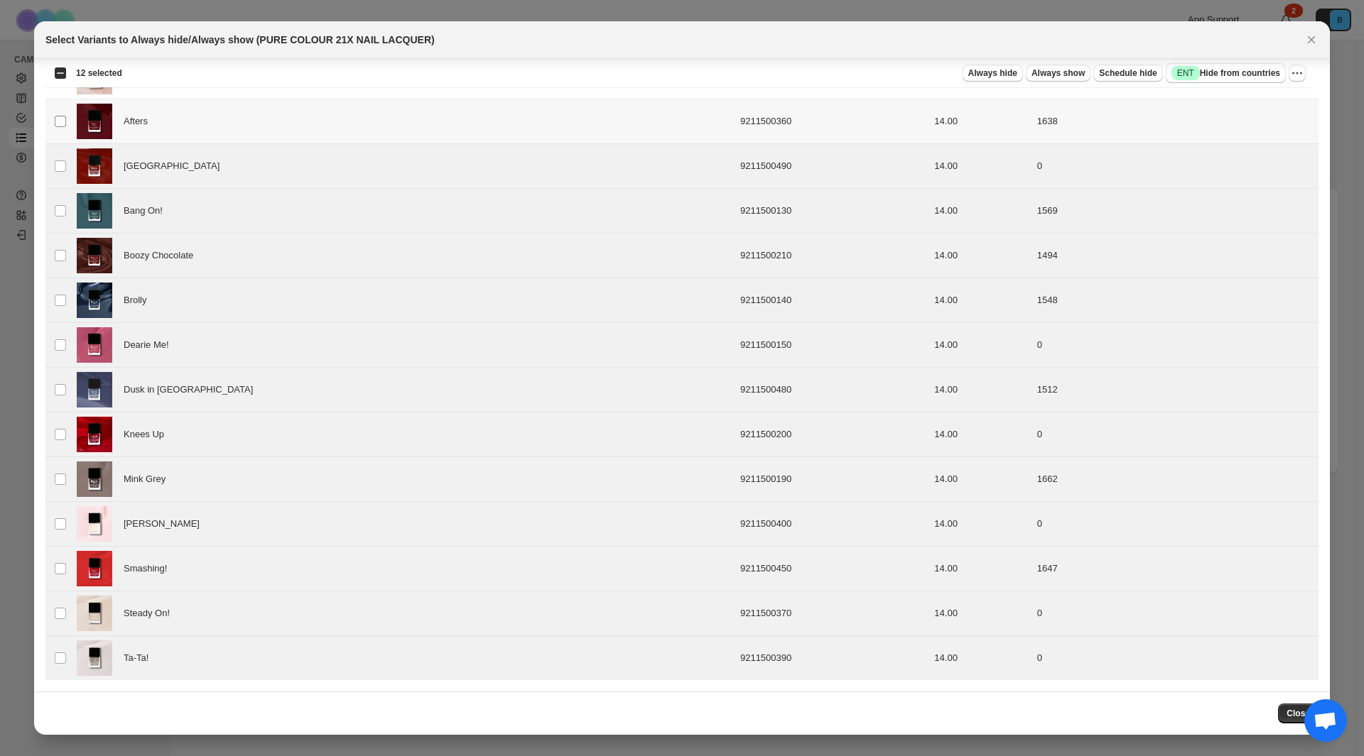
click at [66, 120] on td "Select product variant" at bounding box center [58, 121] width 27 height 45
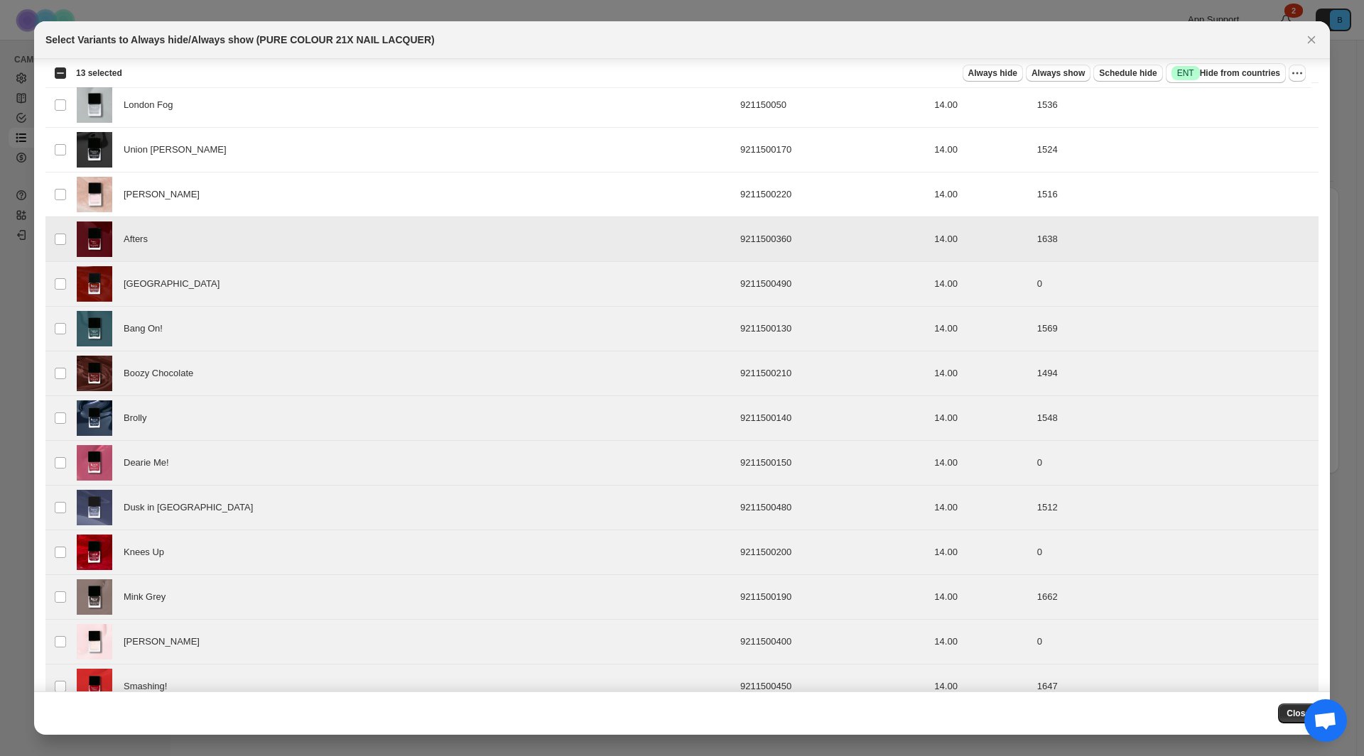
scroll to position [891, 0]
click at [1298, 77] on icon "More actions" at bounding box center [1297, 73] width 14 height 14
click at [1129, 72] on span "Schedule hide" at bounding box center [1128, 72] width 58 height 11
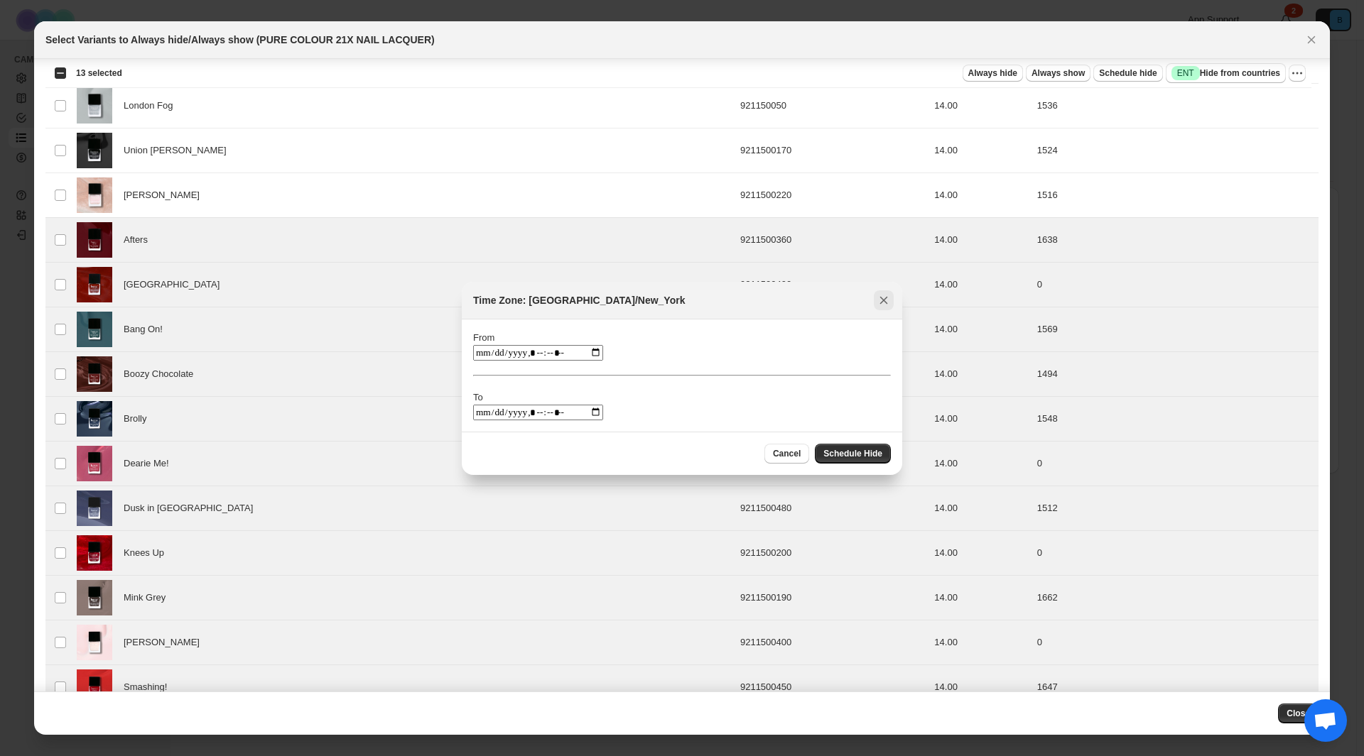
click at [889, 303] on icon "Close" at bounding box center [883, 300] width 14 height 14
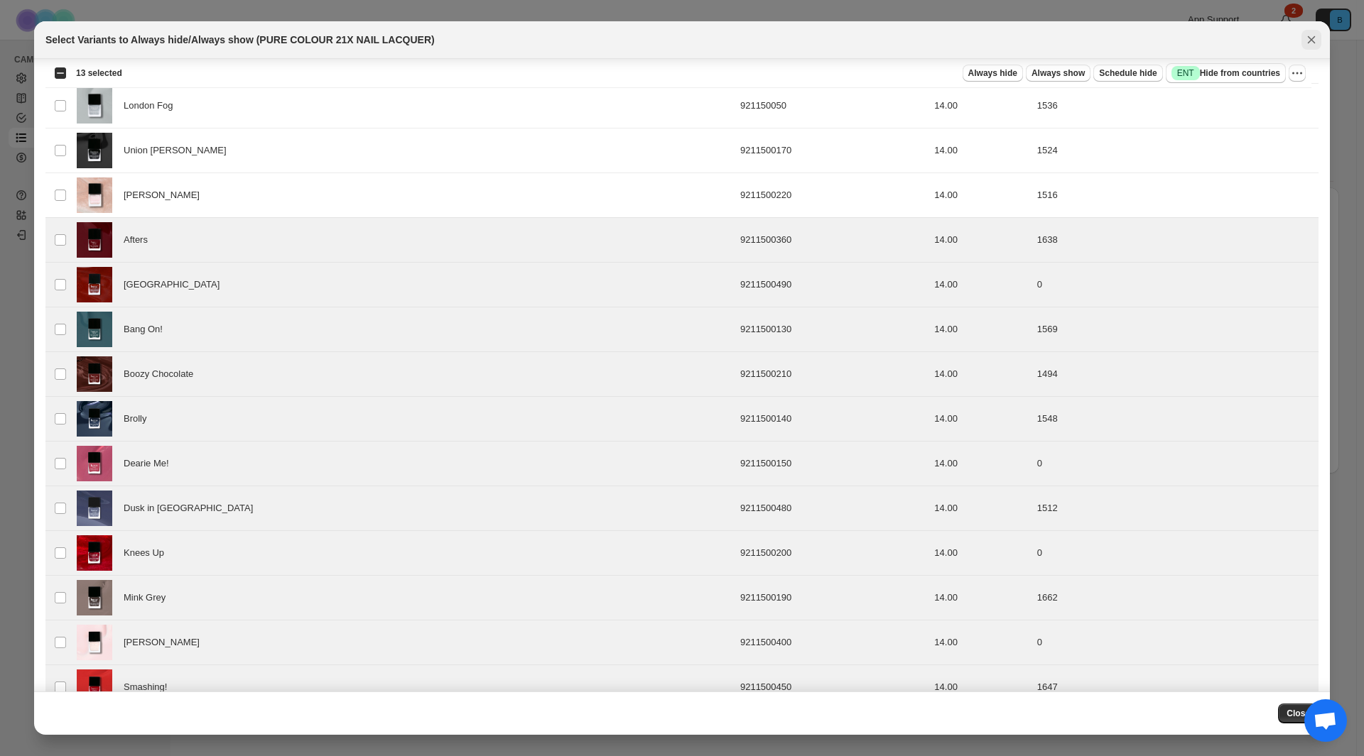
click at [1316, 38] on icon "Close" at bounding box center [1311, 40] width 14 height 14
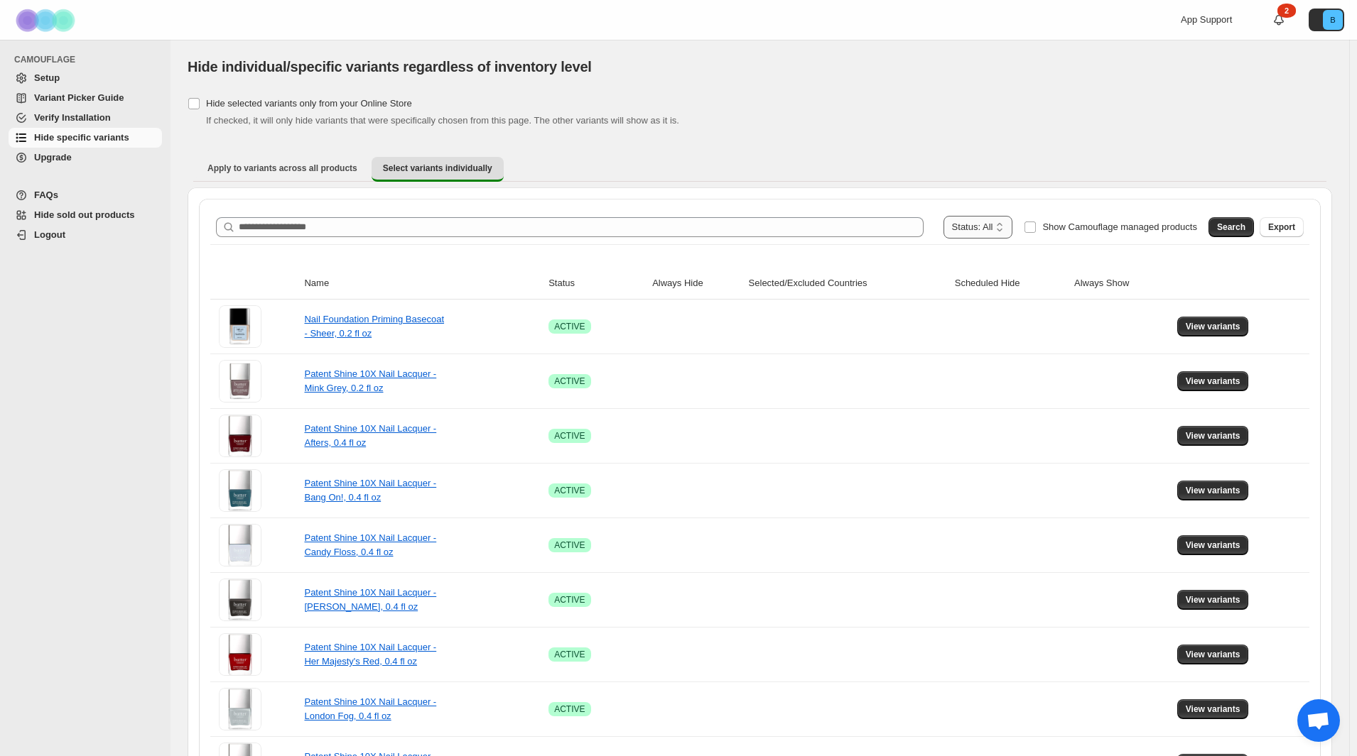
click at [972, 227] on select "**********" at bounding box center [978, 227] width 70 height 23
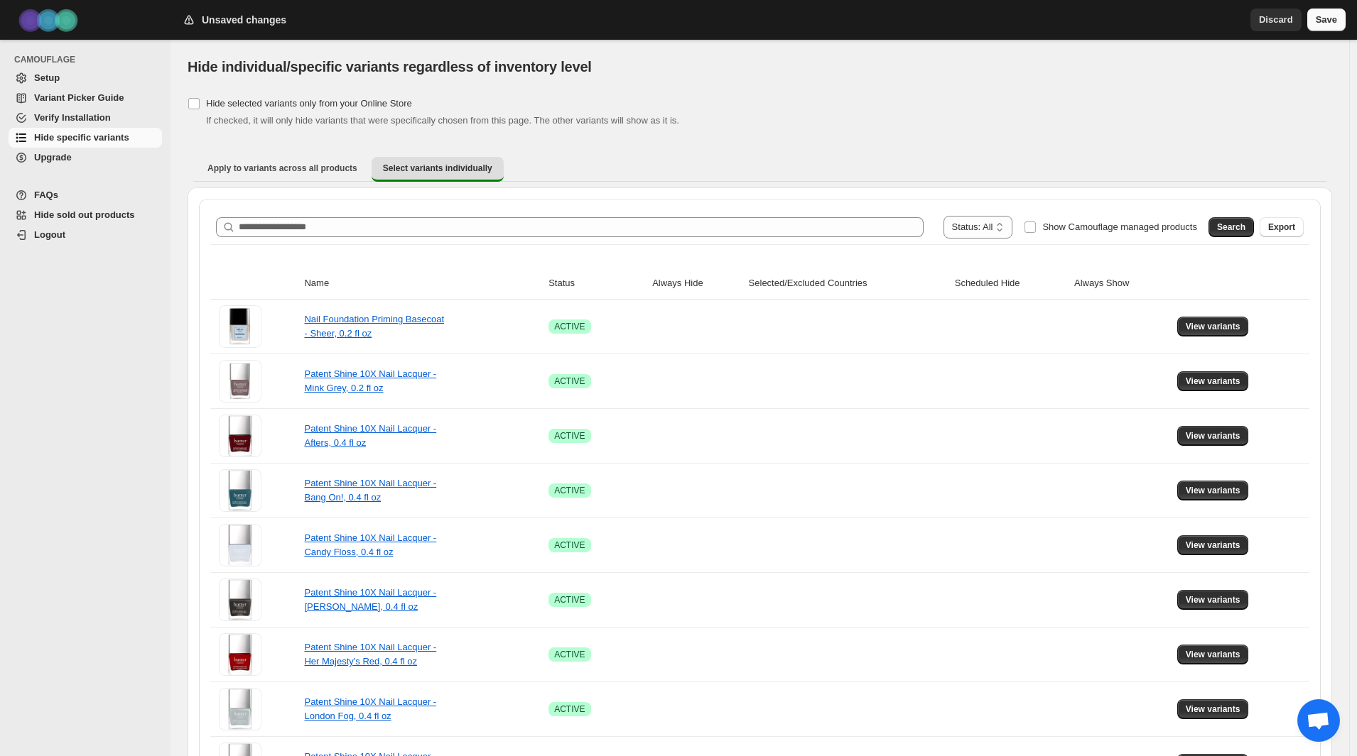
click at [1338, 21] on button "Save" at bounding box center [1326, 20] width 38 height 23
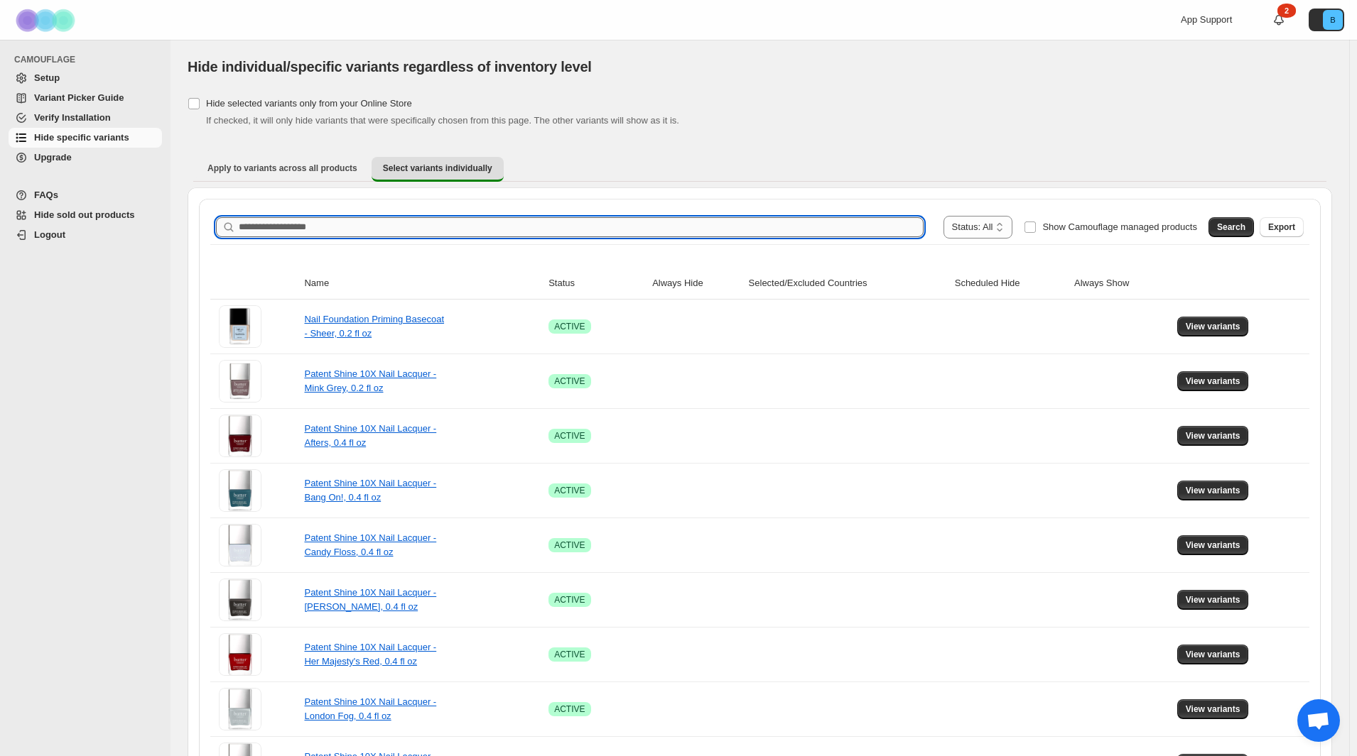
click at [359, 232] on input "Search product name" at bounding box center [581, 227] width 685 height 20
type input "*"
type input "****"
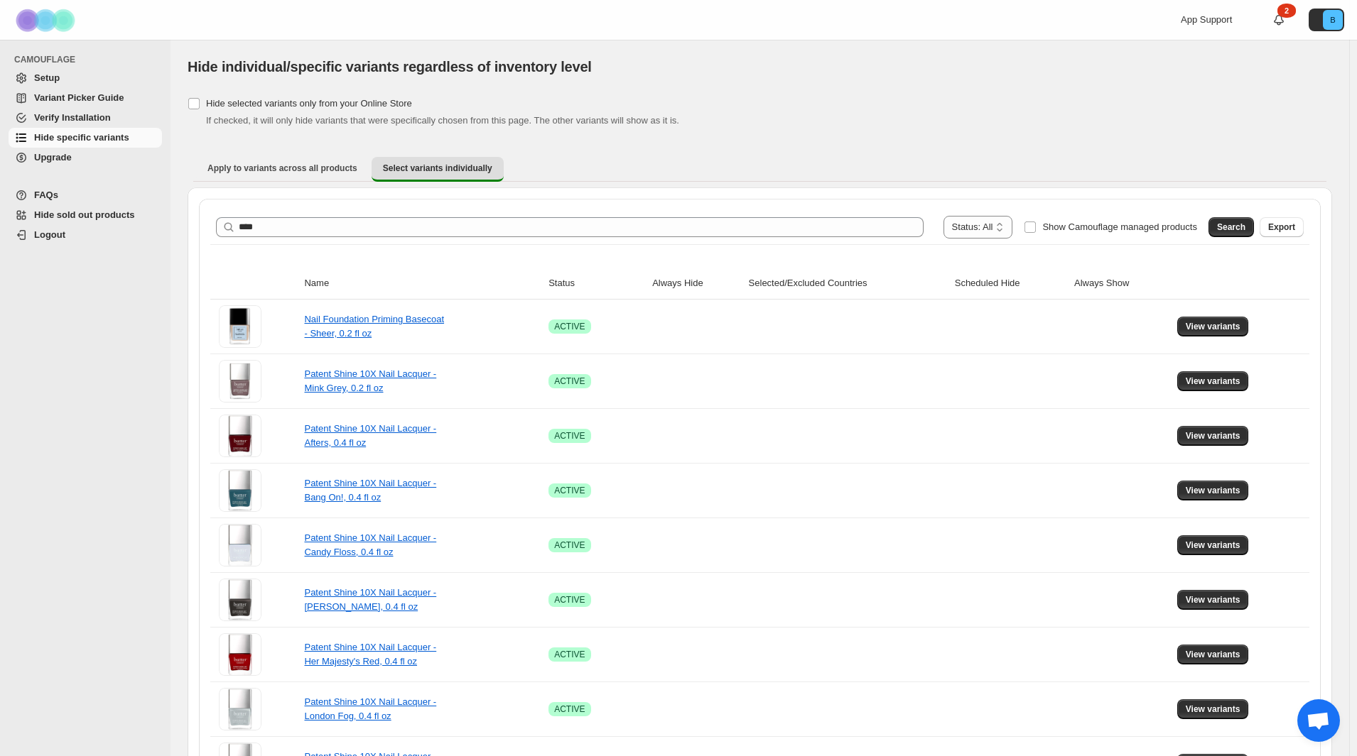
click at [1244, 233] on button "Search" at bounding box center [1230, 227] width 45 height 20
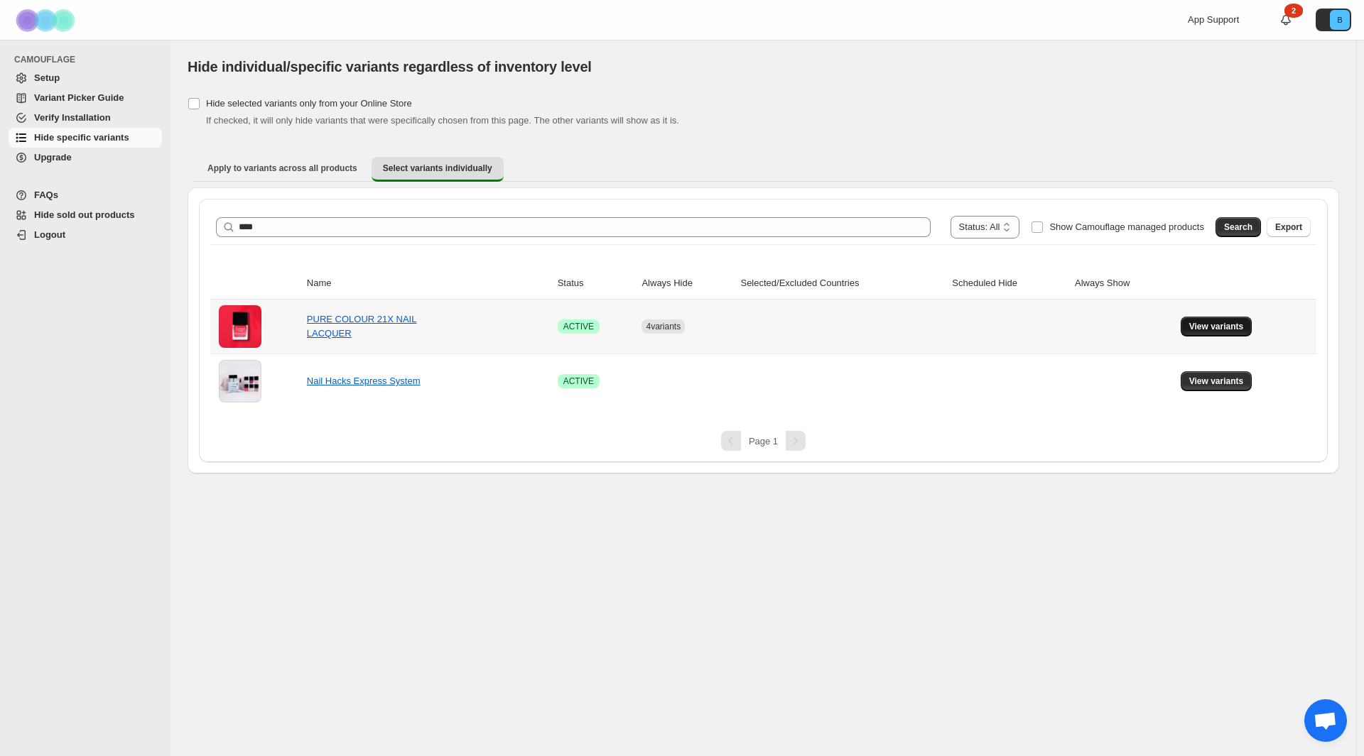
click at [1219, 327] on span "View variants" at bounding box center [1216, 326] width 55 height 11
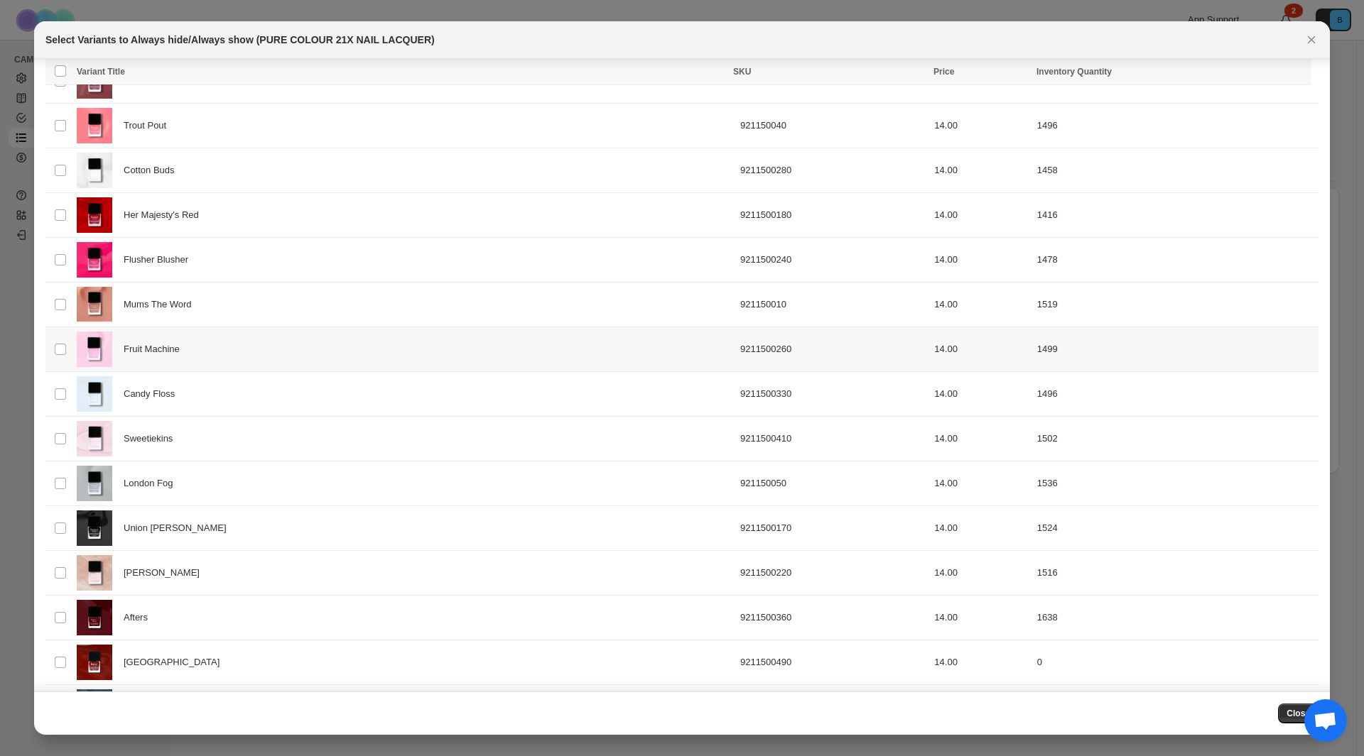
scroll to position [1010, 0]
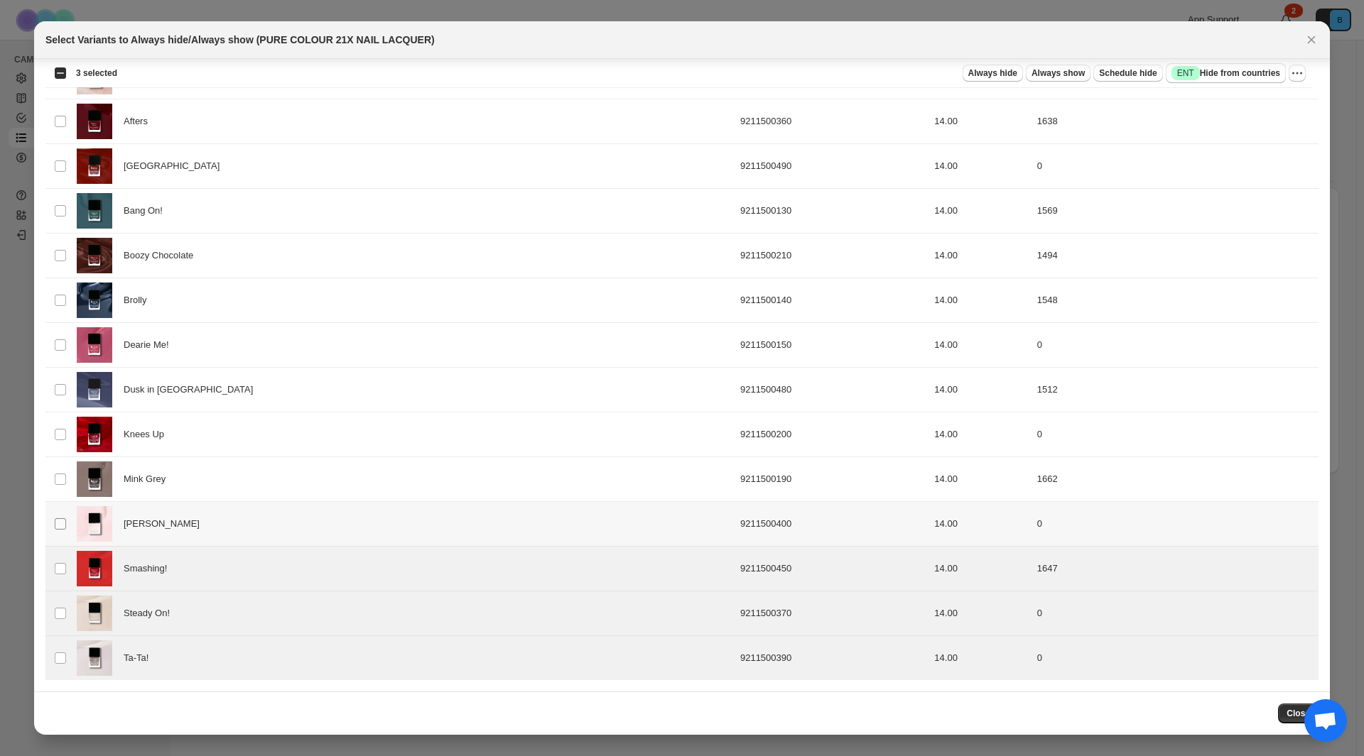
click at [54, 520] on span ":r6:" at bounding box center [60, 524] width 13 height 13
click at [60, 473] on span ":r6:" at bounding box center [60, 479] width 13 height 13
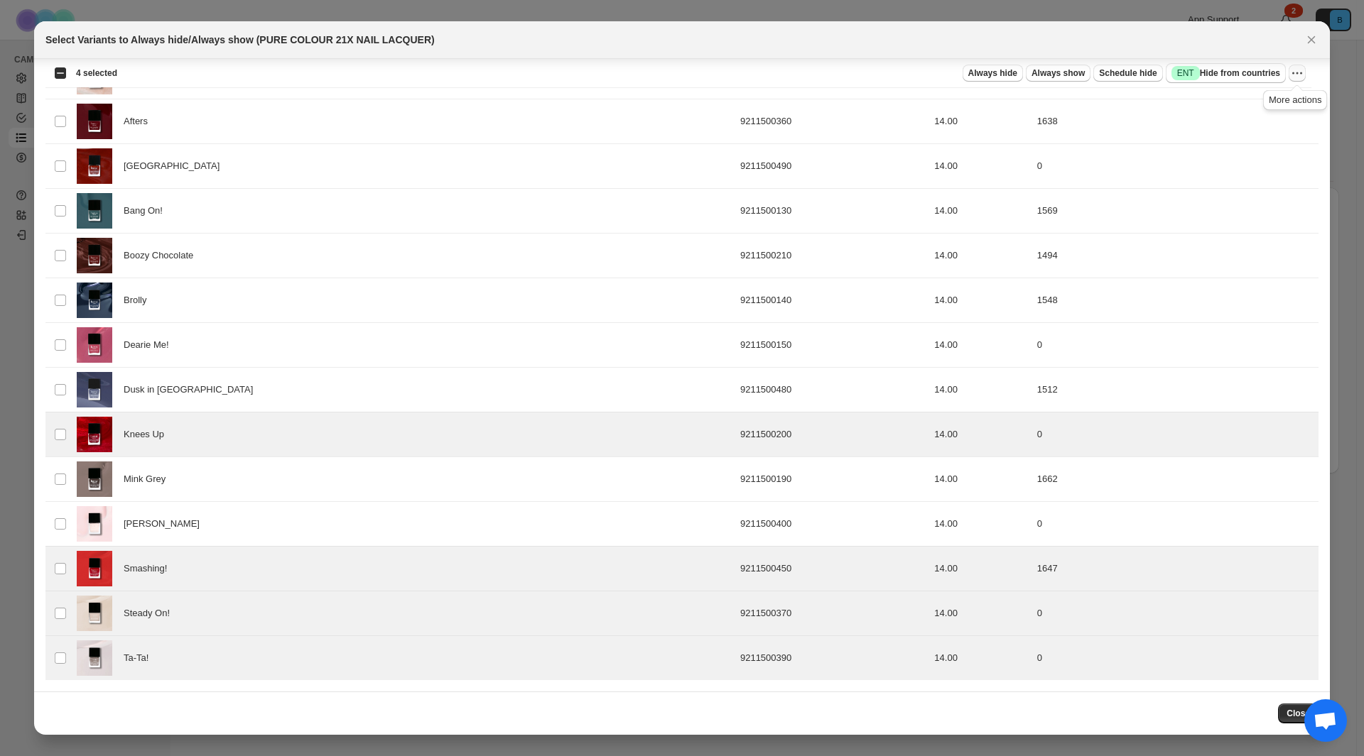
click at [1297, 76] on icon "More actions" at bounding box center [1297, 73] width 14 height 14
click at [1312, 41] on icon "Close" at bounding box center [1312, 40] width 8 height 8
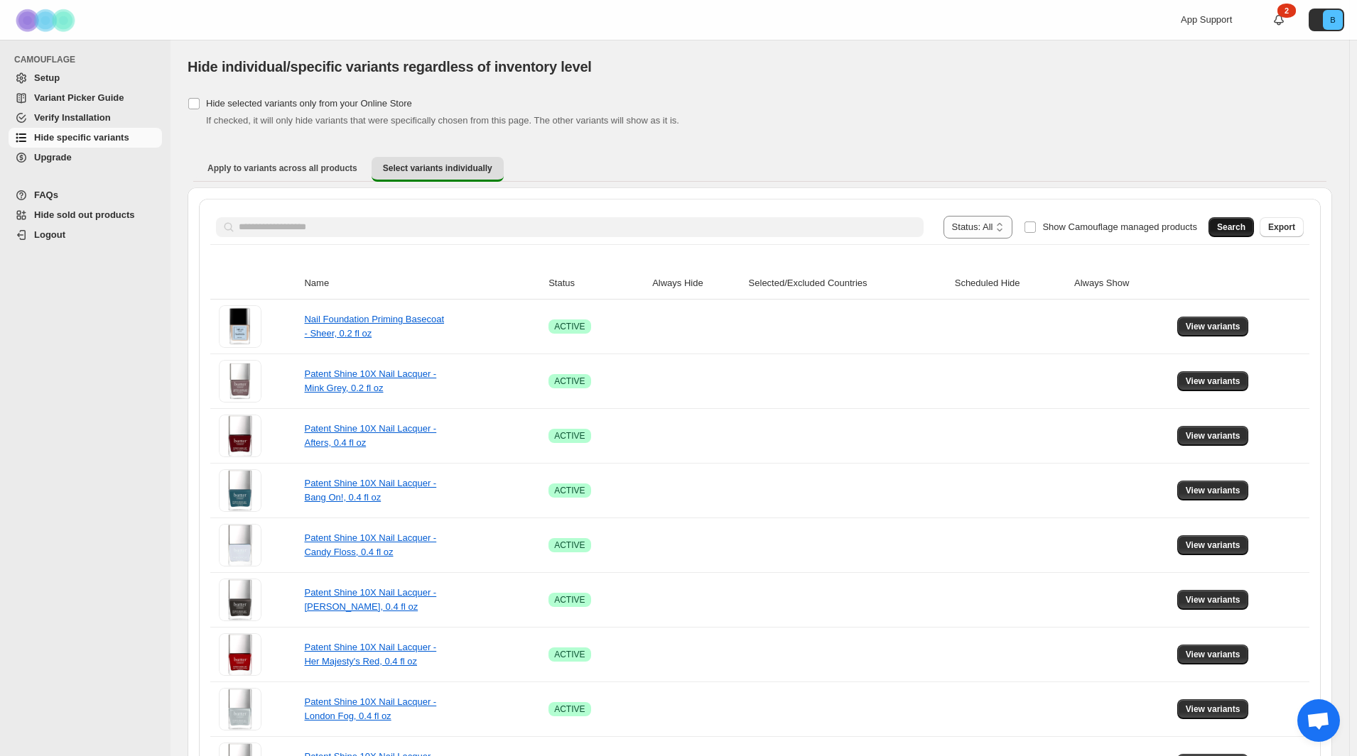
click at [1245, 225] on span "Search" at bounding box center [1231, 227] width 28 height 11
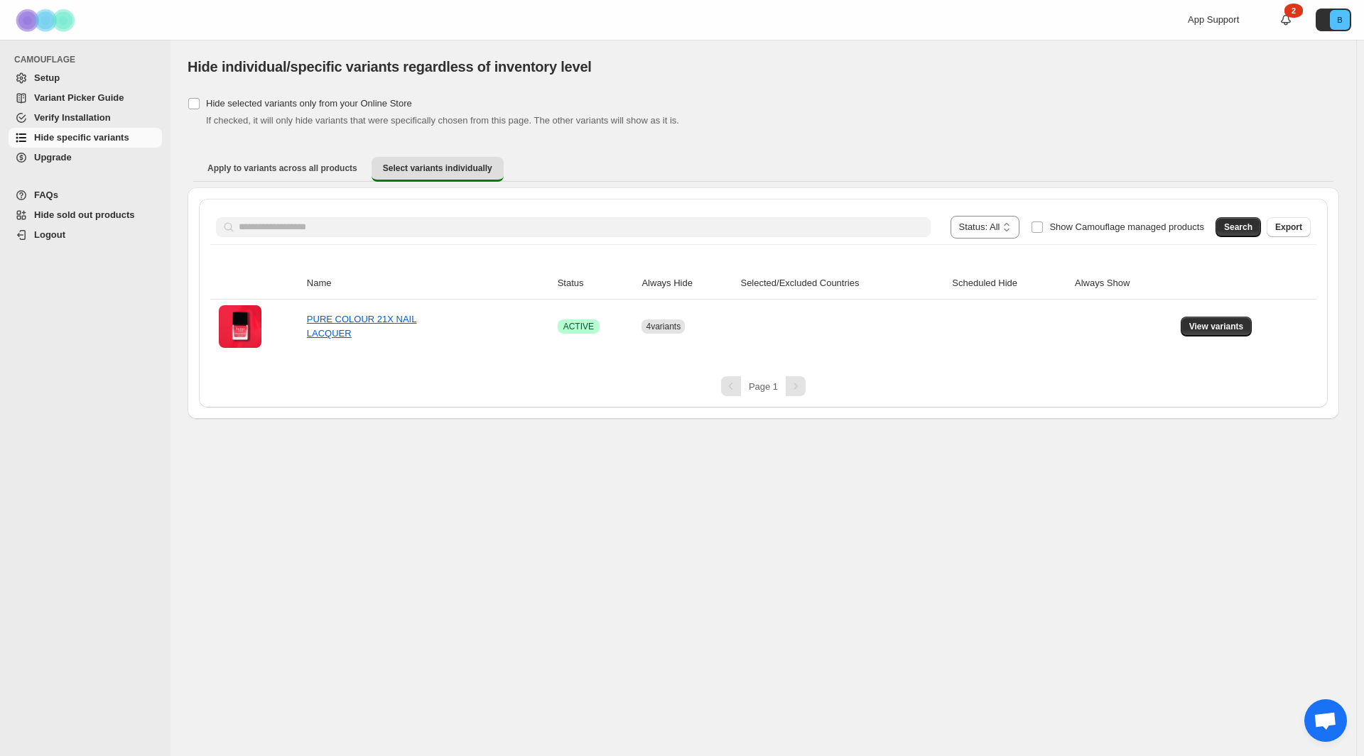
click at [86, 72] on span "Setup" at bounding box center [96, 78] width 125 height 14
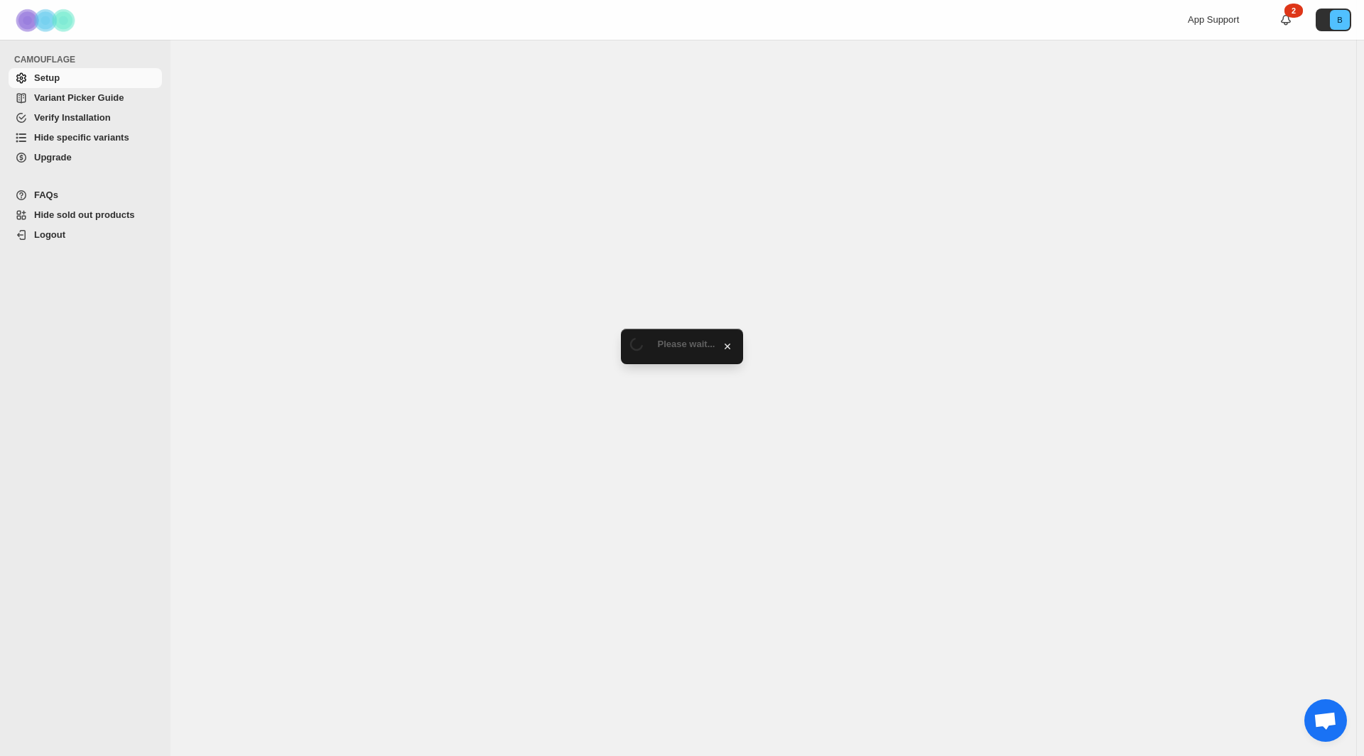
select select "****"
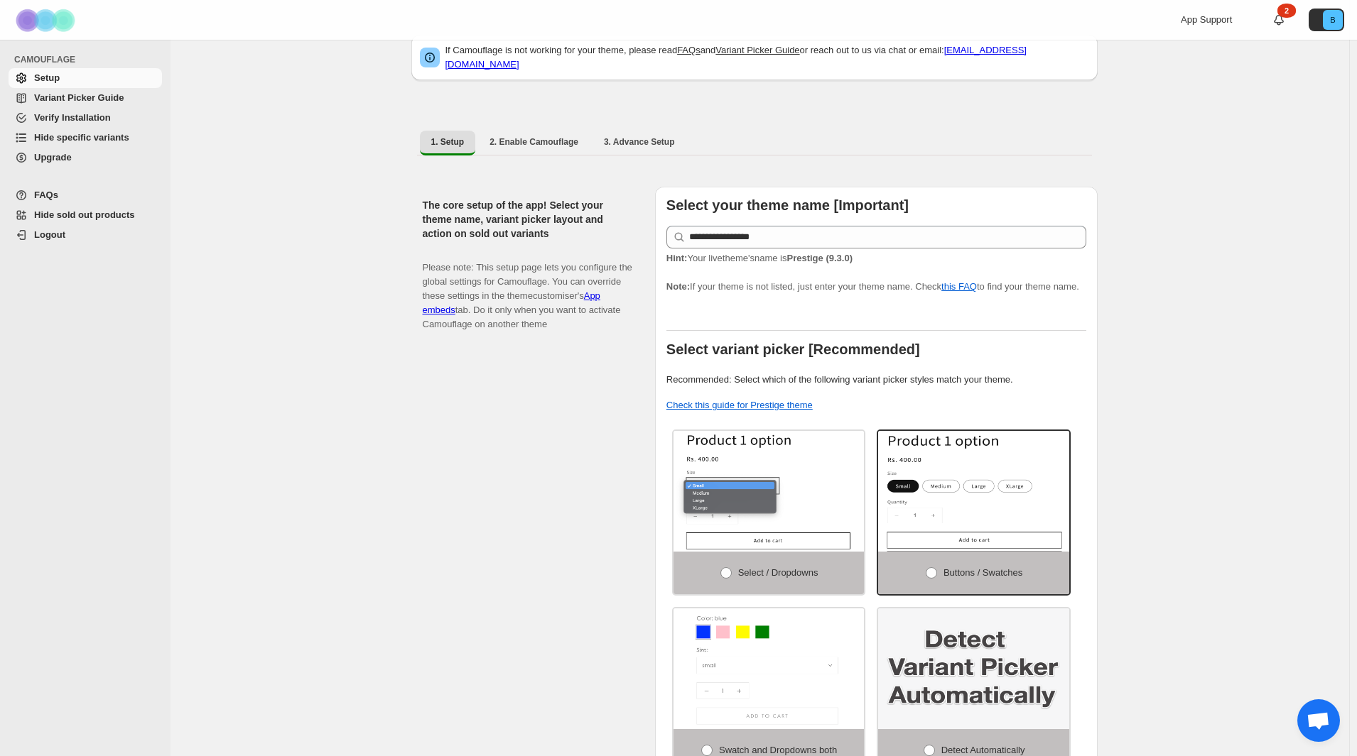
scroll to position [23, 0]
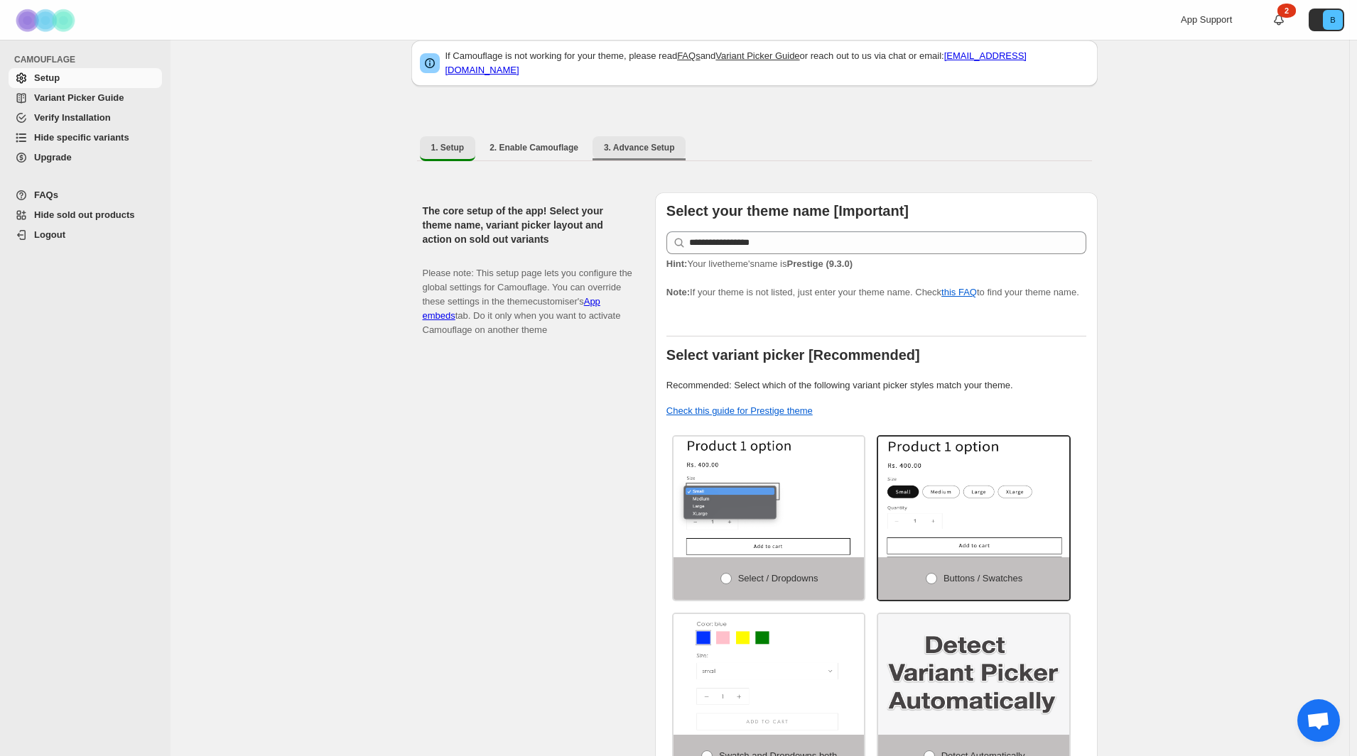
click at [653, 148] on button "3. Advance Setup" at bounding box center [639, 147] width 94 height 23
select select "****"
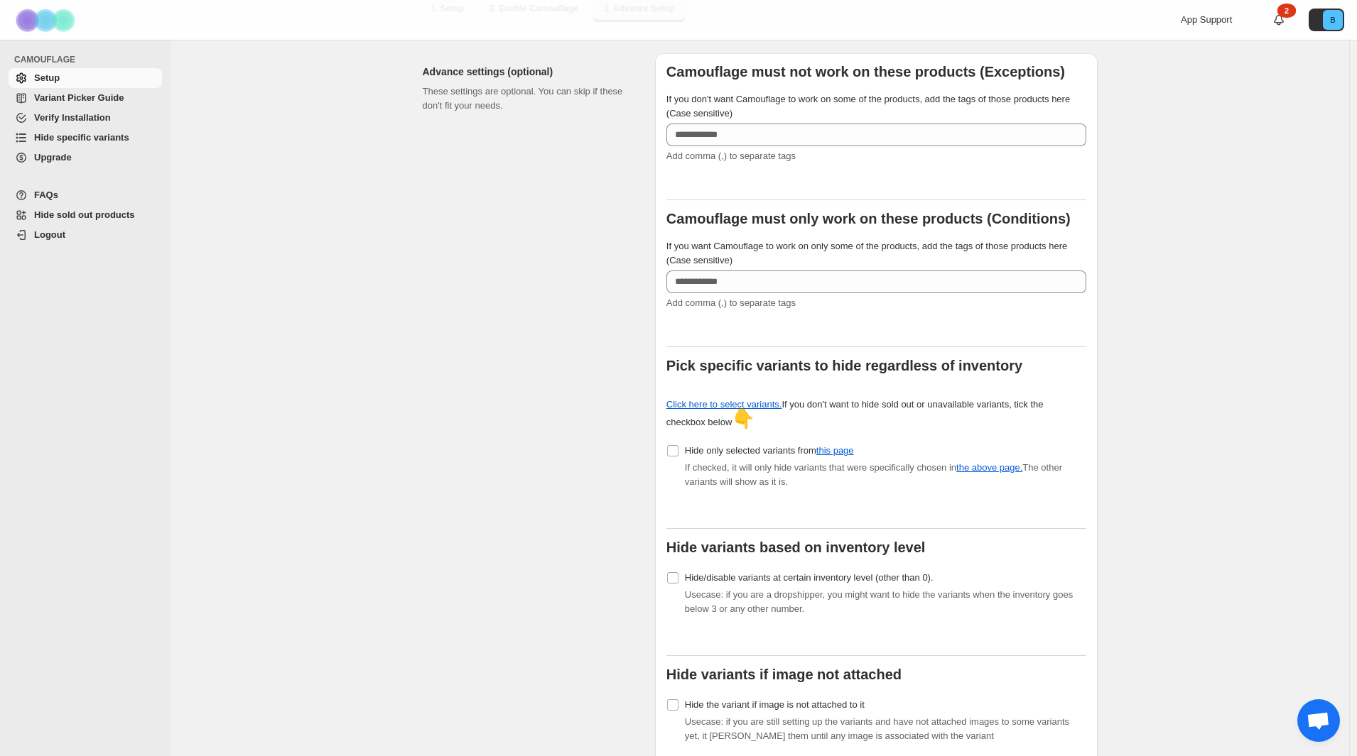
scroll to position [165, 0]
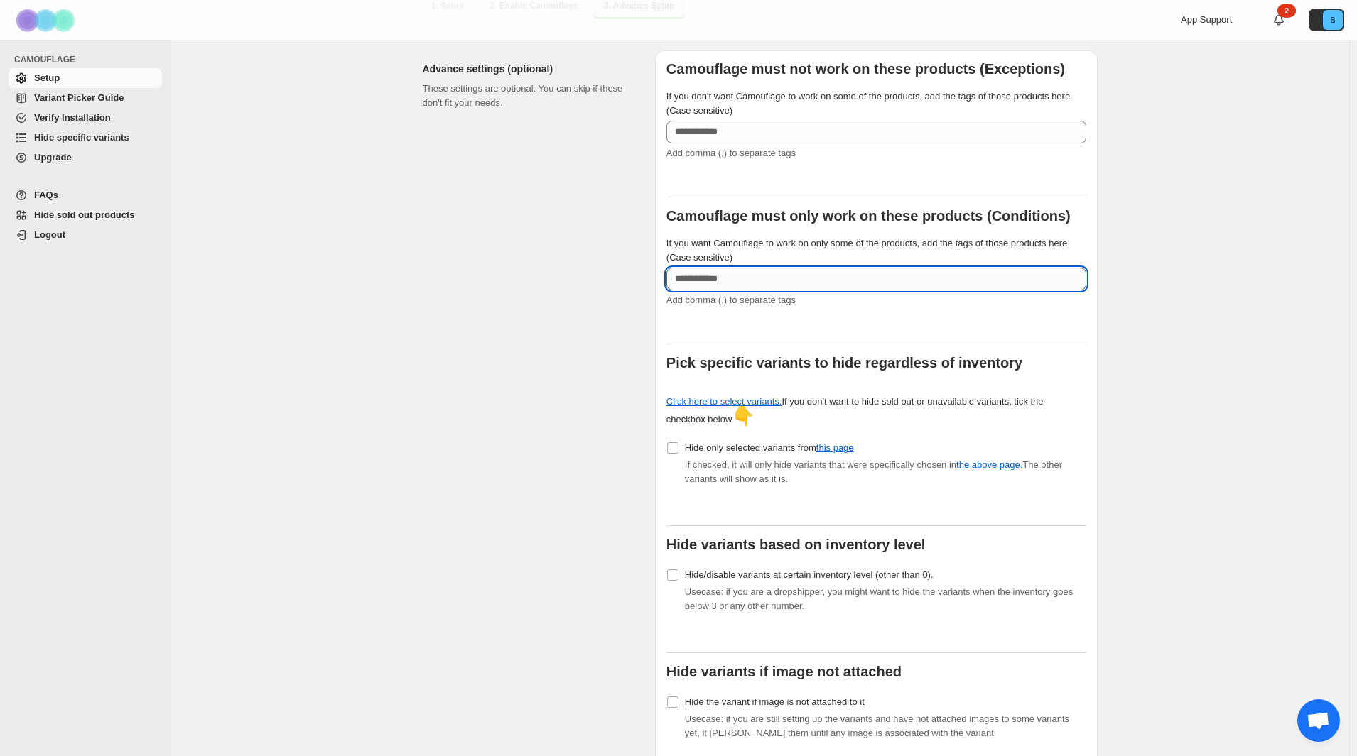
click at [803, 269] on input "If you want Camouflage to work on only some of the products, add the tags of th…" at bounding box center [876, 279] width 420 height 23
click at [818, 472] on span "If checked, it will only hide variants that were specifically chosen in the abo…" at bounding box center [873, 472] width 377 height 25
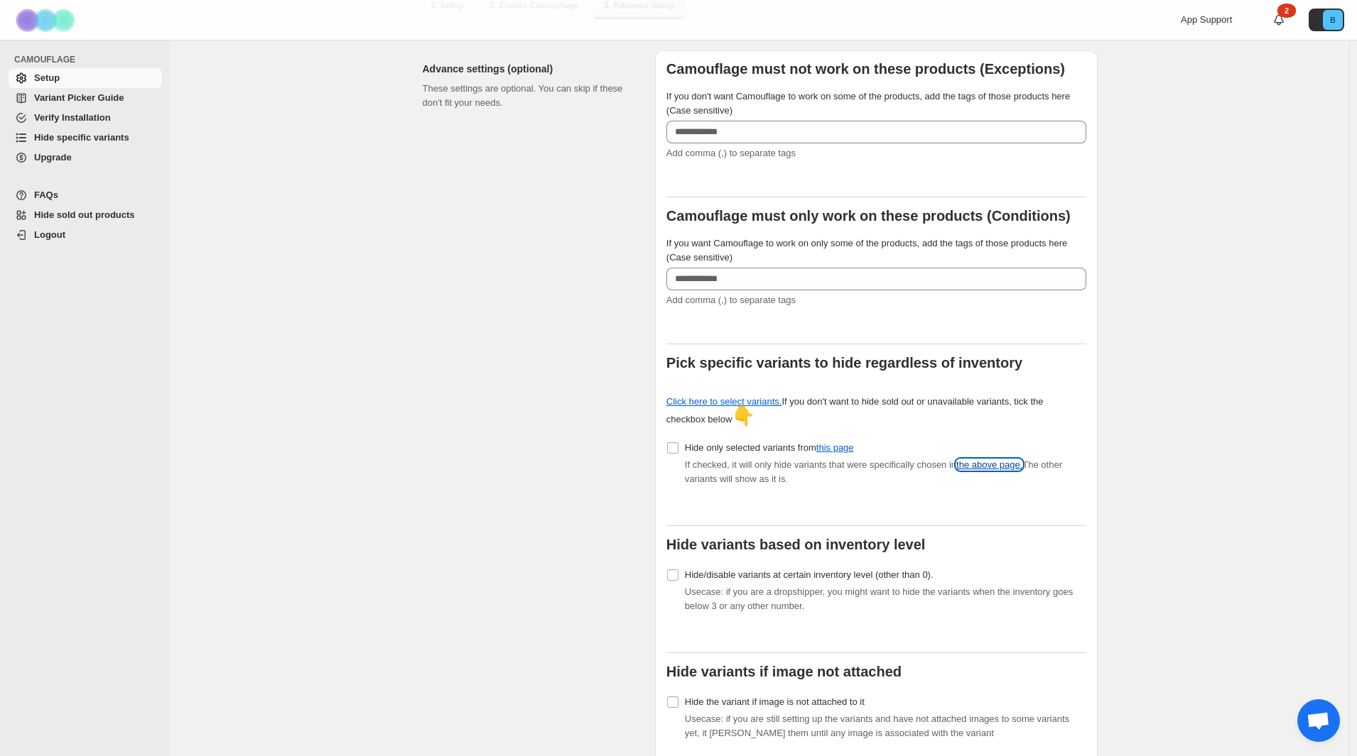
click at [1003, 460] on link "the above page." at bounding box center [989, 465] width 66 height 11
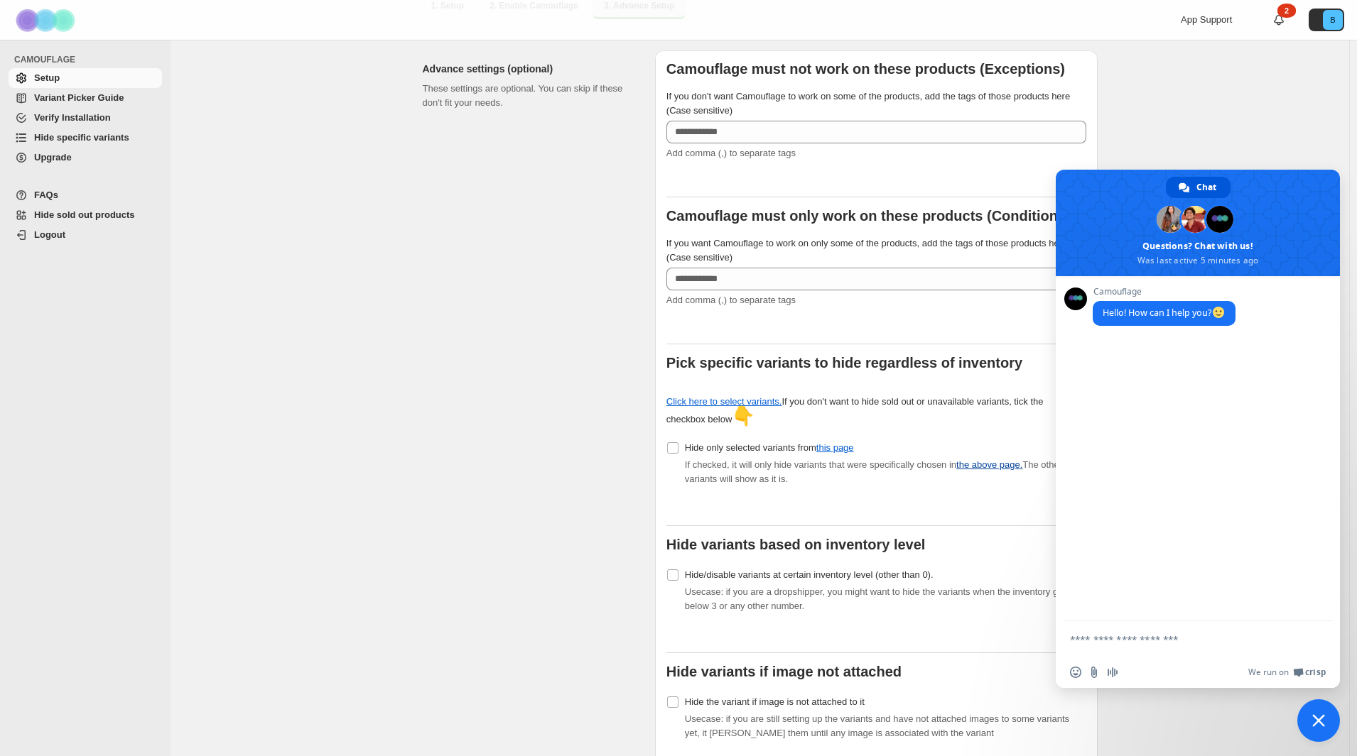
scroll to position [0, 0]
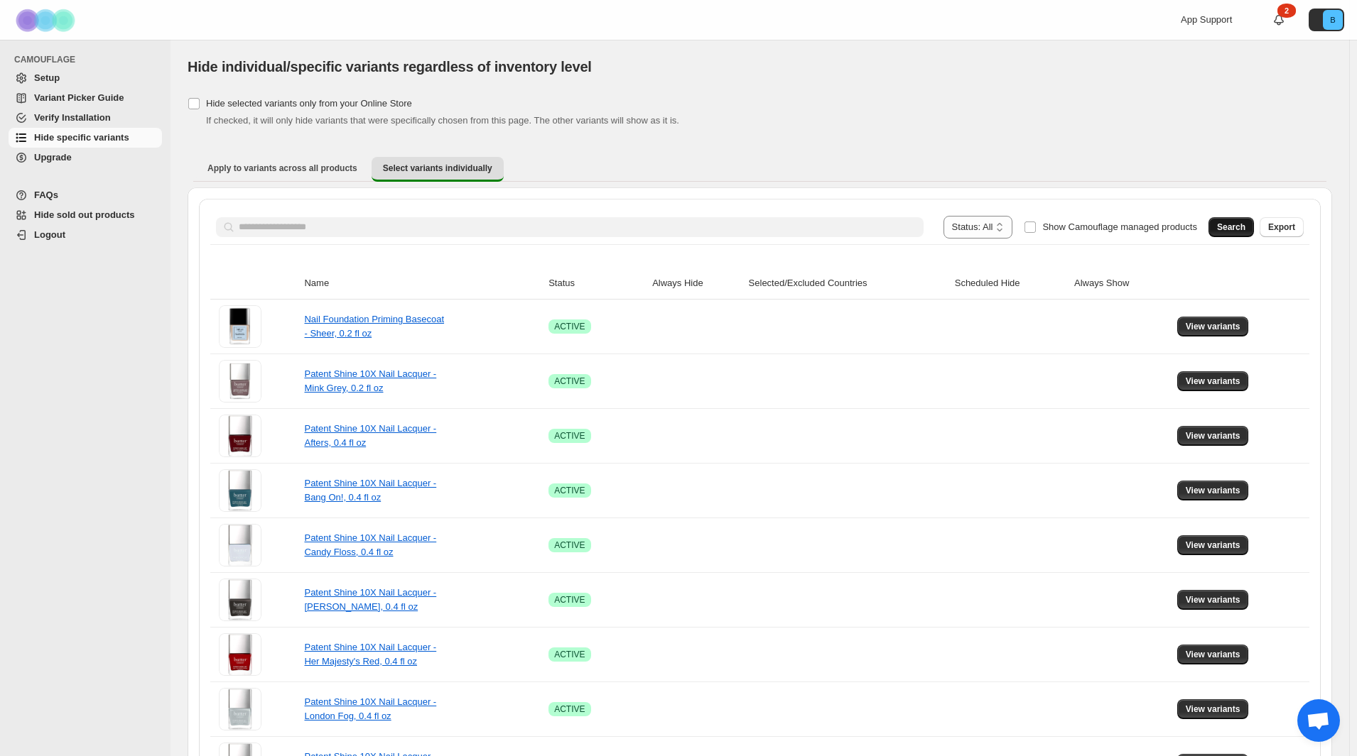
click at [1227, 227] on span "Search" at bounding box center [1231, 227] width 28 height 11
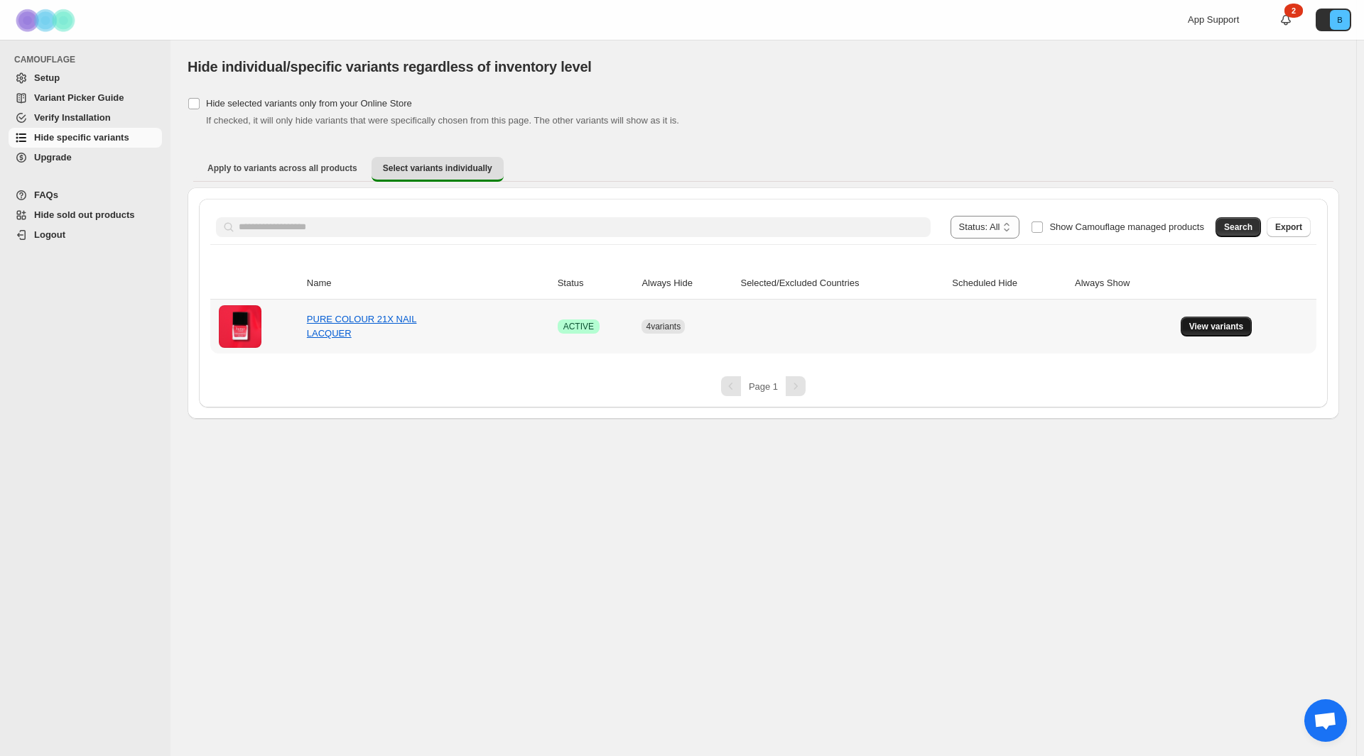
click at [1202, 326] on span "View variants" at bounding box center [1216, 326] width 55 height 11
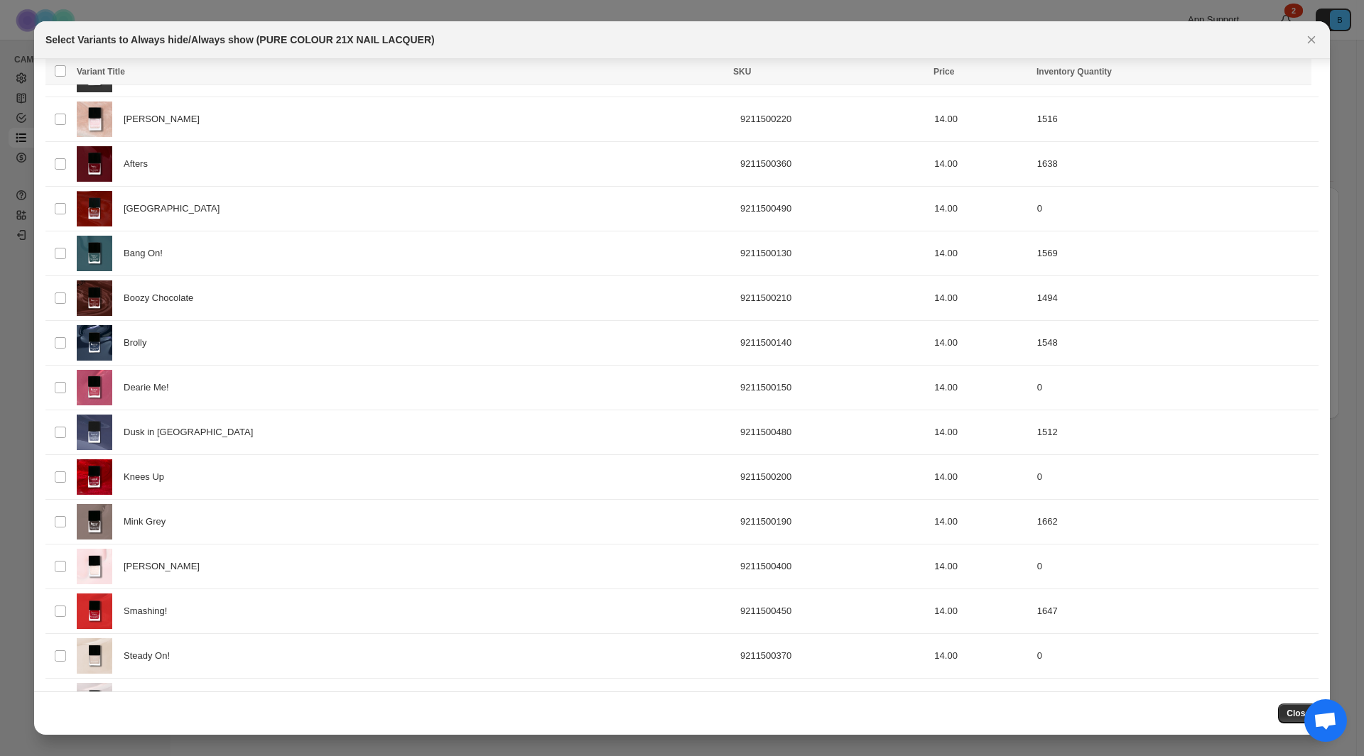
scroll to position [1010, 0]
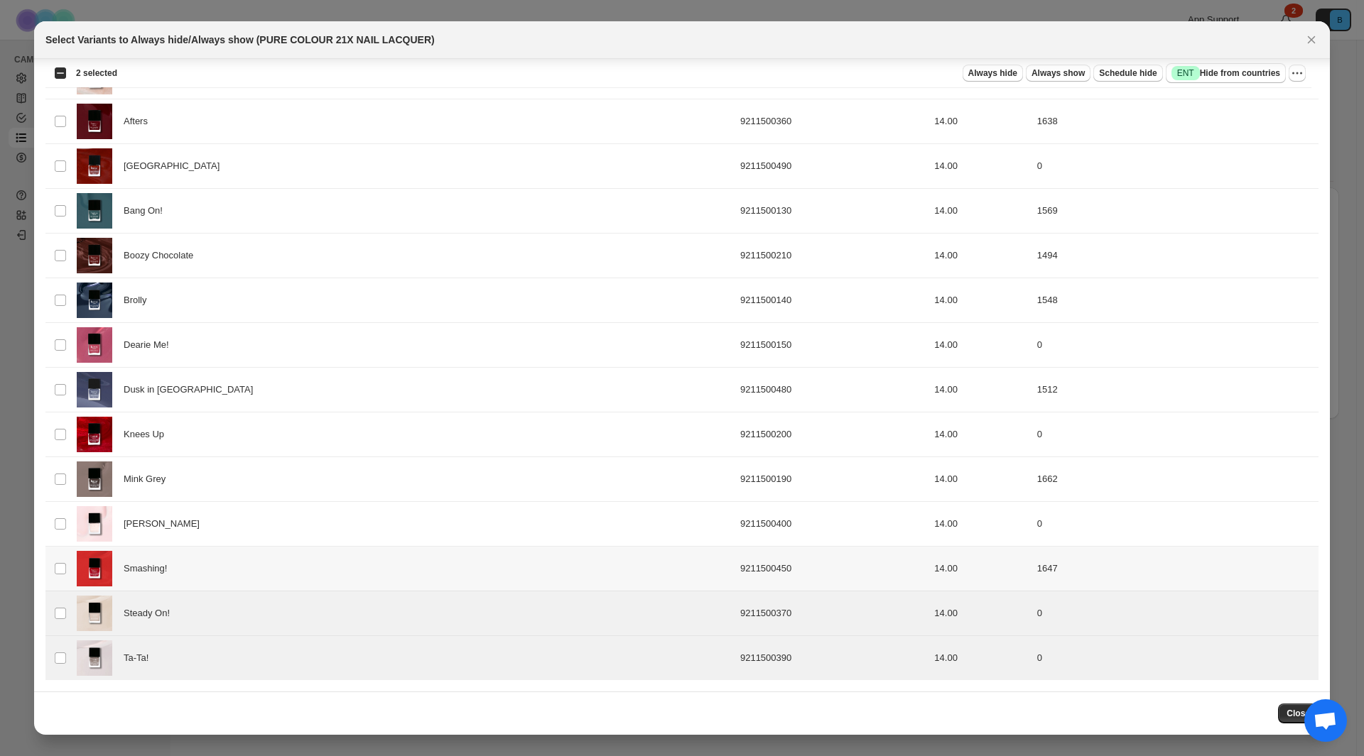
click at [52, 570] on td "Select product variant" at bounding box center [58, 569] width 27 height 45
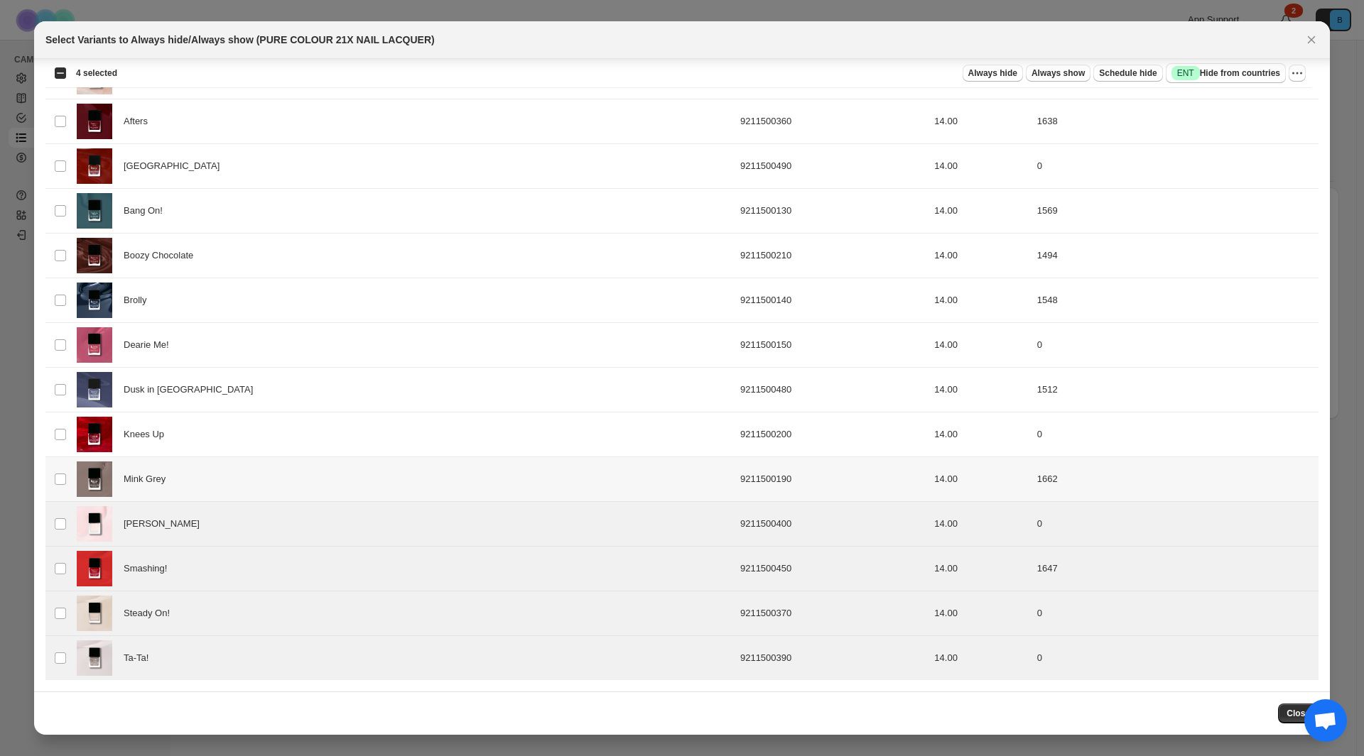
click at [64, 469] on td "Select product variant" at bounding box center [58, 479] width 27 height 45
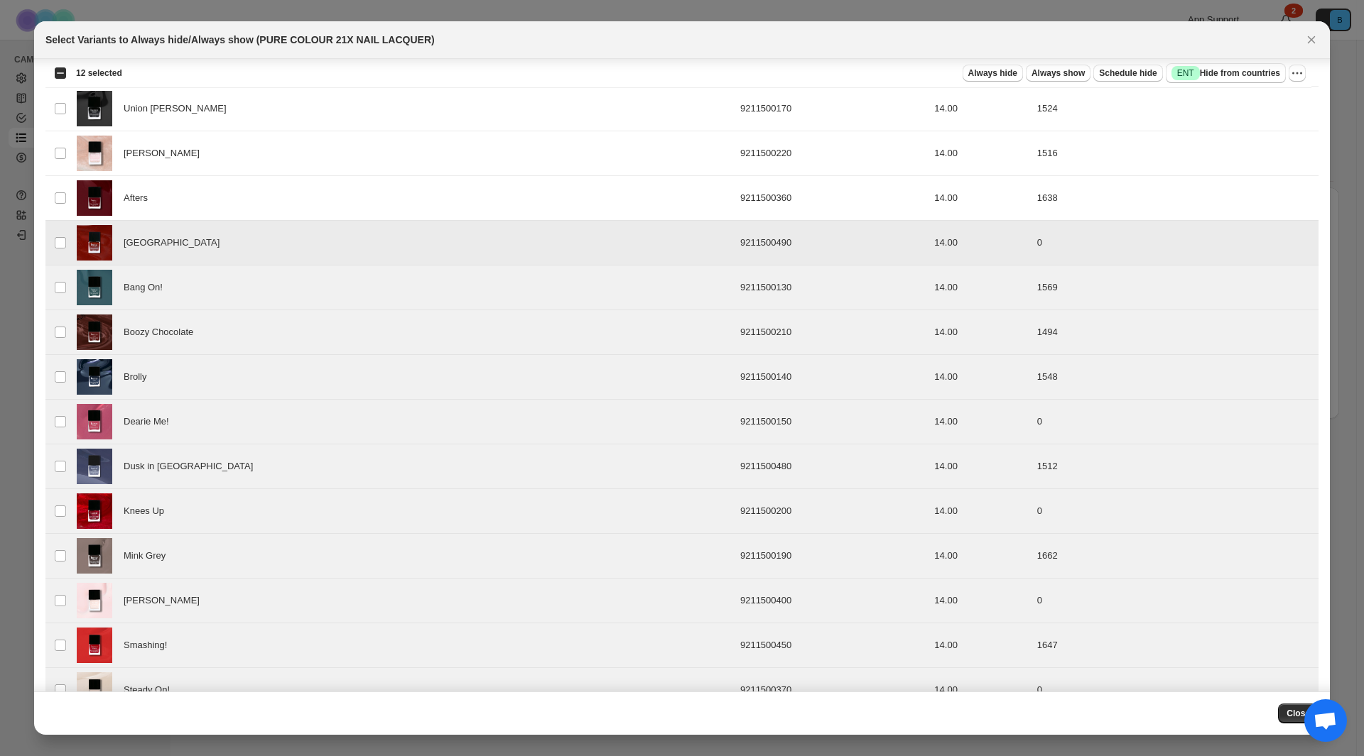
scroll to position [916, 0]
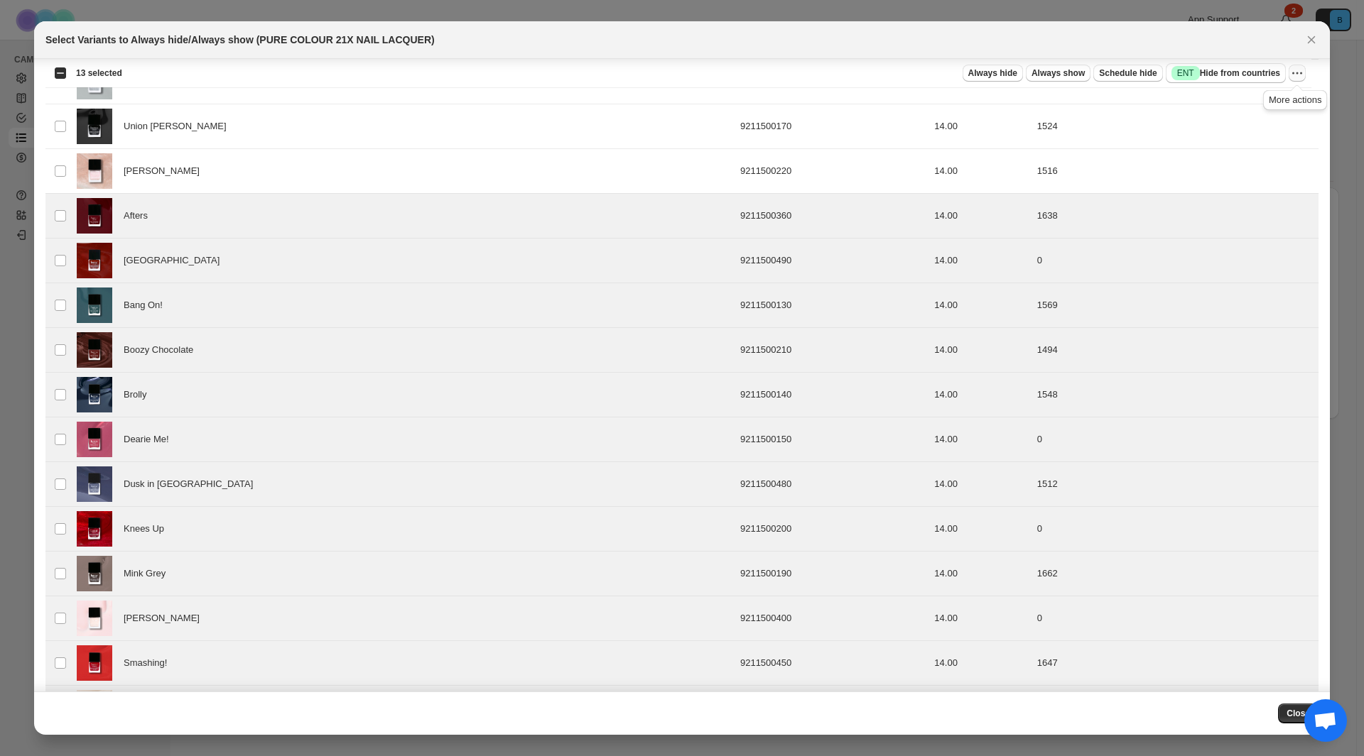
click at [1304, 72] on button "More actions" at bounding box center [1296, 73] width 17 height 17
click at [1311, 48] on button "Close" at bounding box center [1311, 40] width 20 height 20
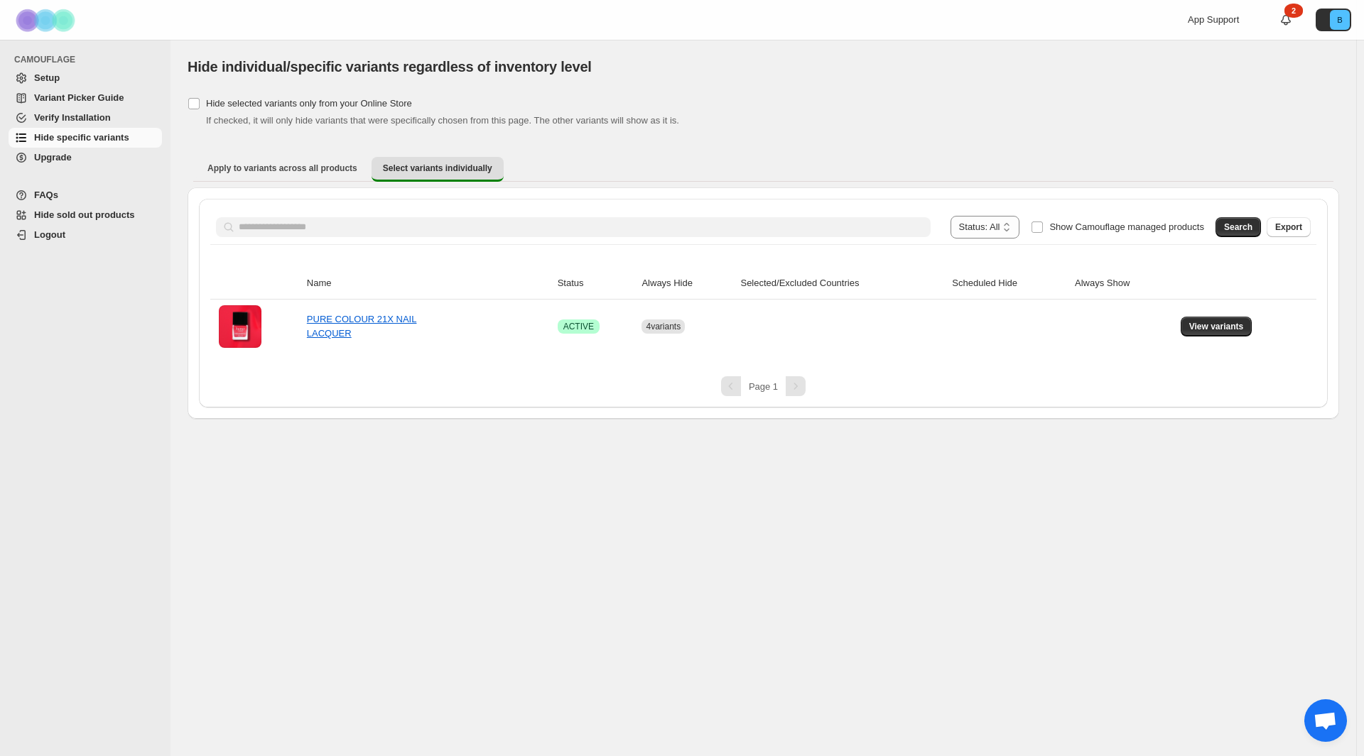
click at [1215, 31] on div "App Support 2 B" at bounding box center [1272, 20] width 169 height 40
click at [1215, 20] on span "App Support" at bounding box center [1213, 19] width 51 height 11
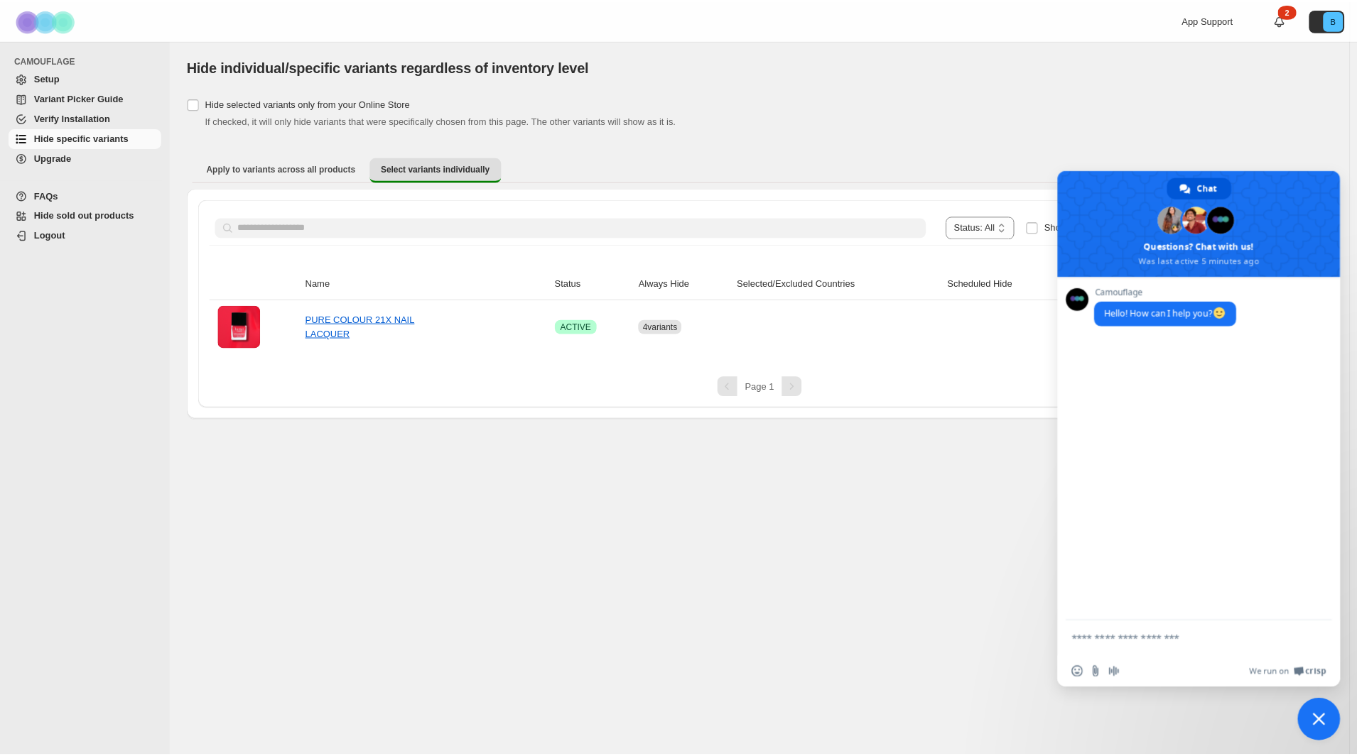
scroll to position [0, 0]
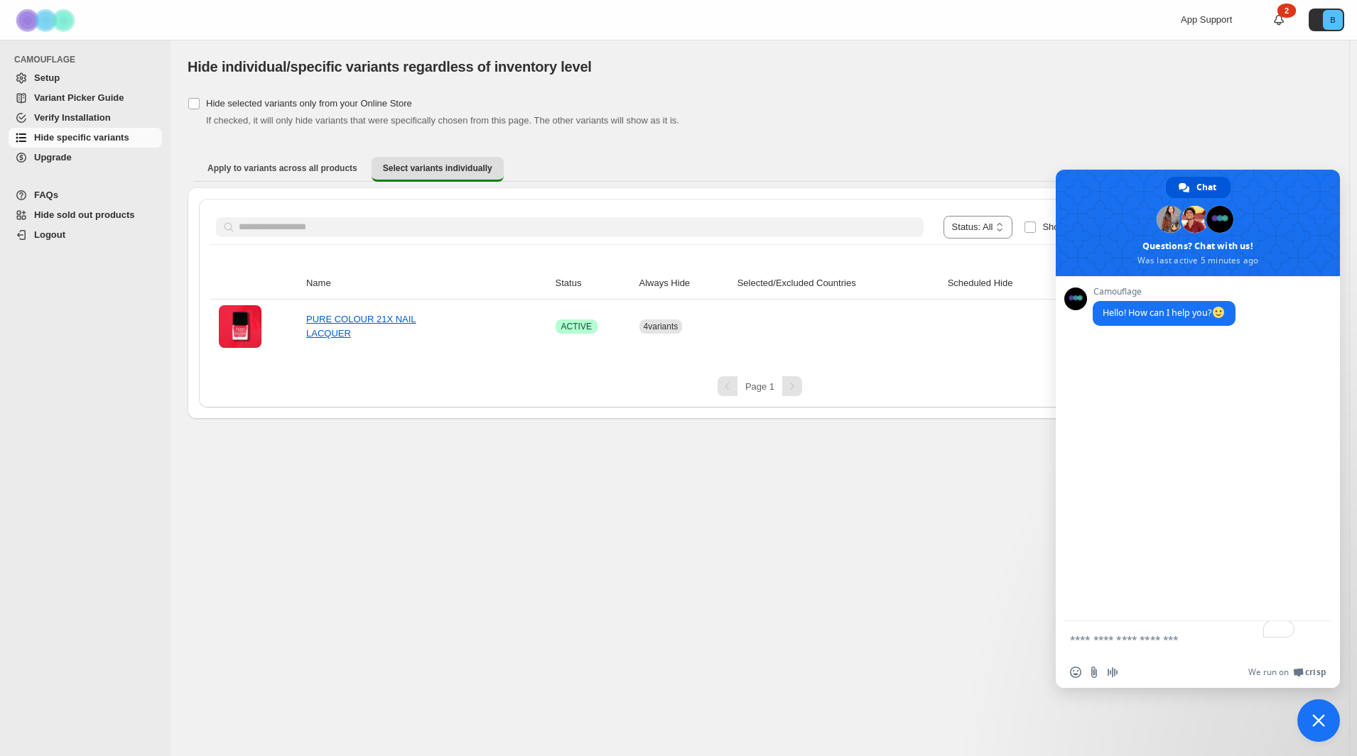
click at [1110, 639] on textarea "To enrich screen reader interactions, please activate Accessibility in Grammarl…" at bounding box center [1183, 639] width 227 height 36
type textarea "******"
click at [923, 602] on div "**********" at bounding box center [759, 398] width 1178 height 717
